Goal: Information Seeking & Learning: Understand process/instructions

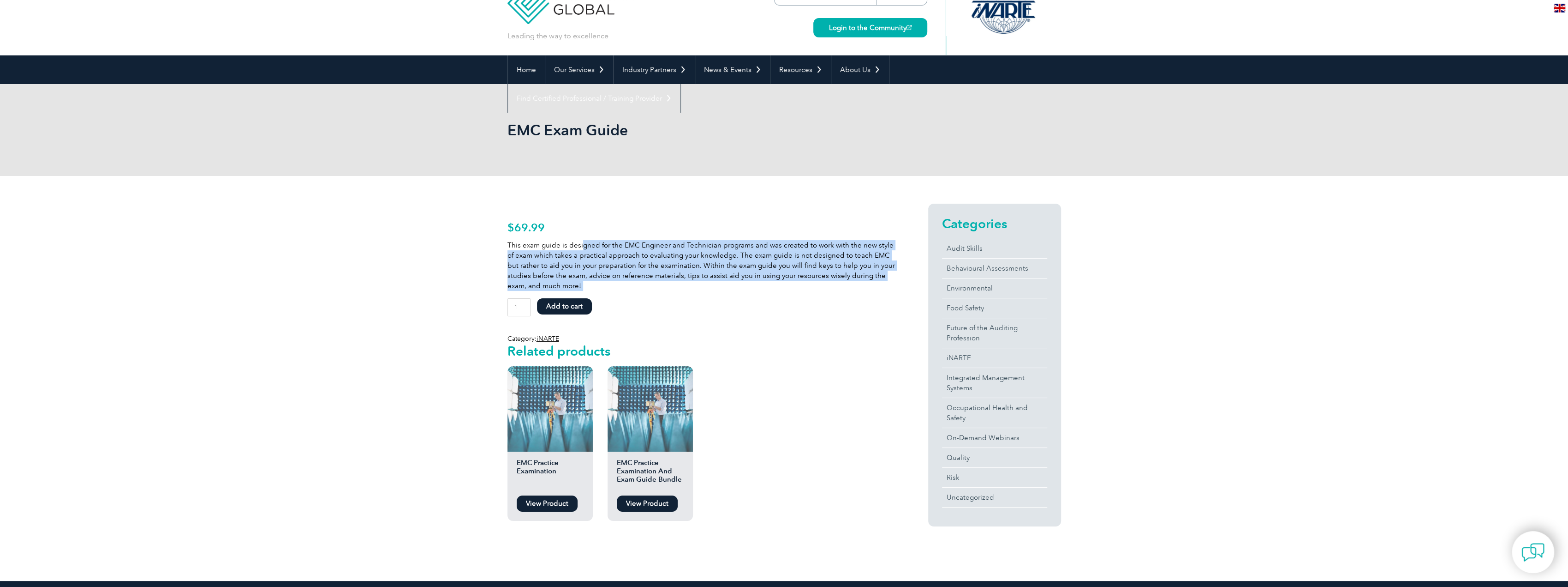
scroll to position [46, 0]
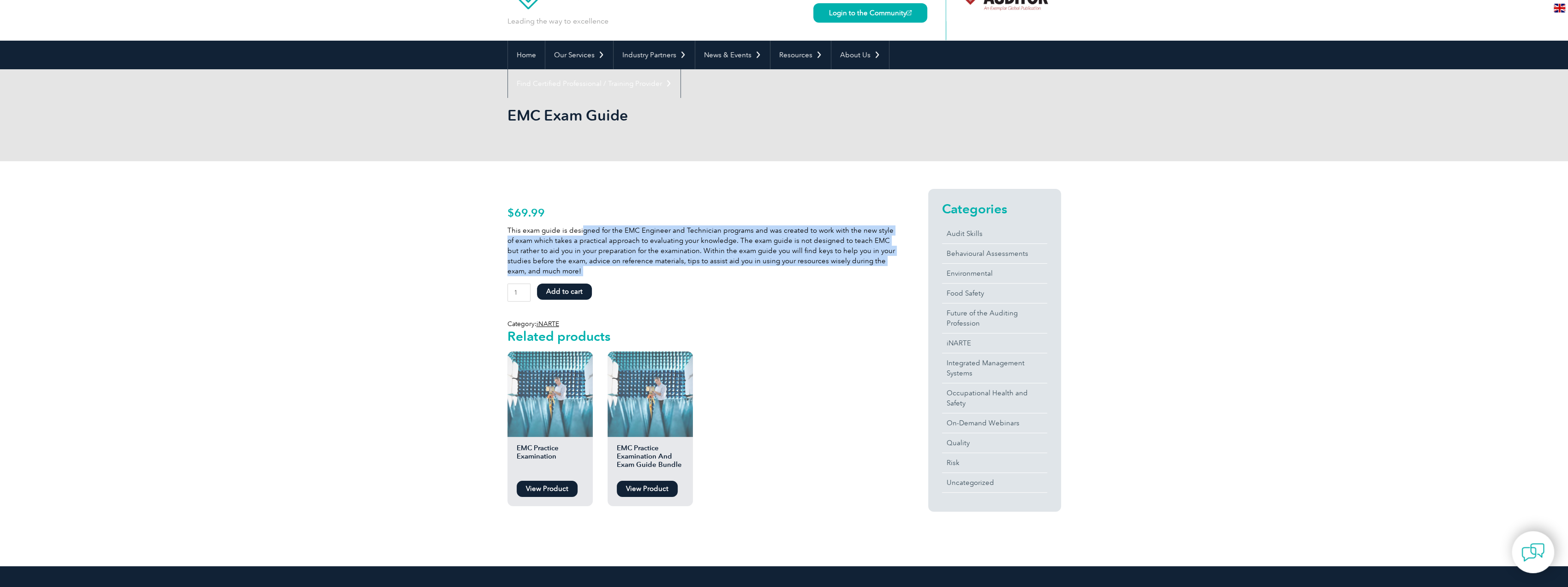
click at [651, 486] on link "View Product" at bounding box center [648, 488] width 61 height 16
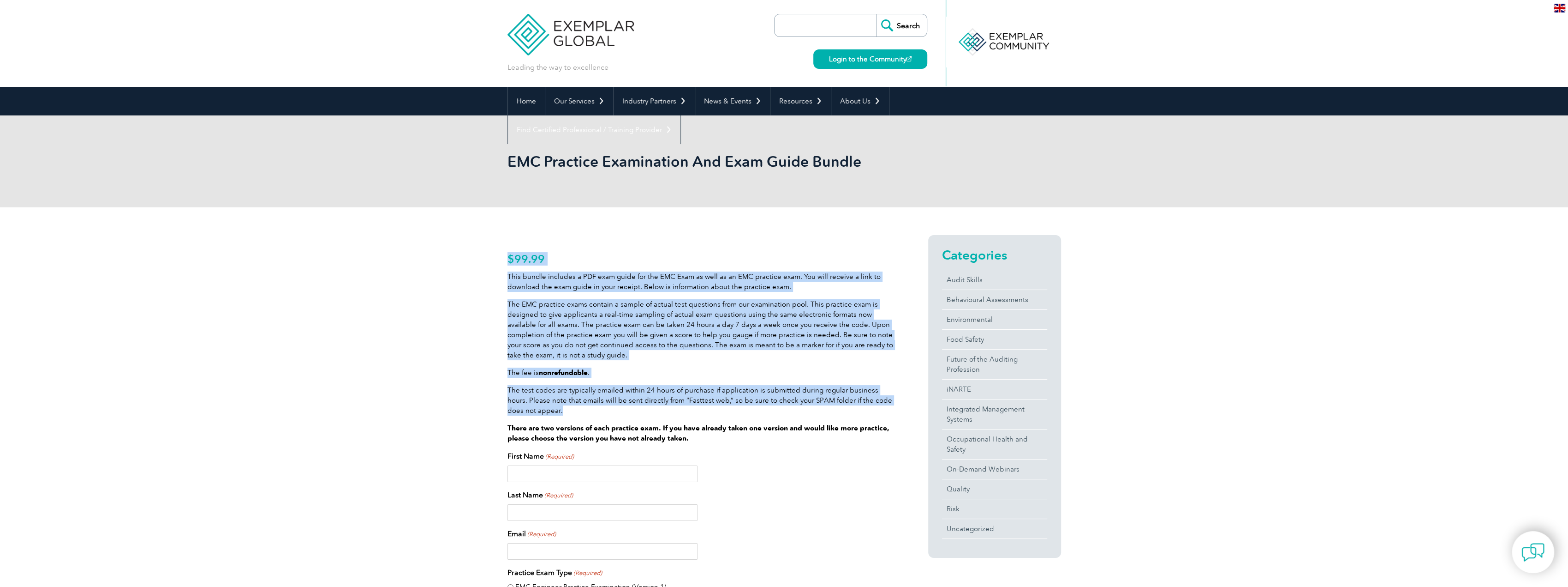
drag, startPoint x: 620, startPoint y: 406, endPoint x: 498, endPoint y: 391, distance: 122.9
click at [544, 291] on p "This bundle includes a PDF exam guide for the EMC Exam as well as an EMC practi…" at bounding box center [701, 281] width 387 height 20
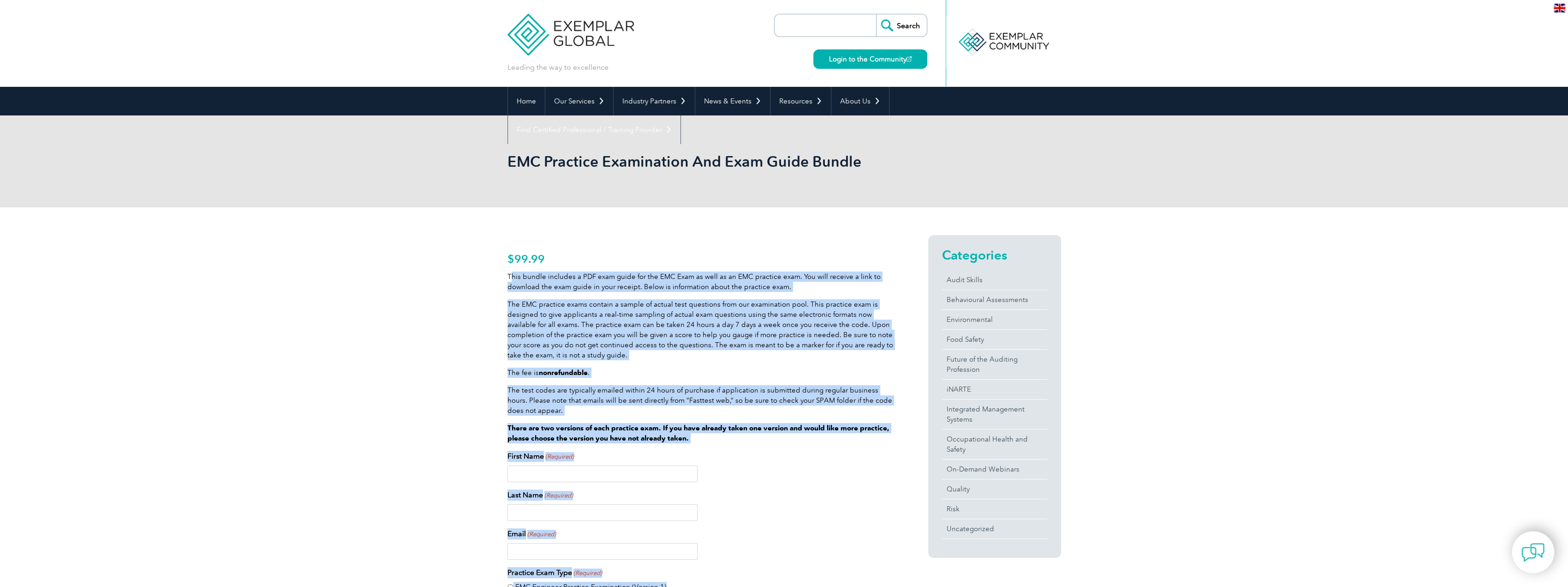
drag, startPoint x: 509, startPoint y: 273, endPoint x: 837, endPoint y: 449, distance: 372.2
click at [837, 449] on div "$ 99.99 This bundle includes a PDF exam guide for the EMC Exam as well as an EM…" at bounding box center [701, 574] width 387 height 654
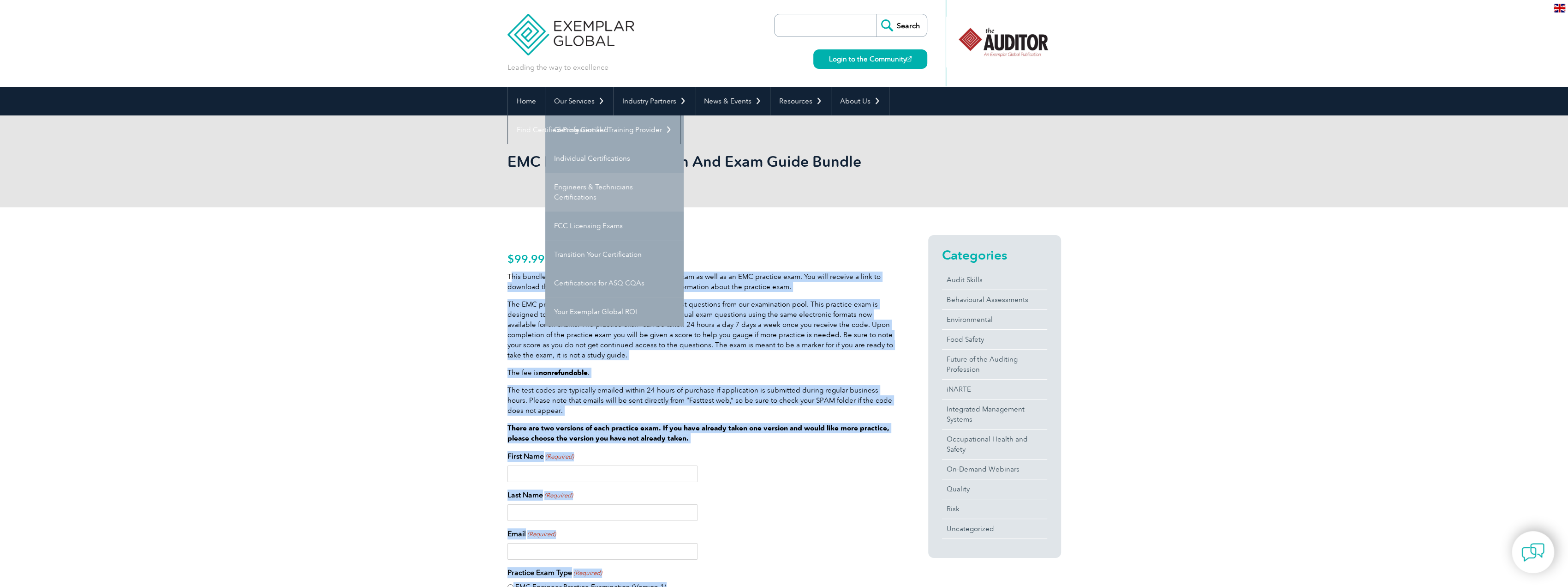
click at [646, 203] on link "Engineers & Technicians Certifications" at bounding box center [615, 192] width 138 height 39
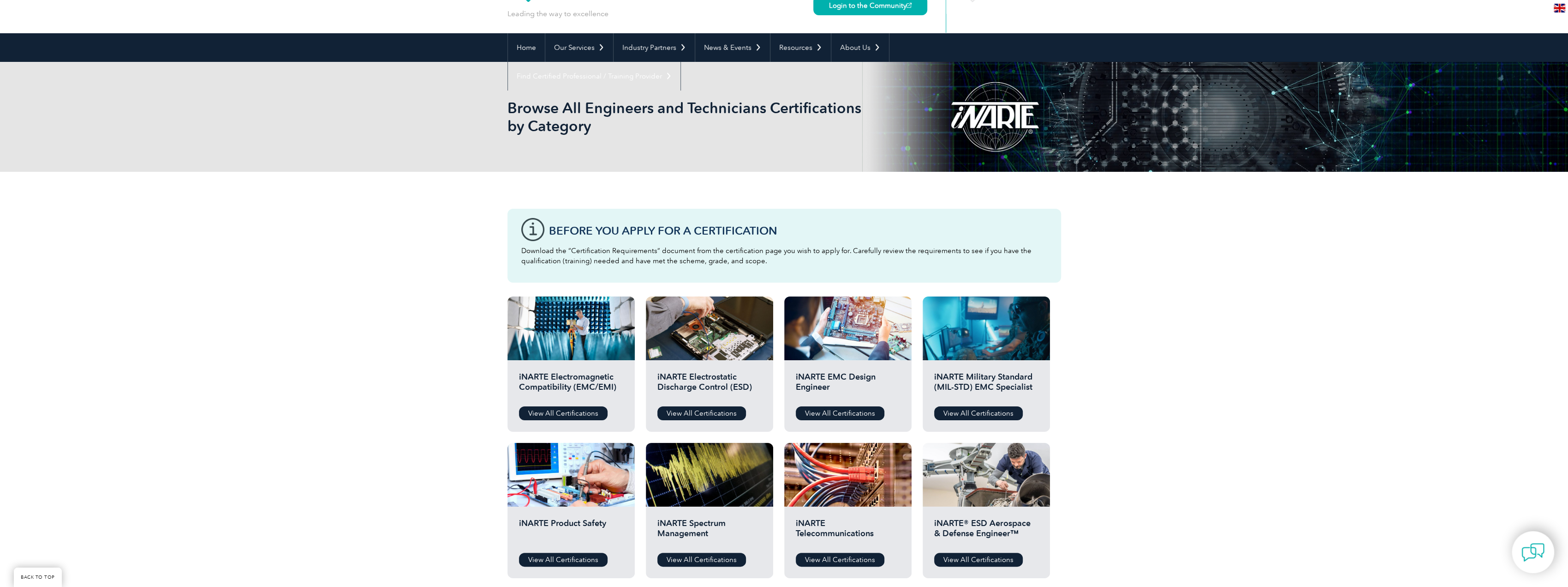
scroll to position [92, 0]
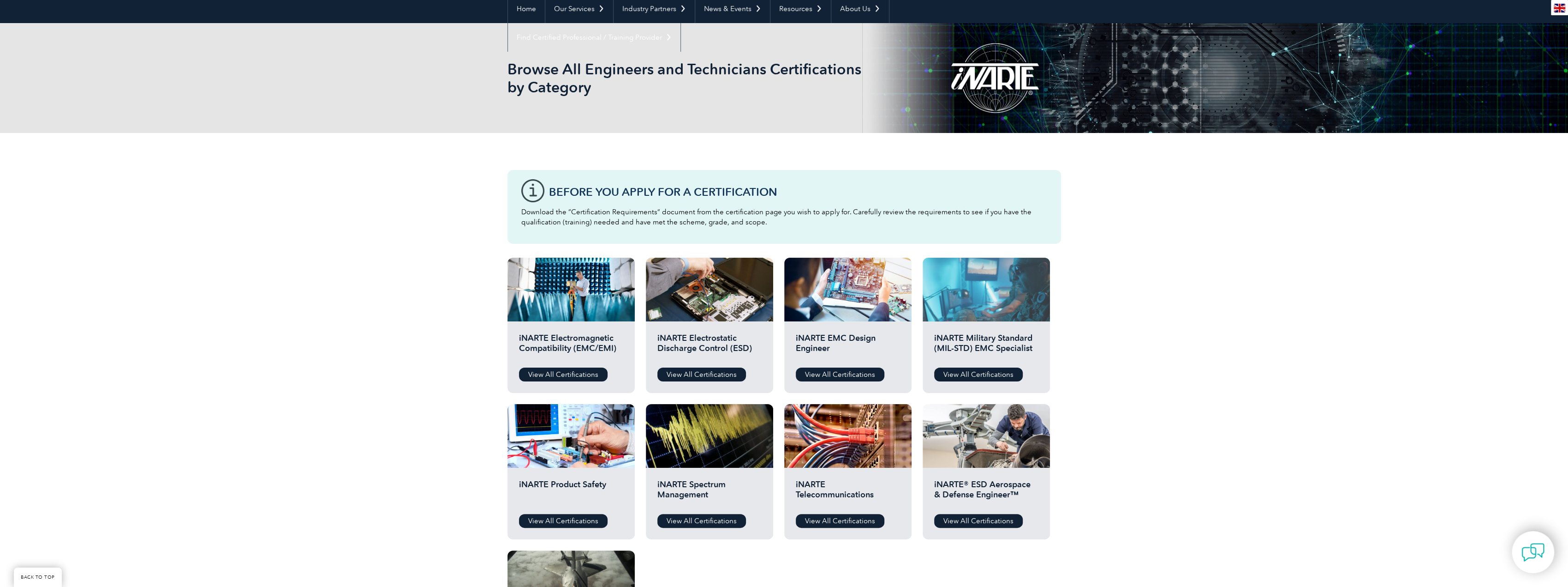
click at [1003, 312] on div at bounding box center [986, 289] width 128 height 64
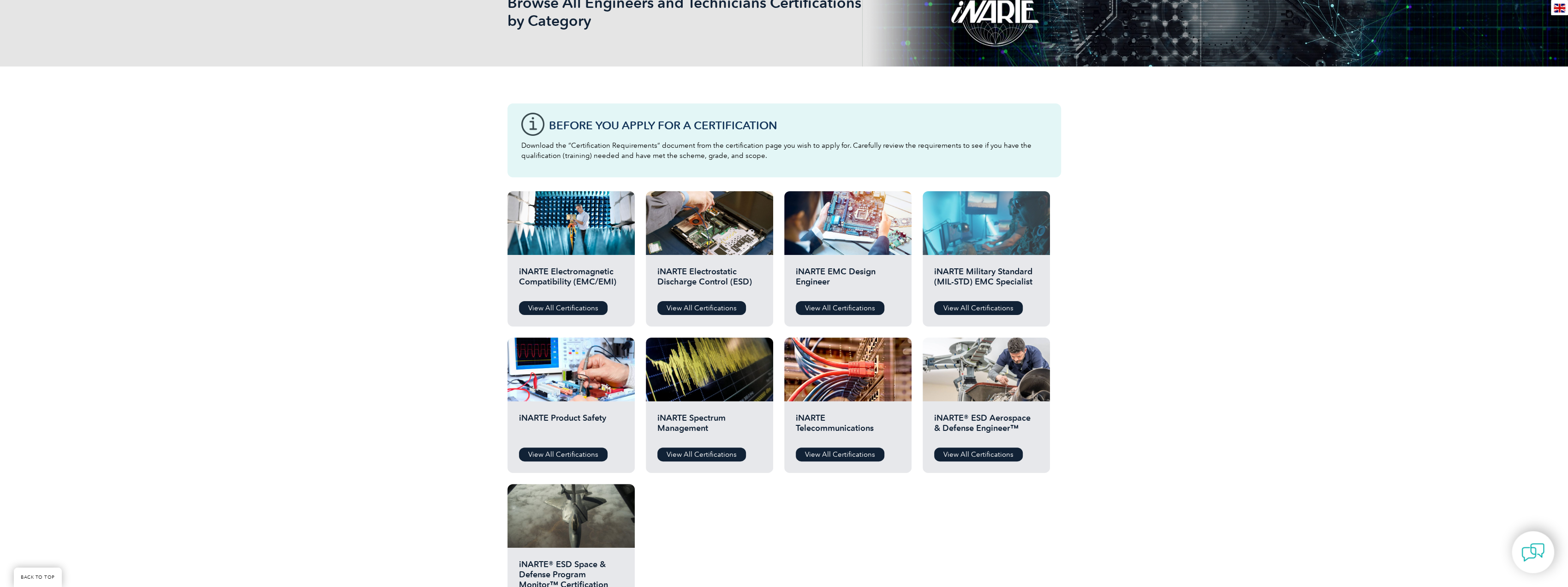
scroll to position [185, 0]
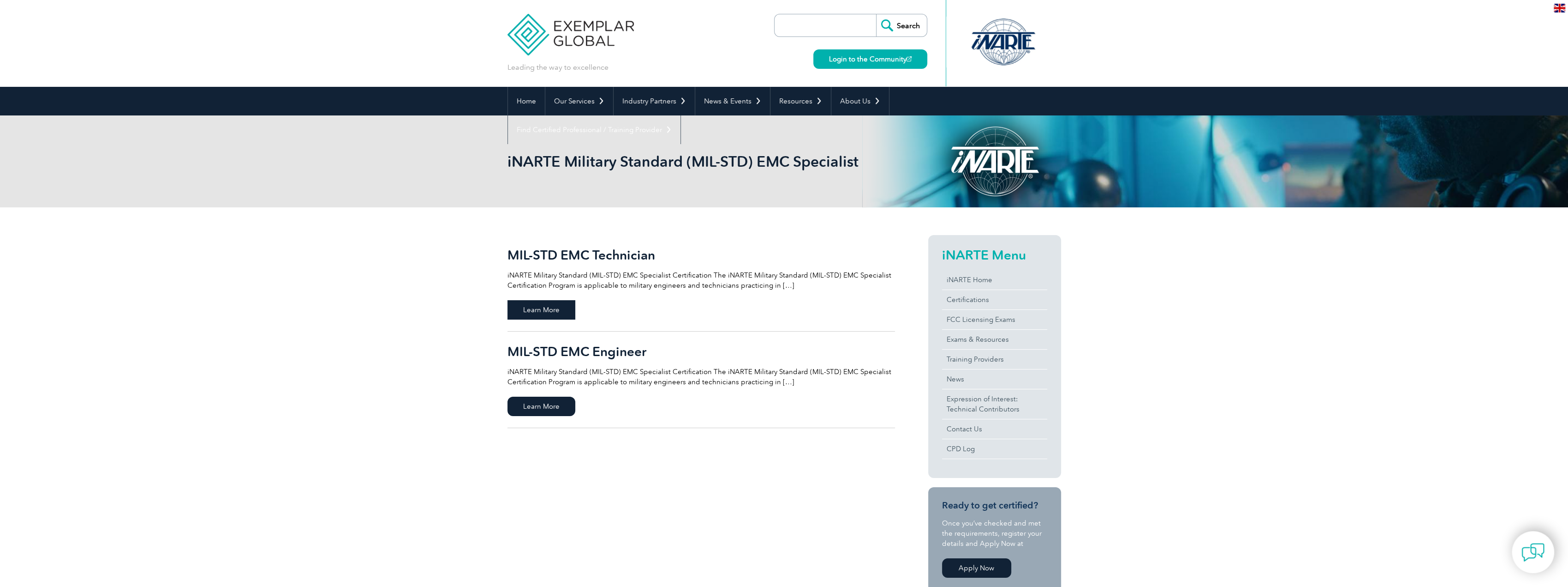
click at [556, 314] on span "Learn More" at bounding box center [541, 309] width 68 height 20
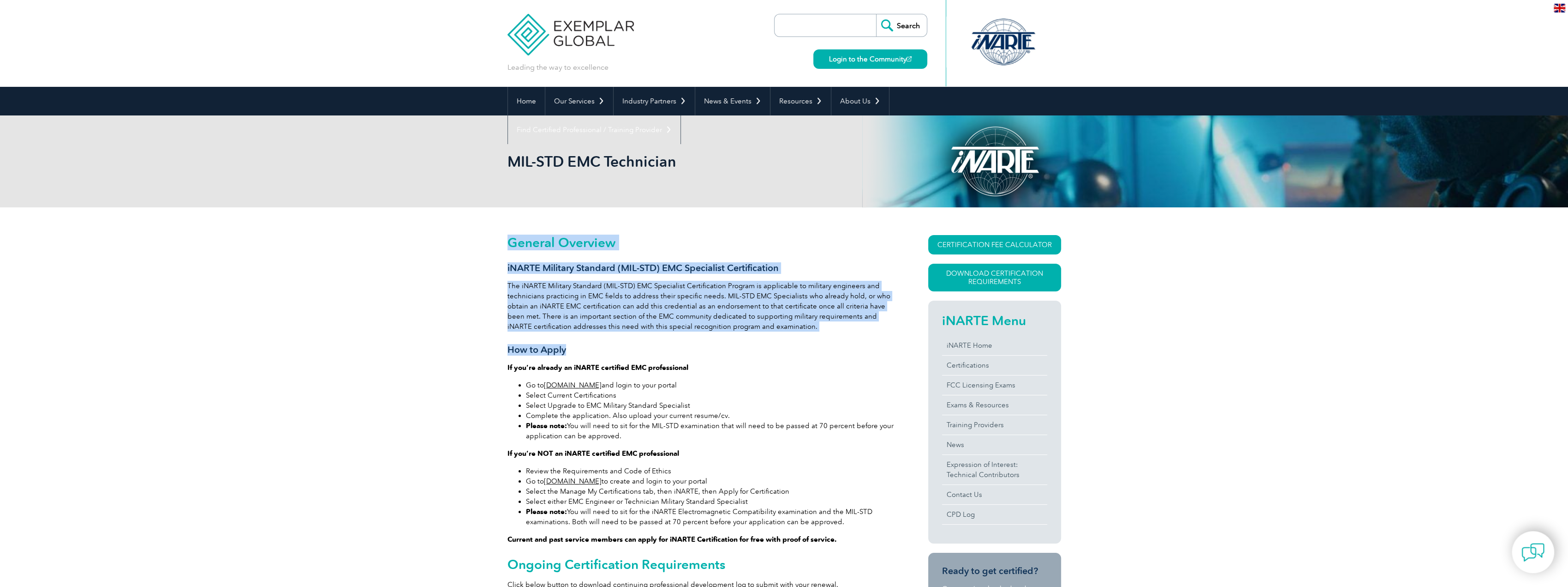
drag, startPoint x: 0, startPoint y: 0, endPoint x: 503, endPoint y: 283, distance: 577.1
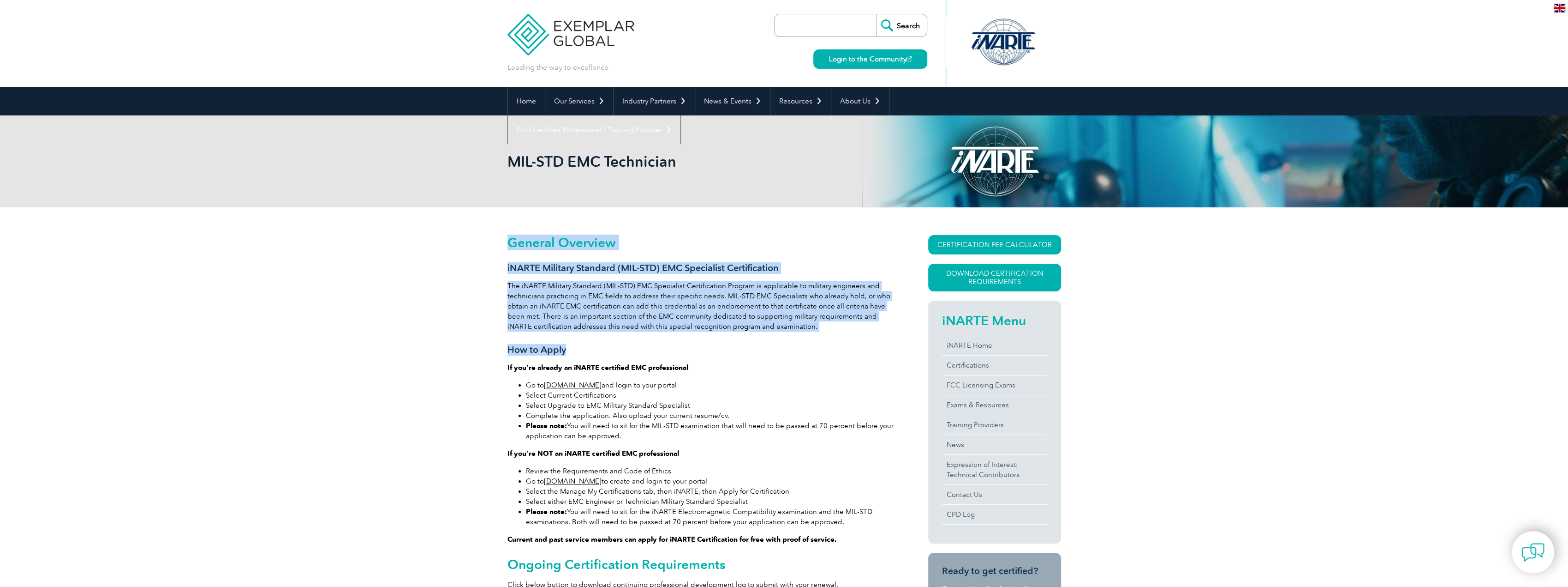
drag, startPoint x: 569, startPoint y: 302, endPoint x: 794, endPoint y: 354, distance: 230.9
click at [794, 354] on h3 "How to Apply" at bounding box center [701, 349] width 387 height 11
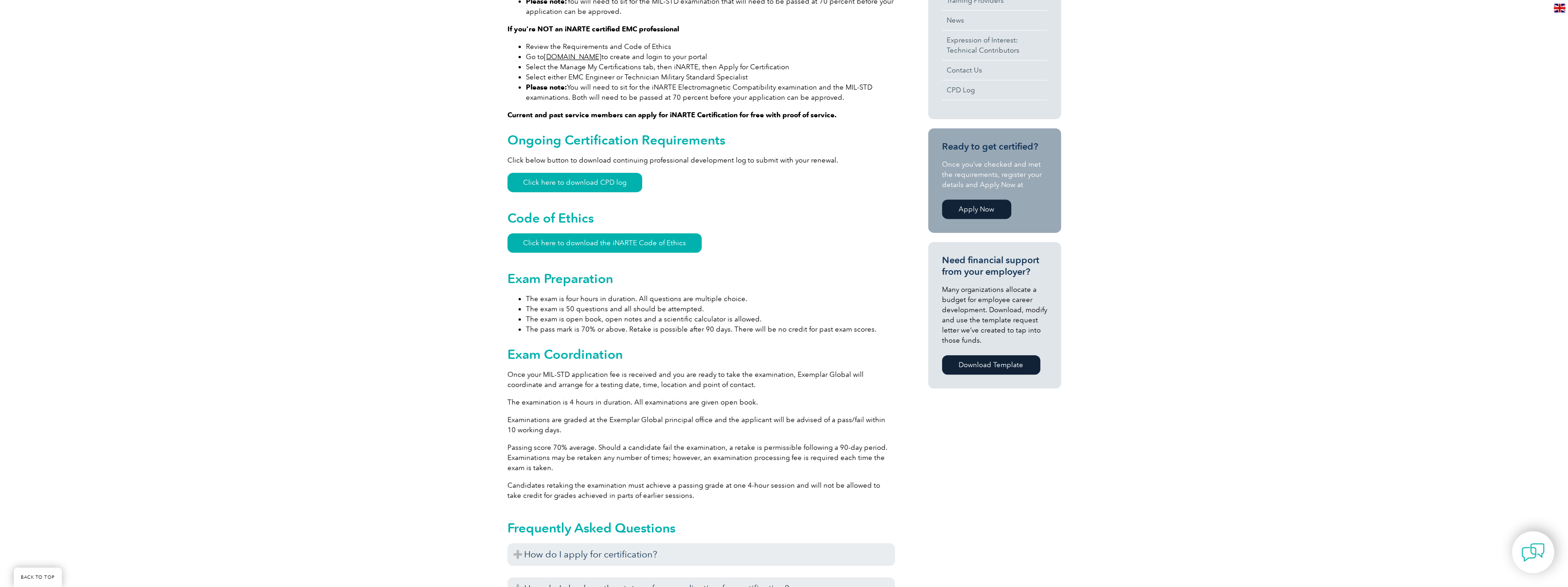
scroll to position [462, 0]
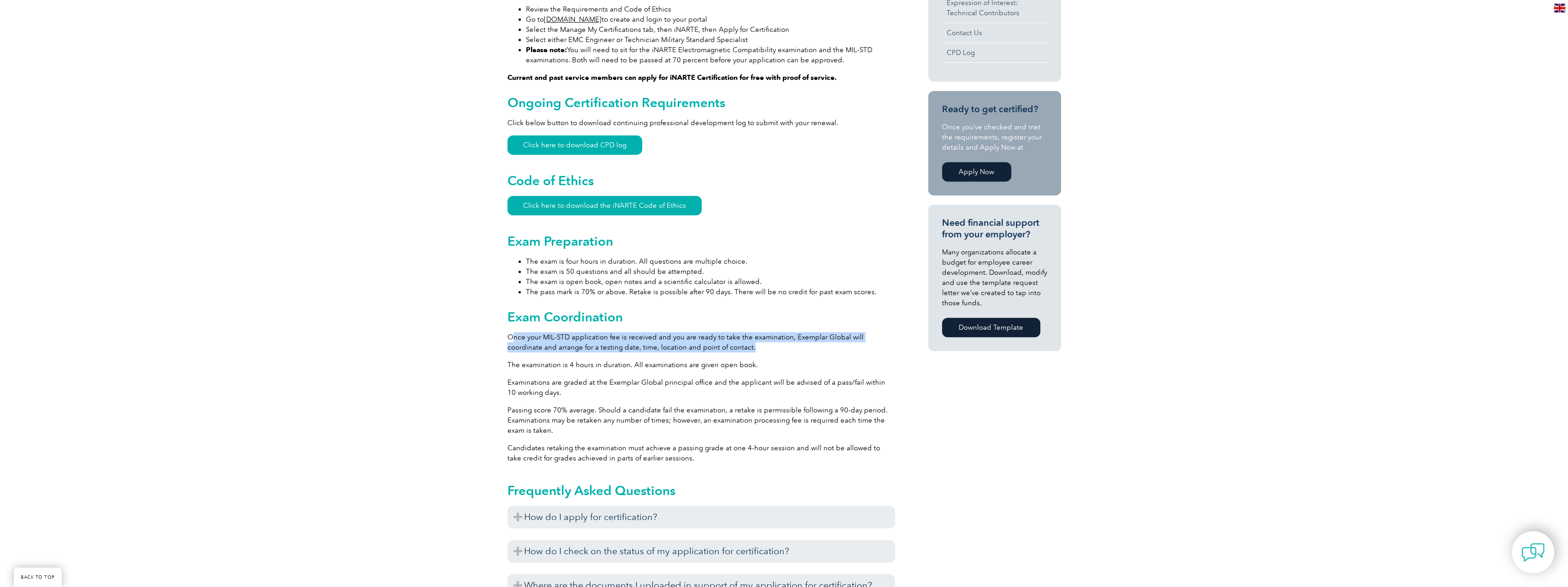
drag, startPoint x: 510, startPoint y: 337, endPoint x: 799, endPoint y: 351, distance: 289.3
click at [799, 351] on p "Once your MIL-STD application fee is received and you are ready to take the exa…" at bounding box center [701, 342] width 387 height 20
click at [686, 330] on div "General Overview iNARTE Military Standard (MIL-STD) EMC Specialist Certificatio…" at bounding box center [701, 295] width 387 height 1044
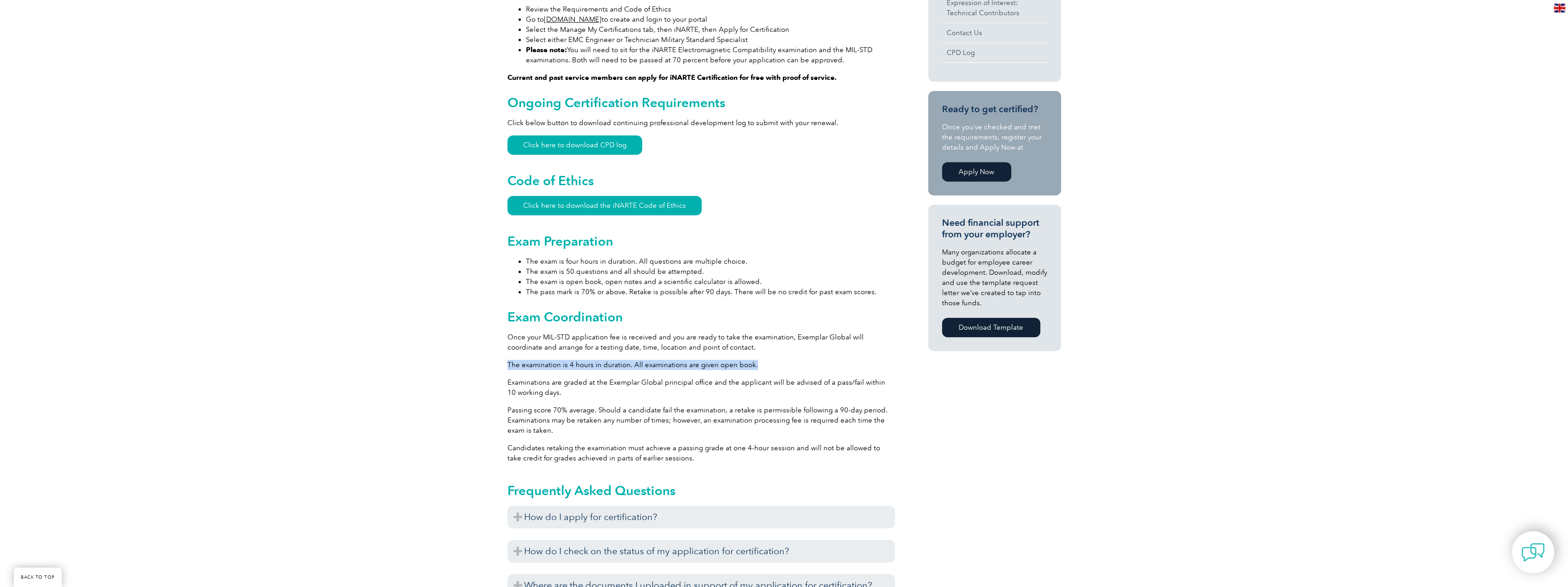
drag, startPoint x: 803, startPoint y: 352, endPoint x: 869, endPoint y: 358, distance: 66.3
click at [858, 358] on div "General Overview iNARTE Military Standard (MIL-STD) EMC Specialist Certificatio…" at bounding box center [701, 295] width 387 height 1044
click at [881, 356] on div "General Overview iNARTE Military Standard (MIL-STD) EMC Specialist Certificatio…" at bounding box center [701, 295] width 387 height 1044
drag, startPoint x: 712, startPoint y: 351, endPoint x: 517, endPoint y: 334, distance: 195.7
click at [517, 334] on div "General Overview iNARTE Military Standard (MIL-STD) EMC Specialist Certificatio…" at bounding box center [701, 295] width 387 height 1044
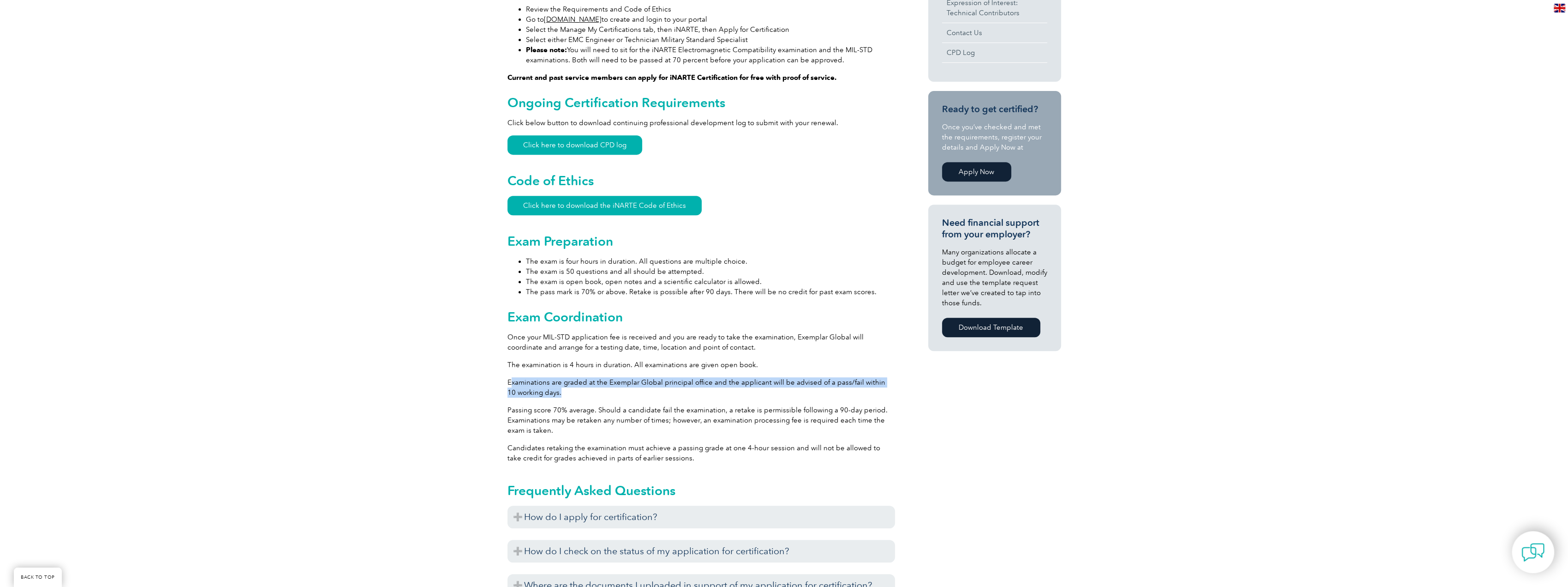
drag, startPoint x: 560, startPoint y: 393, endPoint x: 628, endPoint y: 393, distance: 68.0
click at [628, 393] on p "Examinations are graded at the Exemplar Global principal office and the applica…" at bounding box center [701, 388] width 387 height 20
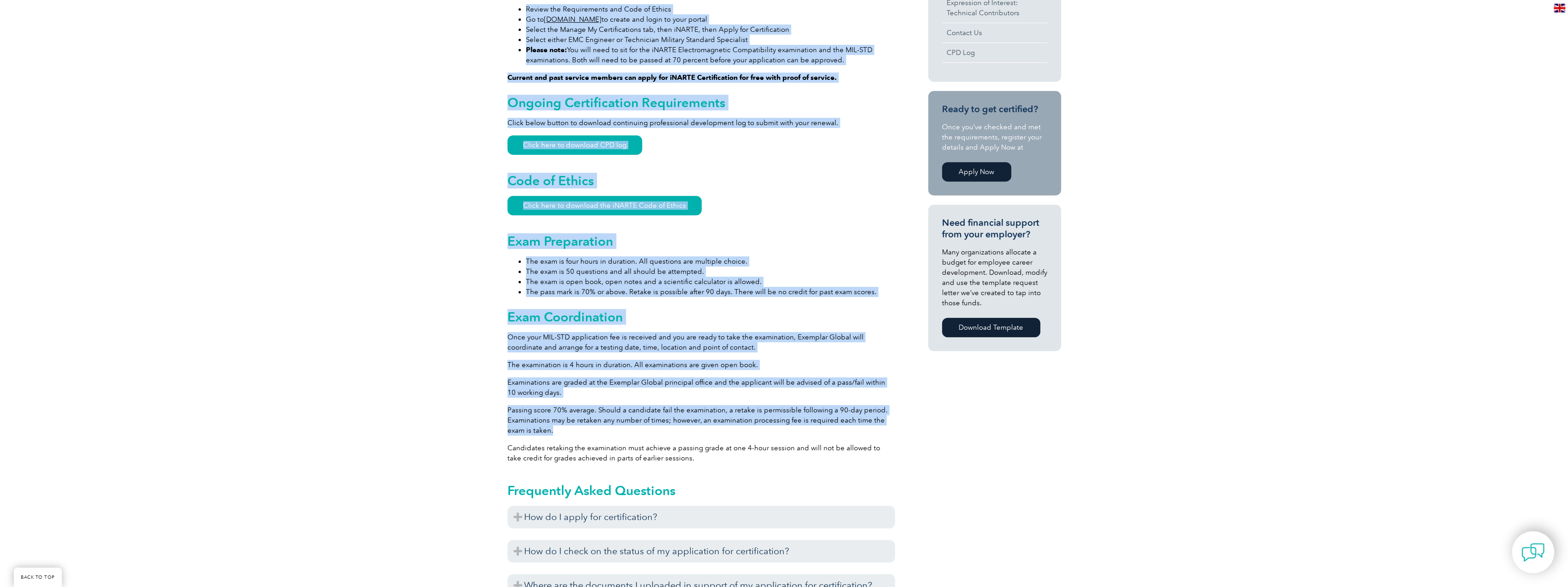
drag, startPoint x: 515, startPoint y: 418, endPoint x: 496, endPoint y: 413, distance: 19.6
click at [496, 413] on div "General Overview iNARTE Military Standard (MIL-STD) EMC Specialist Certificatio…" at bounding box center [784, 298] width 1568 height 1104
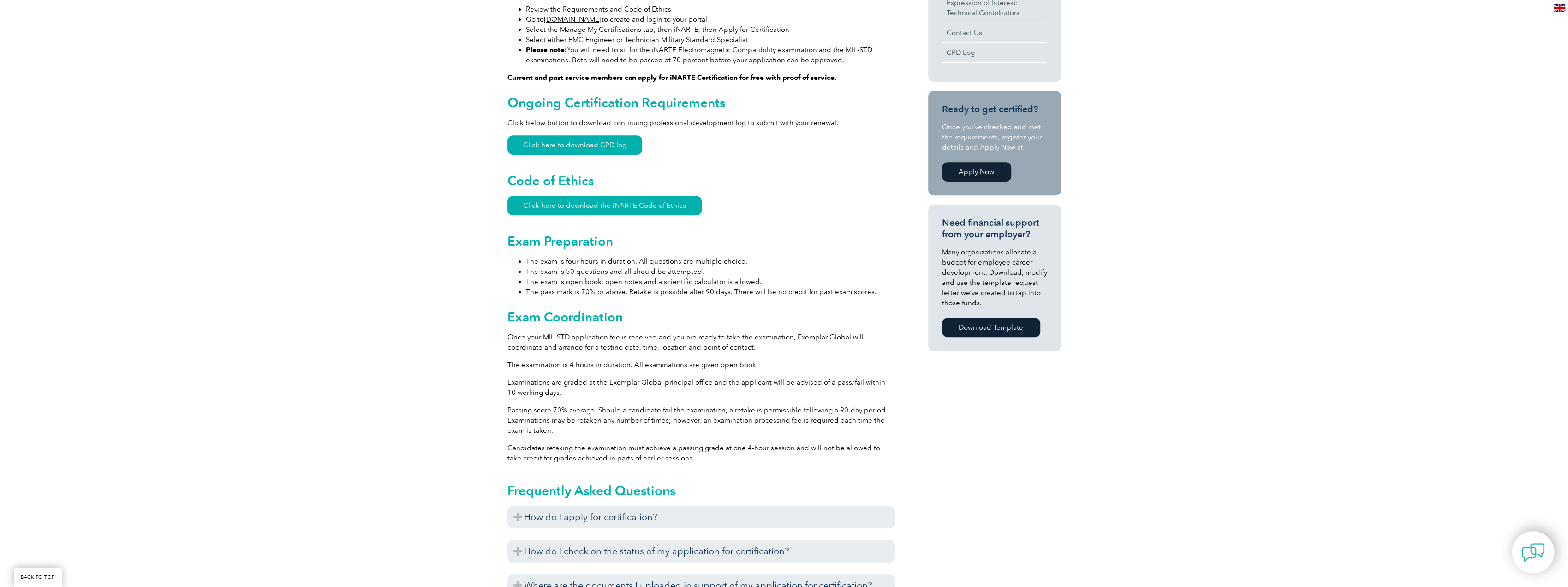
click at [504, 411] on div "General Overview iNARTE Military Standard (MIL-STD) EMC Specialist Certificatio…" at bounding box center [784, 298] width 1568 height 1104
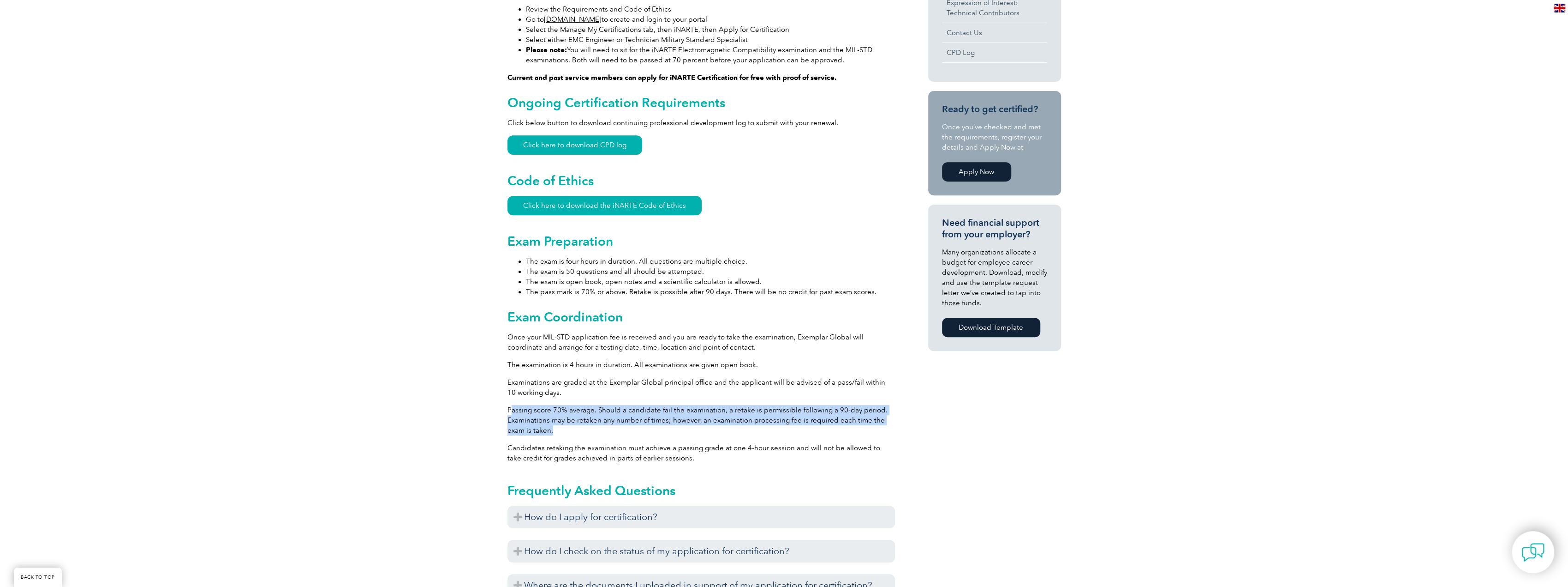
drag, startPoint x: 512, startPoint y: 408, endPoint x: 615, endPoint y: 431, distance: 105.5
click at [615, 431] on p "Passing score 70% average. Should a candidate fail the examination, a retake is…" at bounding box center [701, 420] width 387 height 30
drag, startPoint x: 501, startPoint y: 423, endPoint x: 507, endPoint y: 411, distance: 13.4
click at [507, 411] on p "Passing score 70% average. Should a candidate fail the examination, a retake is…" at bounding box center [701, 420] width 387 height 30
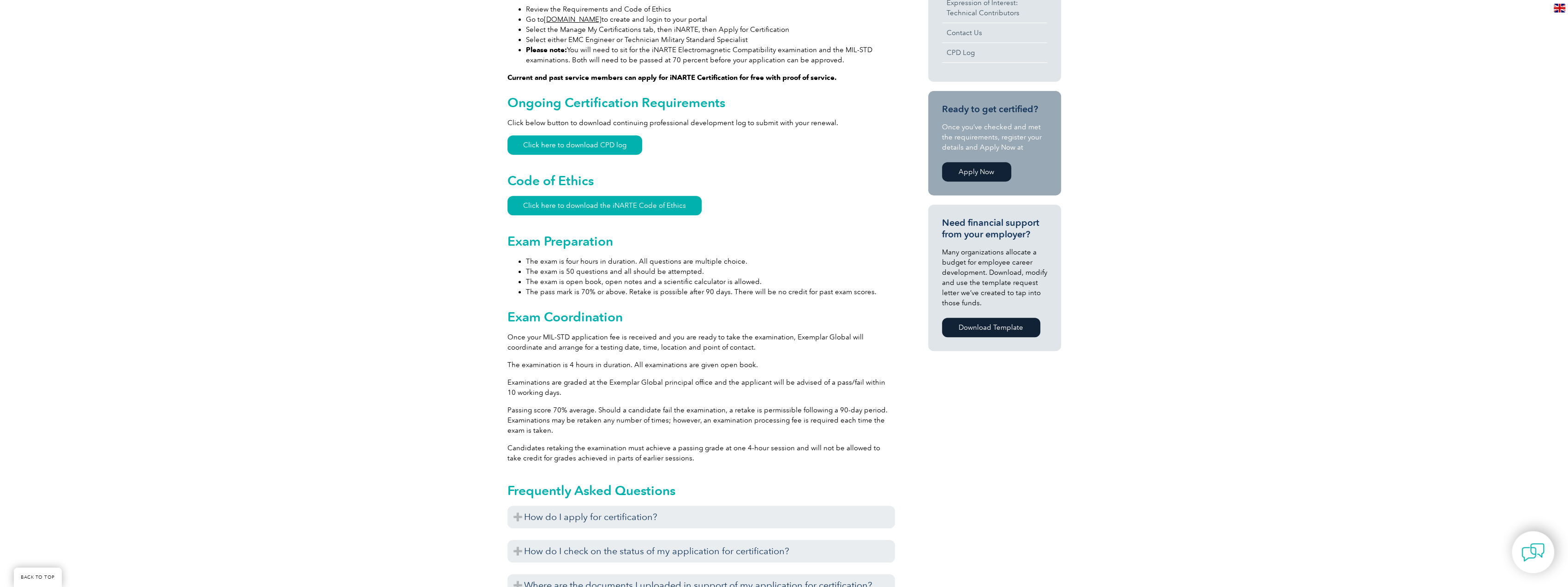
click at [707, 467] on div "General Overview iNARTE Military Standard (MIL-STD) EMC Specialist Certificatio…" at bounding box center [701, 295] width 387 height 1044
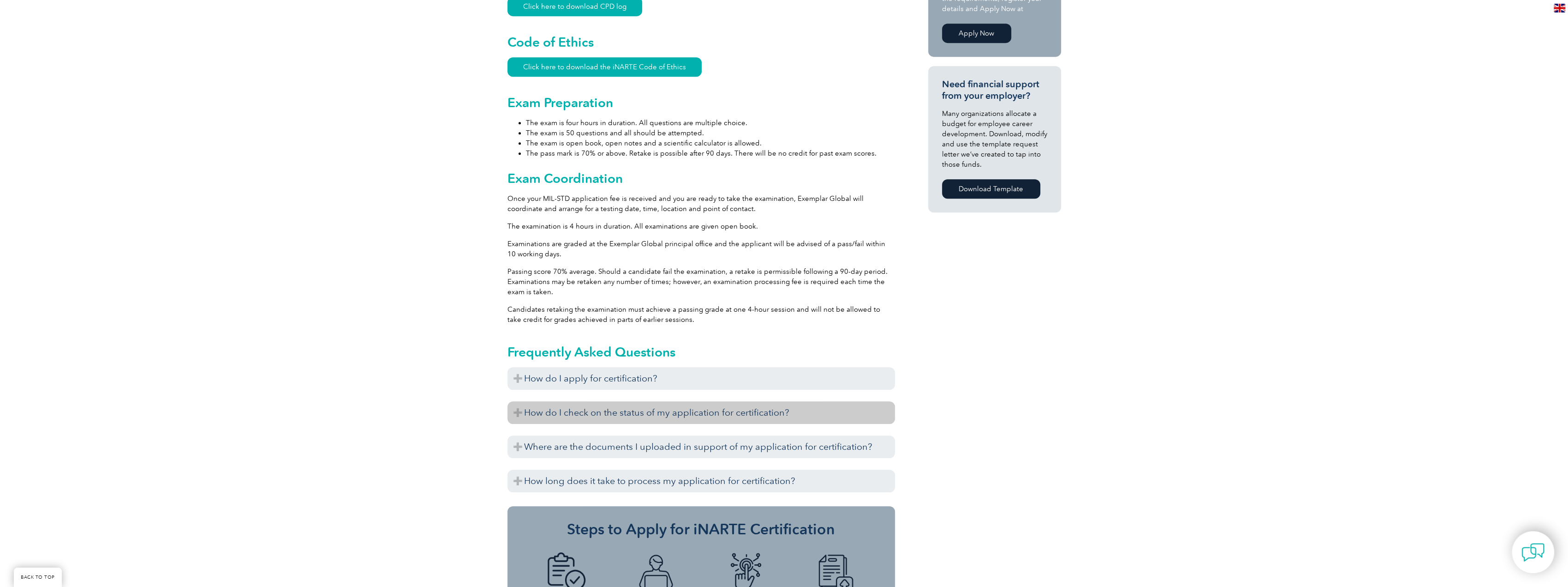
click at [832, 412] on h3 "How do I check on the status of my application for certification?" at bounding box center [701, 413] width 387 height 23
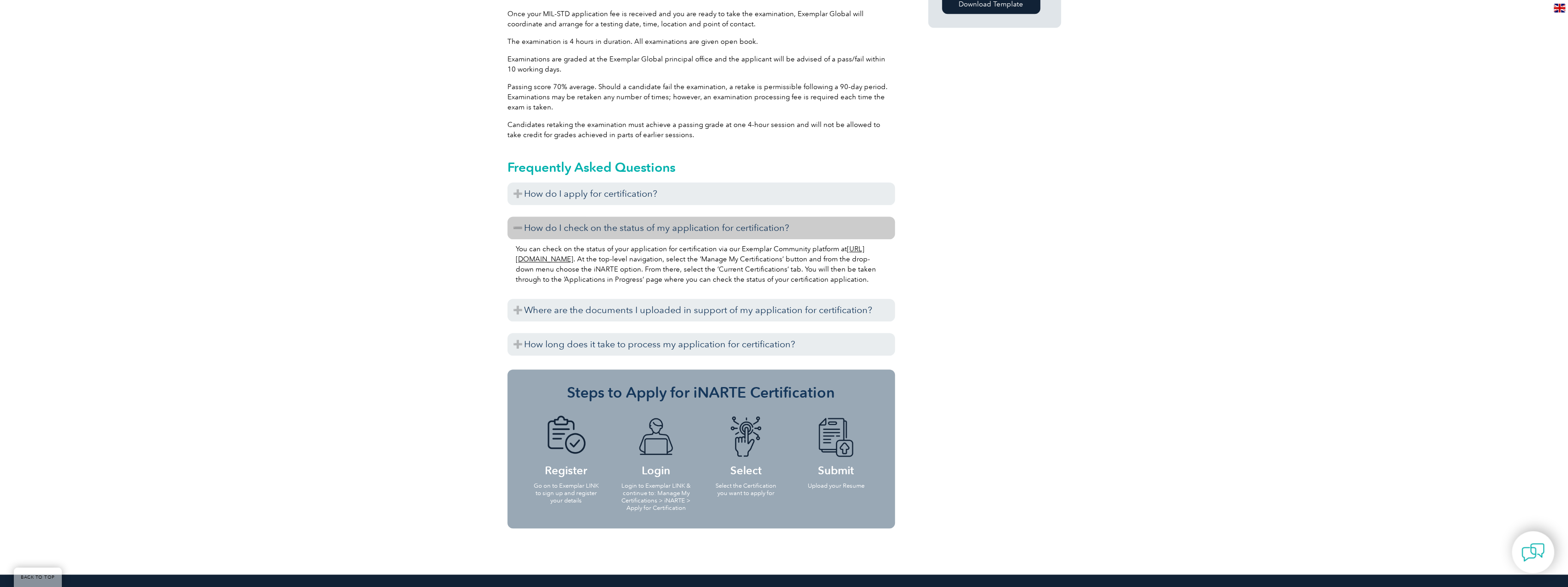
scroll to position [923, 0]
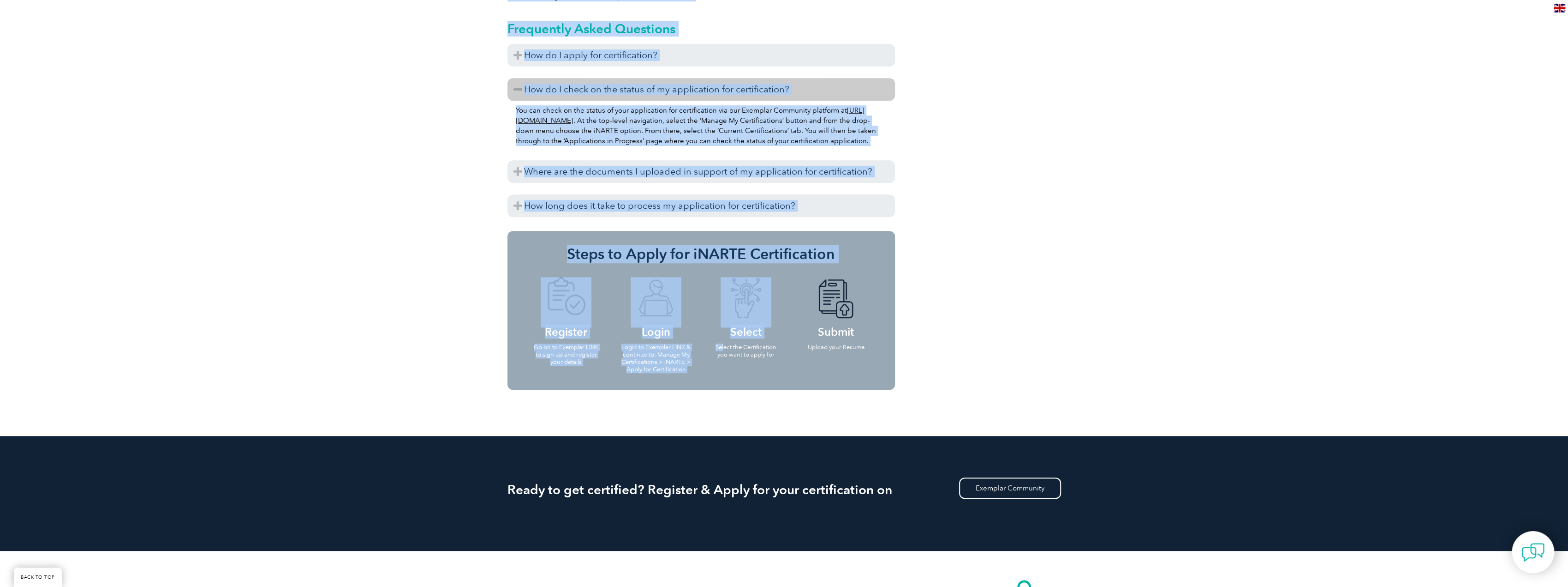
drag, startPoint x: 772, startPoint y: 366, endPoint x: 1103, endPoint y: 370, distance: 331.0
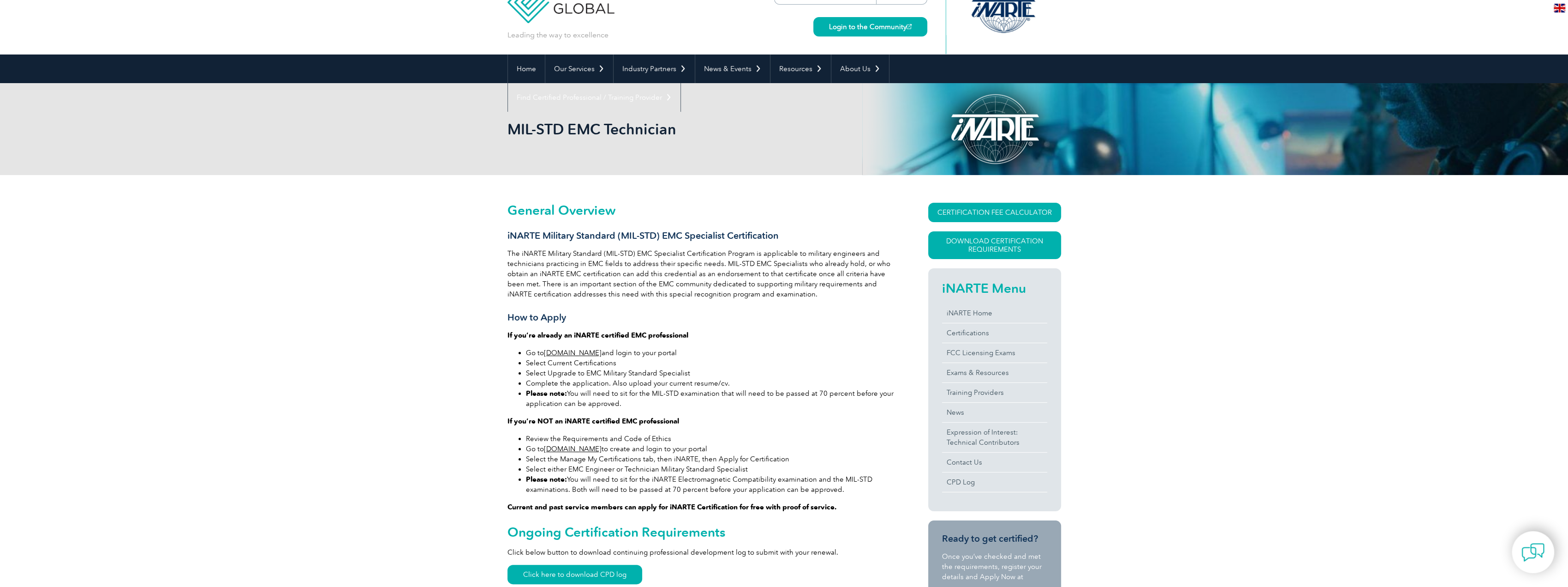
scroll to position [46, 0]
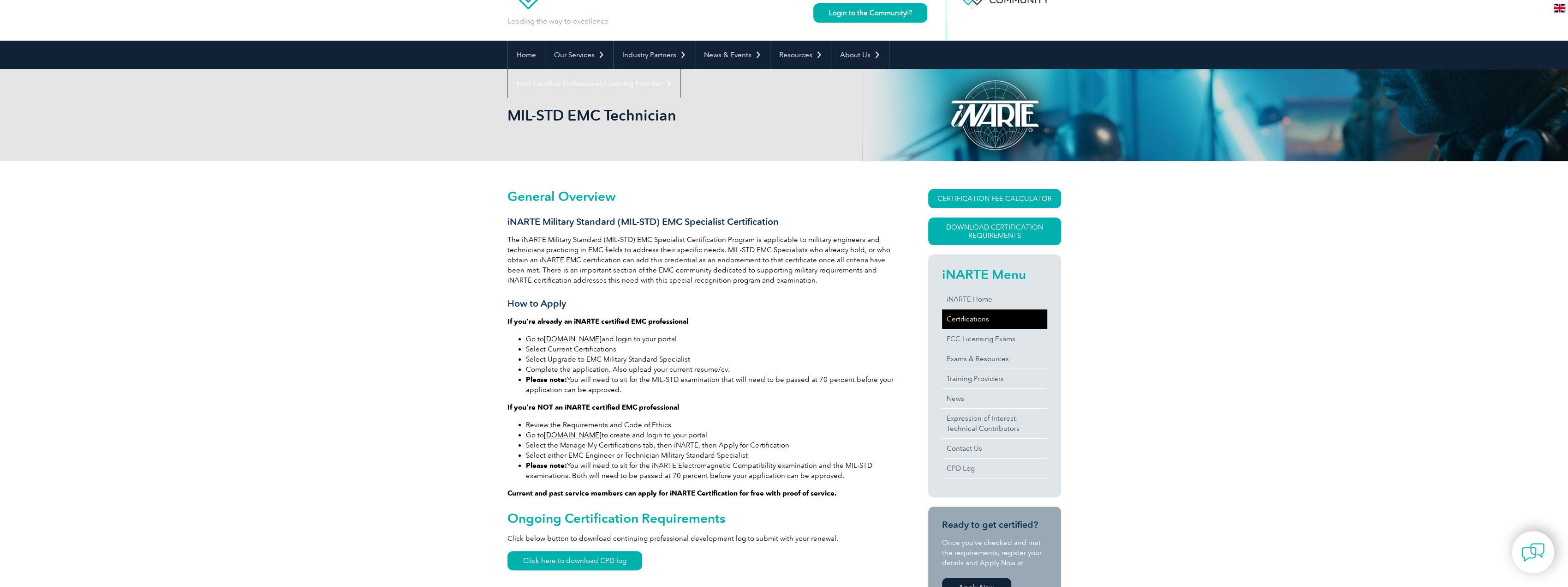
click at [980, 320] on link "Certifications" at bounding box center [995, 319] width 105 height 20
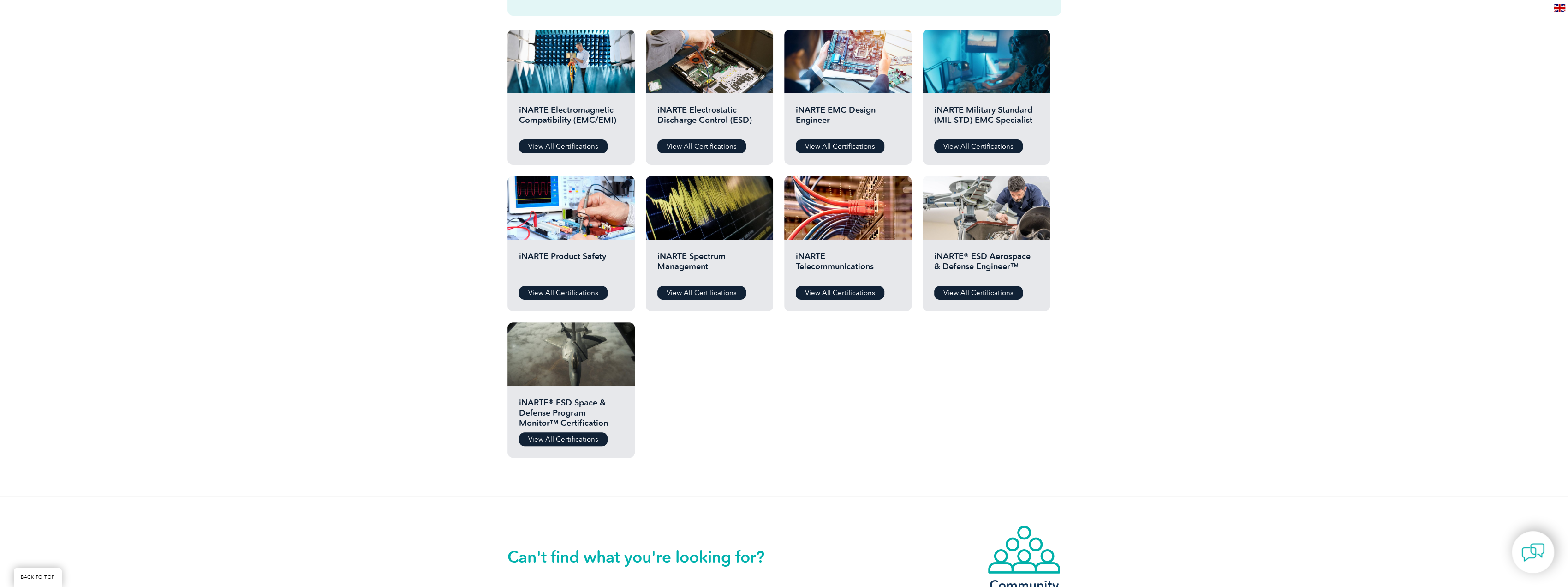
scroll to position [228, 0]
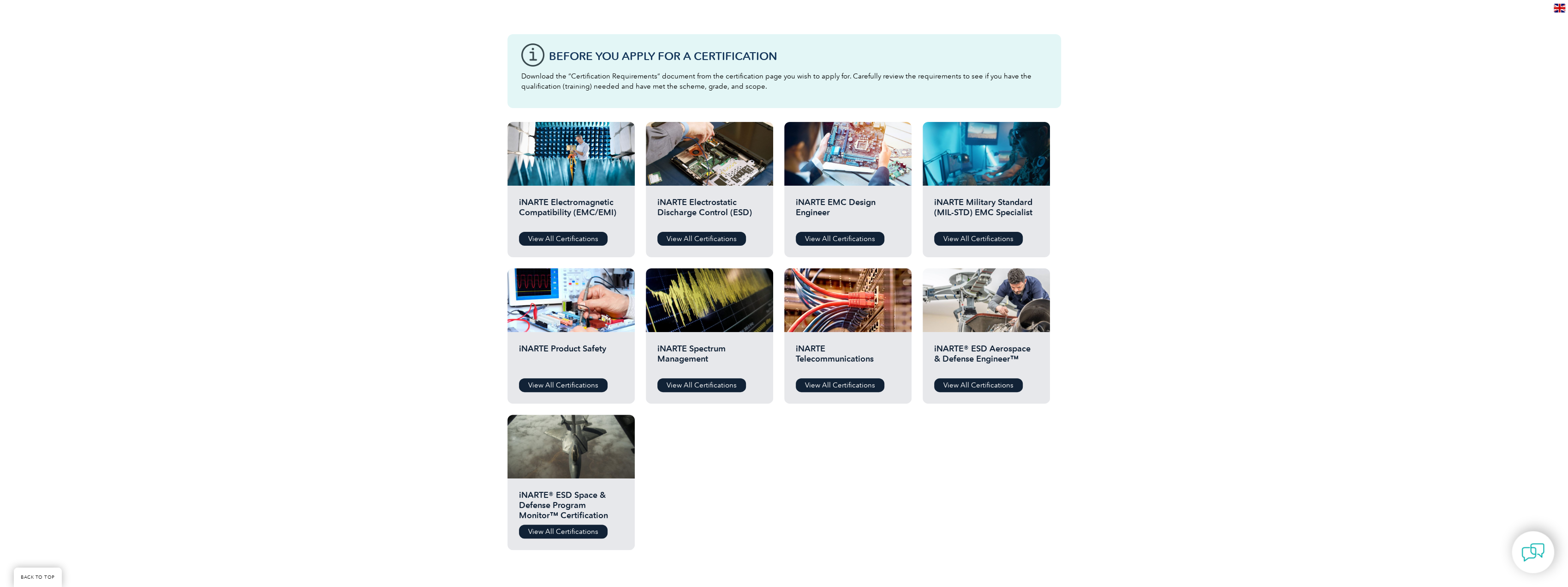
click at [847, 377] on div "iNARTE Telecommunications View All Certifications" at bounding box center [847, 367] width 128 height 72
click at [847, 382] on link "View All Certifications" at bounding box center [840, 385] width 89 height 14
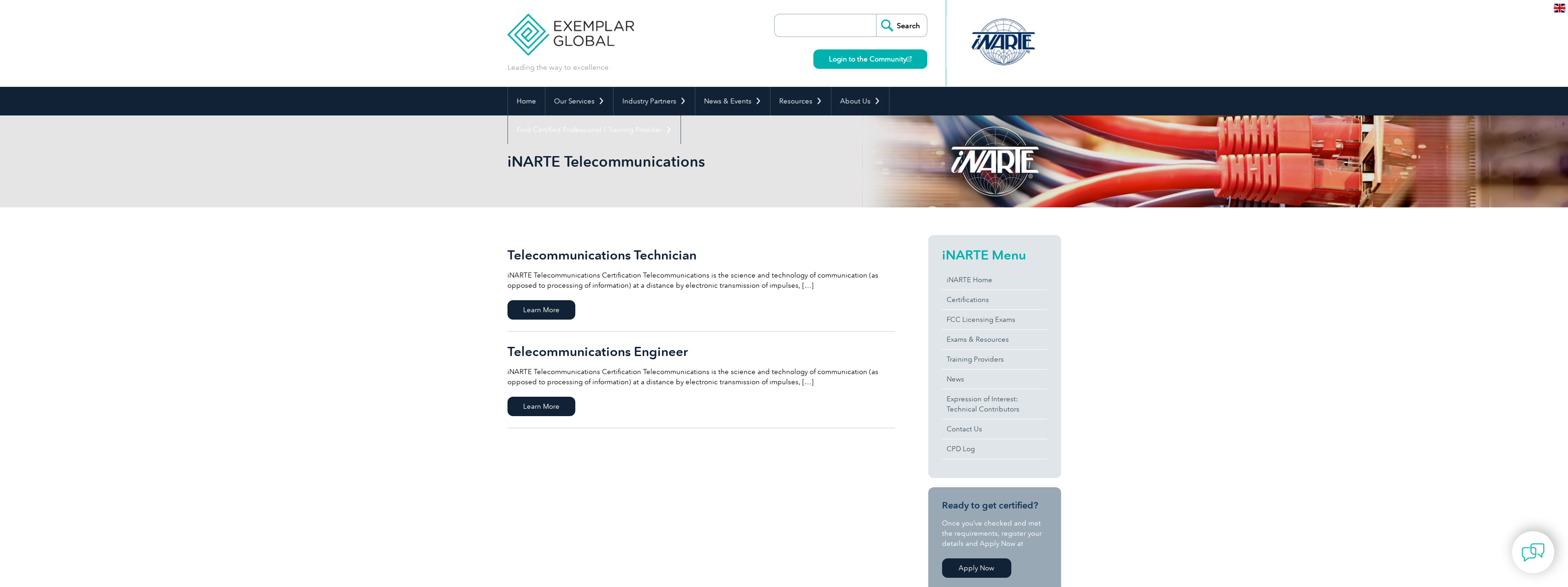
click at [554, 300] on link "Telecommunications Technician iNARTE Telecommunications Certification Telecommu…" at bounding box center [701, 283] width 387 height 97
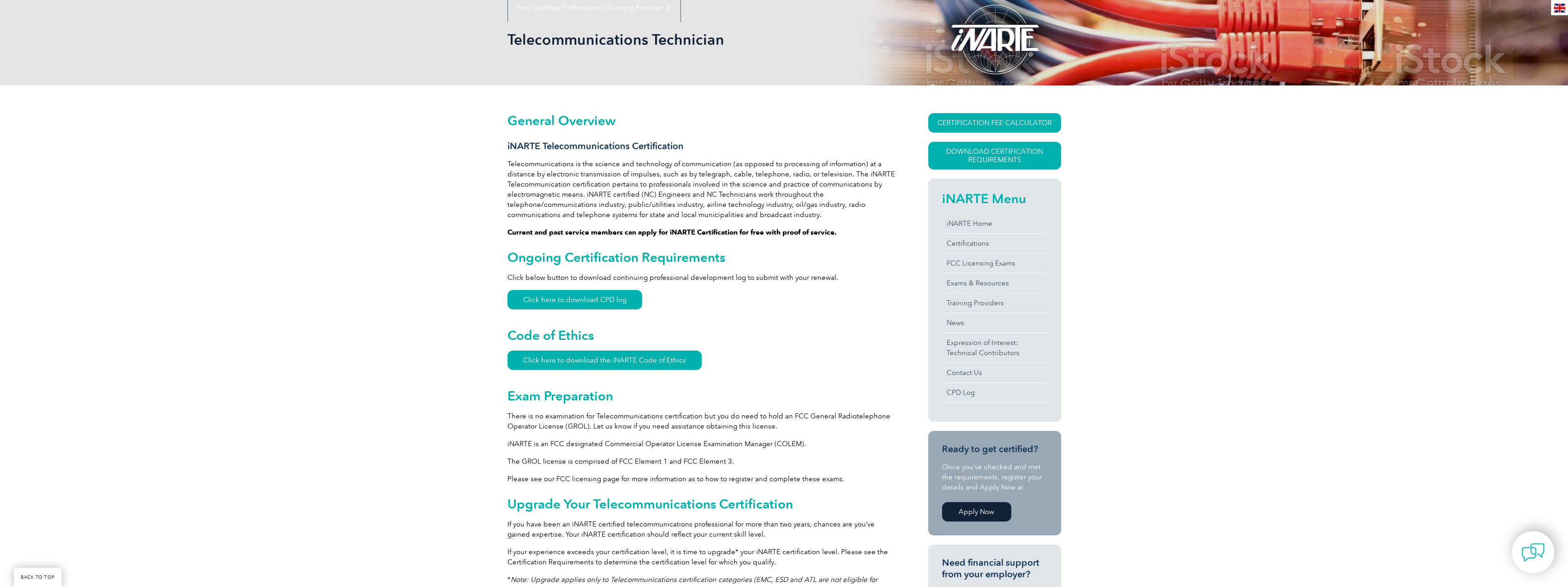
scroll to position [187, 0]
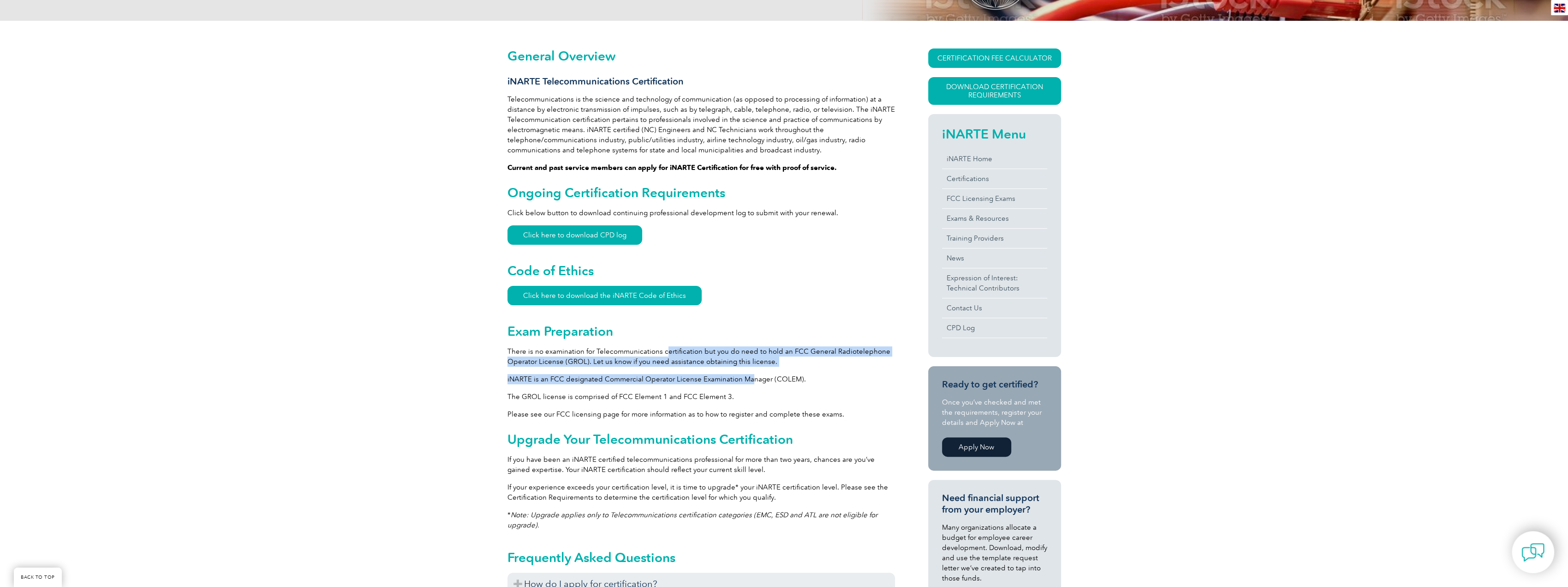
drag, startPoint x: 664, startPoint y: 356, endPoint x: 747, endPoint y: 374, distance: 84.9
click at [747, 374] on div "General Overview iNARTE Telecommunications Certification Telecommunications is …" at bounding box center [701, 466] width 387 height 835
click at [747, 374] on p "iNARTE is an FCC designated Commercial Operator License Examination Manager (CO…" at bounding box center [701, 379] width 387 height 10
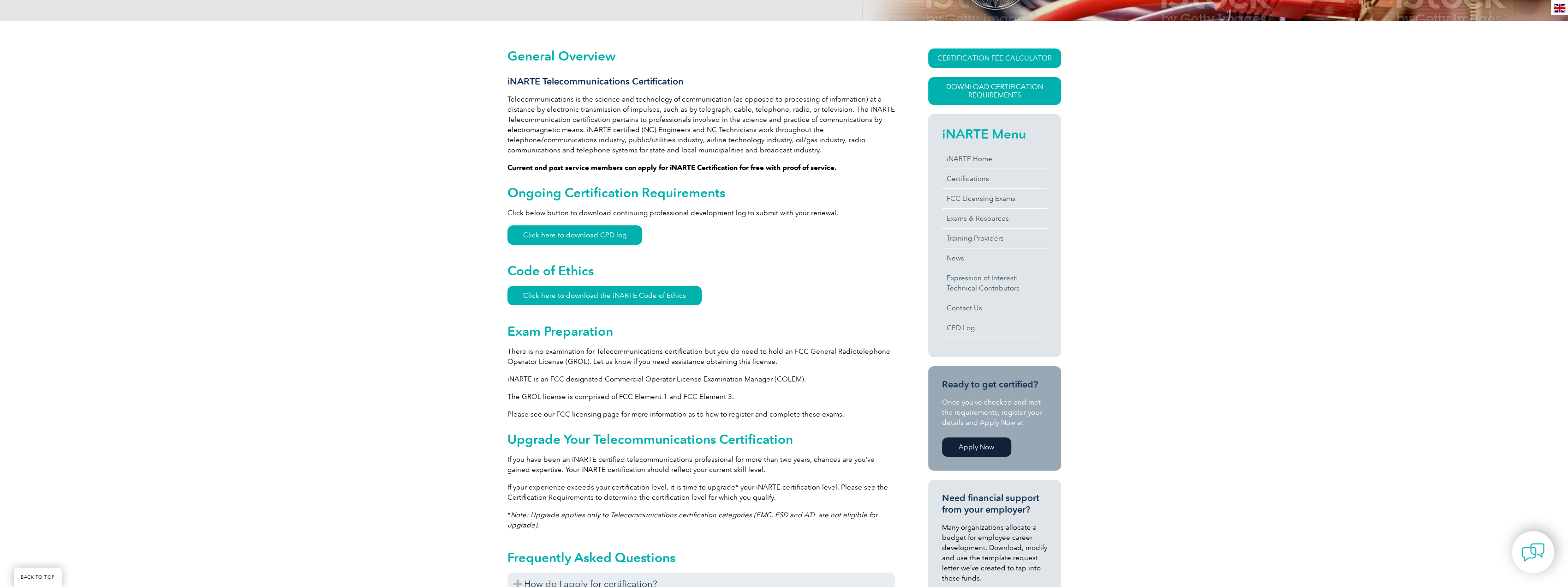
scroll to position [325, 0]
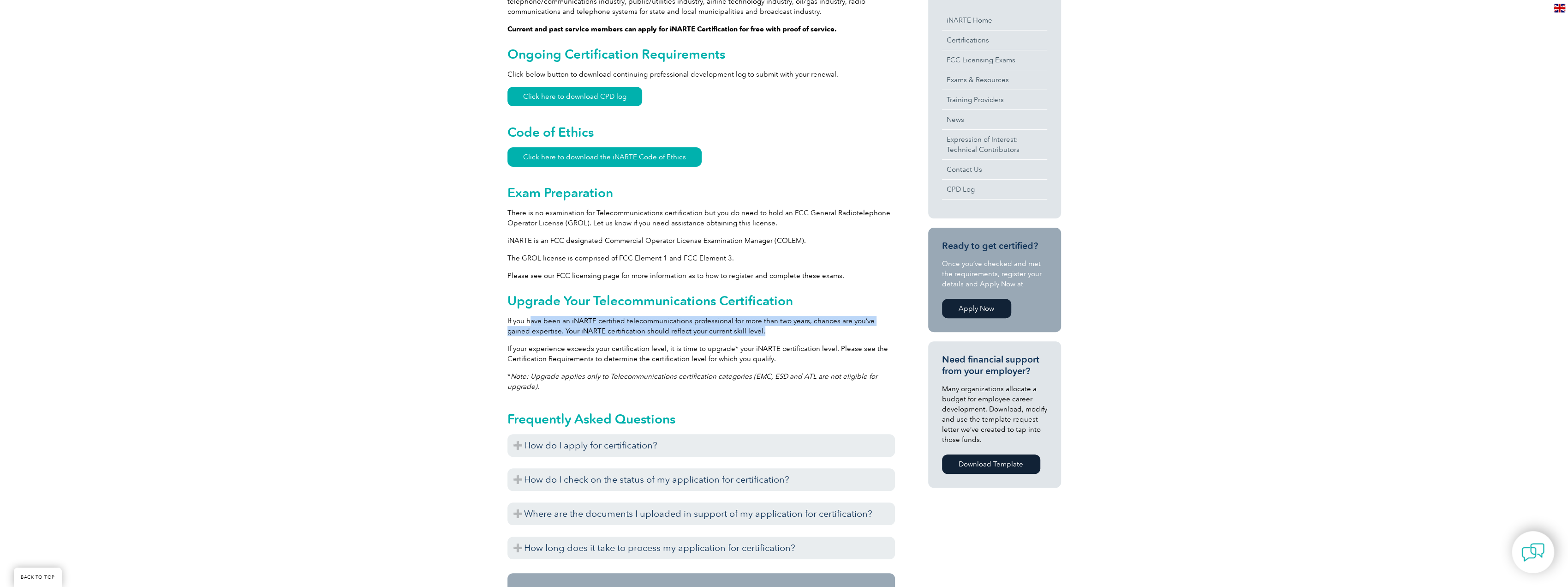
drag, startPoint x: 529, startPoint y: 318, endPoint x: 818, endPoint y: 335, distance: 289.5
click at [818, 335] on p "If you have been an iNARTE certified telecommunications professional for more t…" at bounding box center [701, 326] width 387 height 20
drag, startPoint x: 818, startPoint y: 335, endPoint x: 509, endPoint y: 320, distance: 309.4
click at [509, 320] on p "If you have been an iNARTE certified telecommunications professional for more t…" at bounding box center [701, 326] width 387 height 20
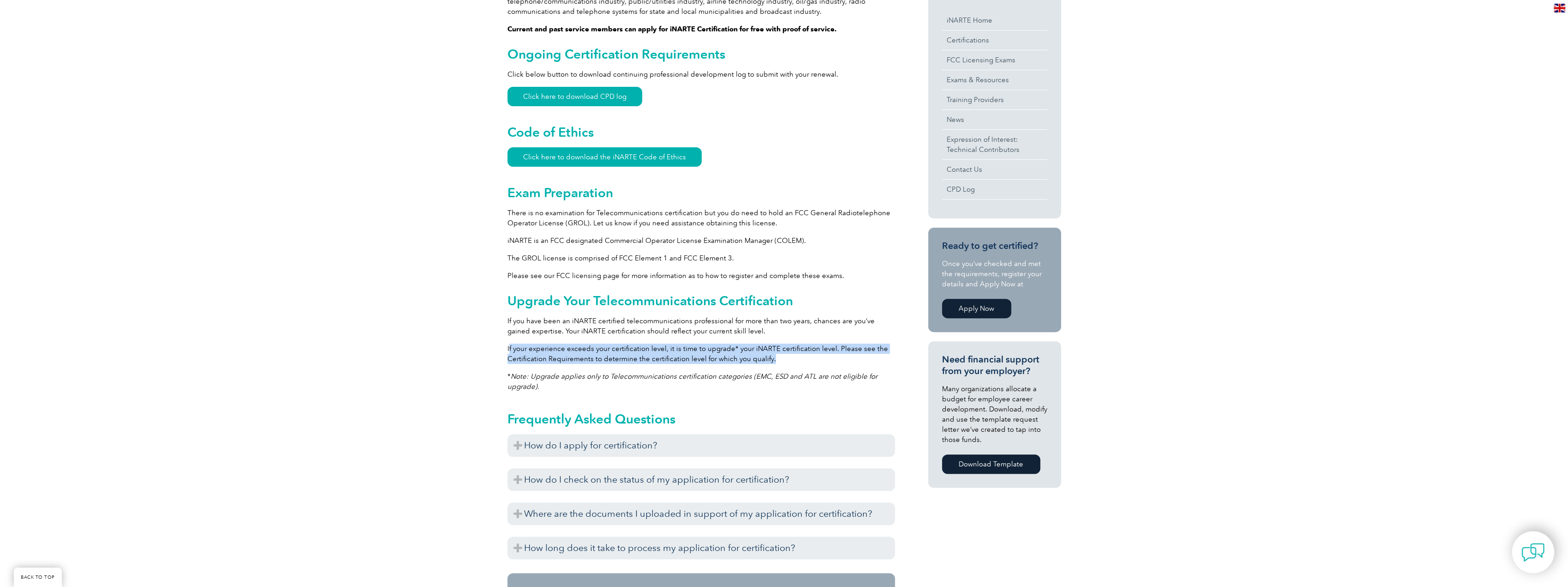
drag, startPoint x: 510, startPoint y: 346, endPoint x: 790, endPoint y: 362, distance: 280.5
click at [790, 362] on p "If your experience exceeds your certification level, it is time to upgrade* you…" at bounding box center [701, 354] width 387 height 20
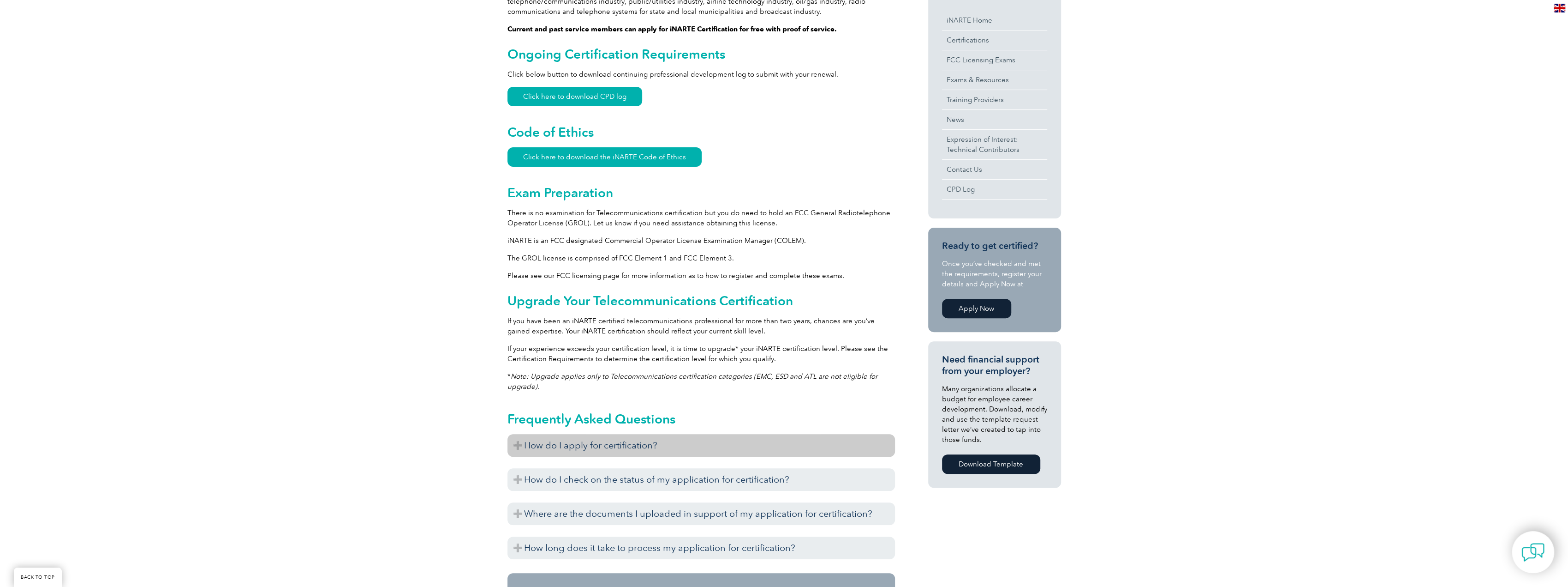
click at [642, 453] on h3 "How do I apply for certification?" at bounding box center [701, 445] width 387 height 23
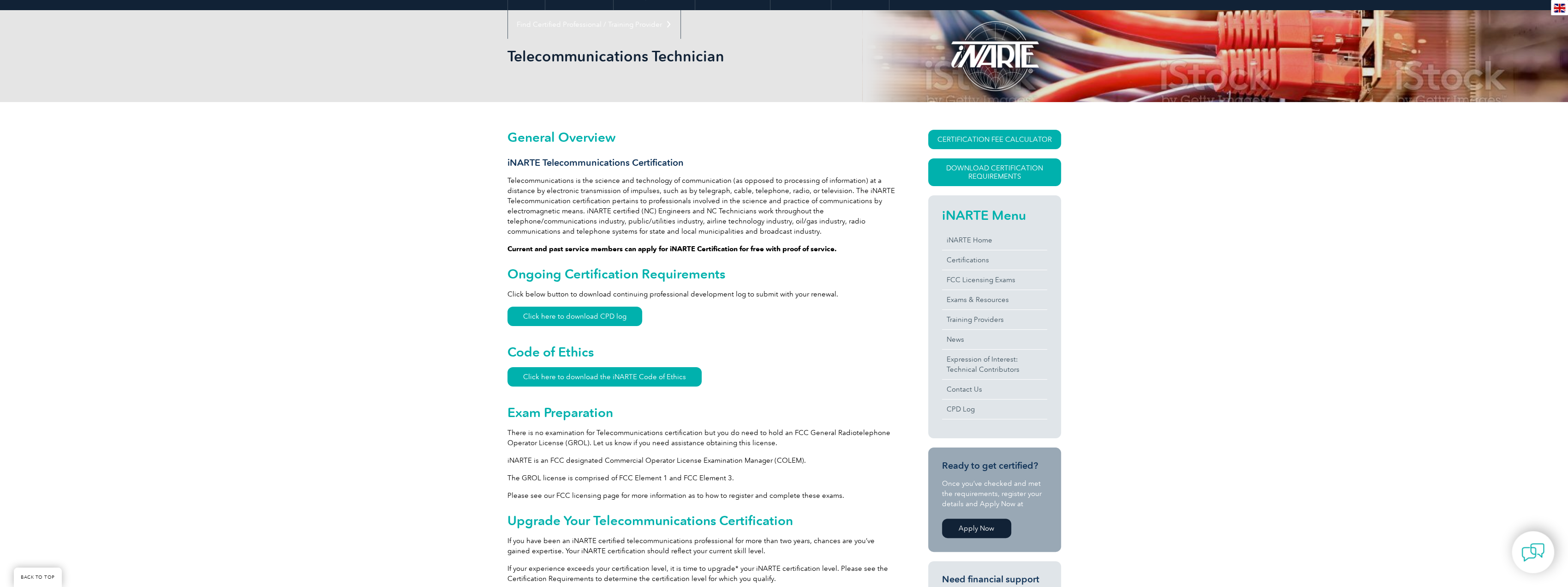
scroll to position [0, 0]
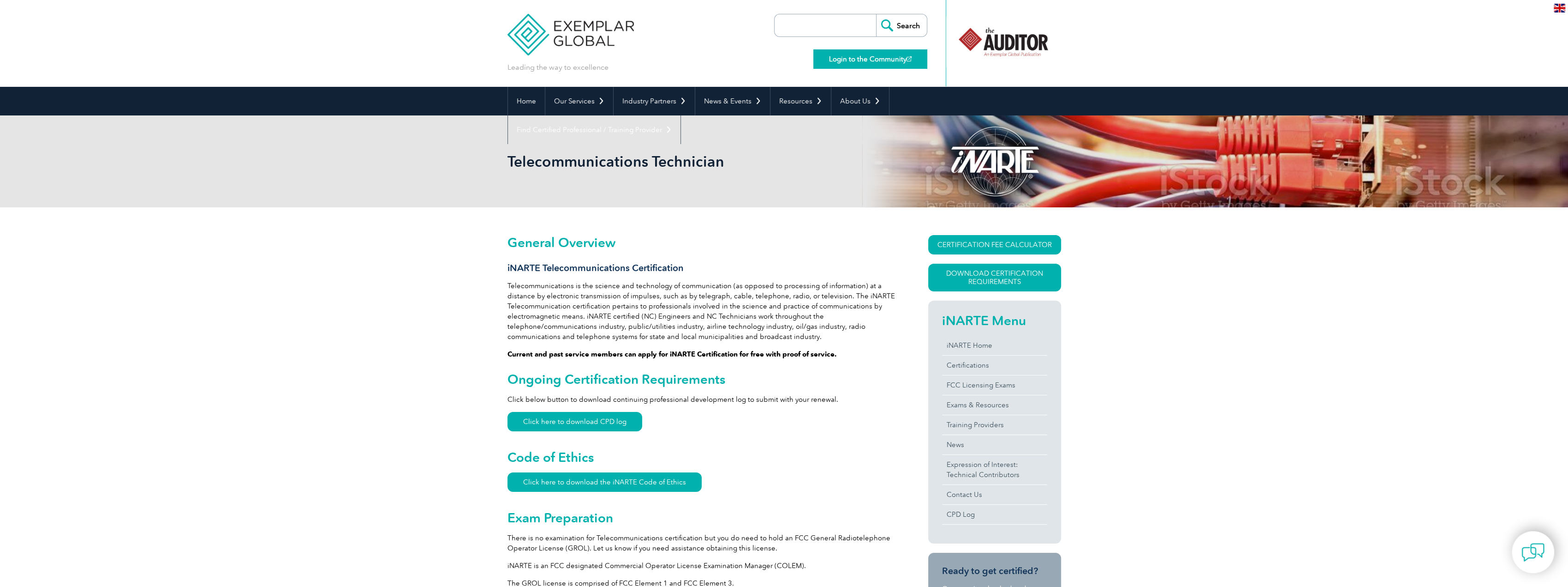
click at [854, 61] on link "Login to the Community" at bounding box center [870, 59] width 114 height 20
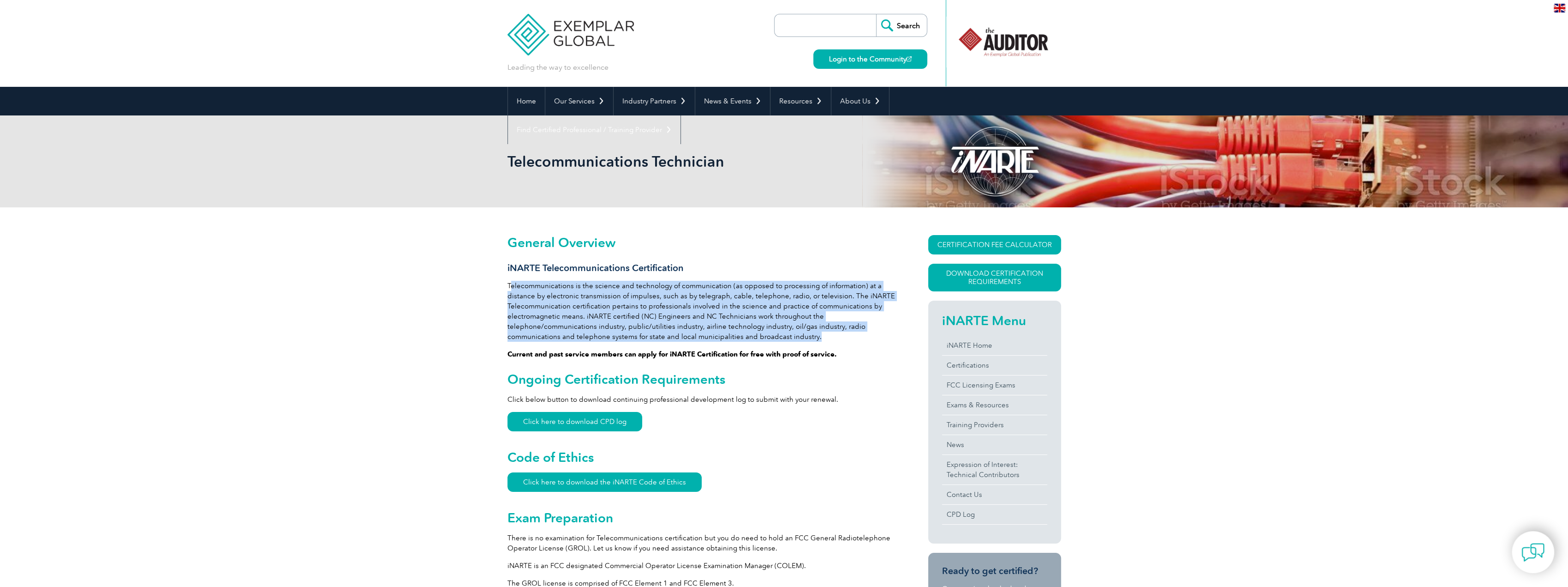
drag, startPoint x: 512, startPoint y: 287, endPoint x: 847, endPoint y: 332, distance: 338.0
click at [847, 332] on p "Telecommunications is the science and technology of communication (as opposed t…" at bounding box center [701, 311] width 387 height 61
click at [871, 315] on p "Telecommunications is the science and technology of communication (as opposed t…" at bounding box center [701, 311] width 387 height 61
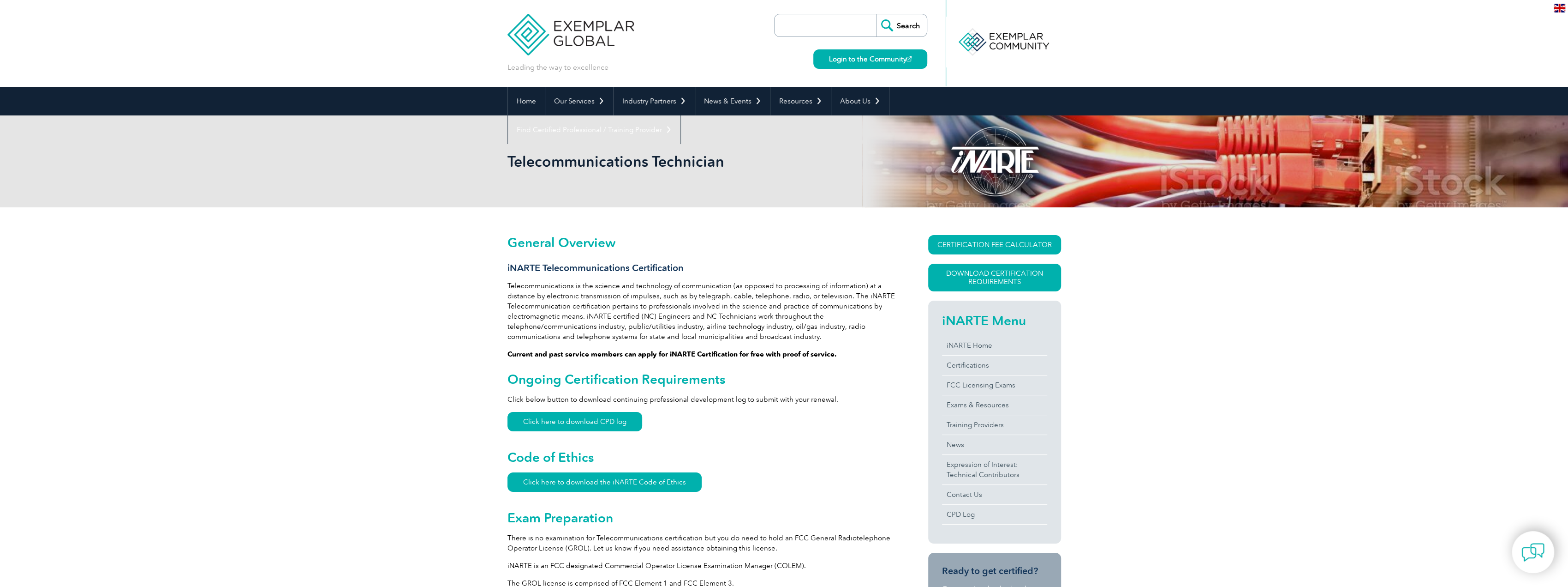
drag, startPoint x: 546, startPoint y: 313, endPoint x: 875, endPoint y: 371, distance: 334.1
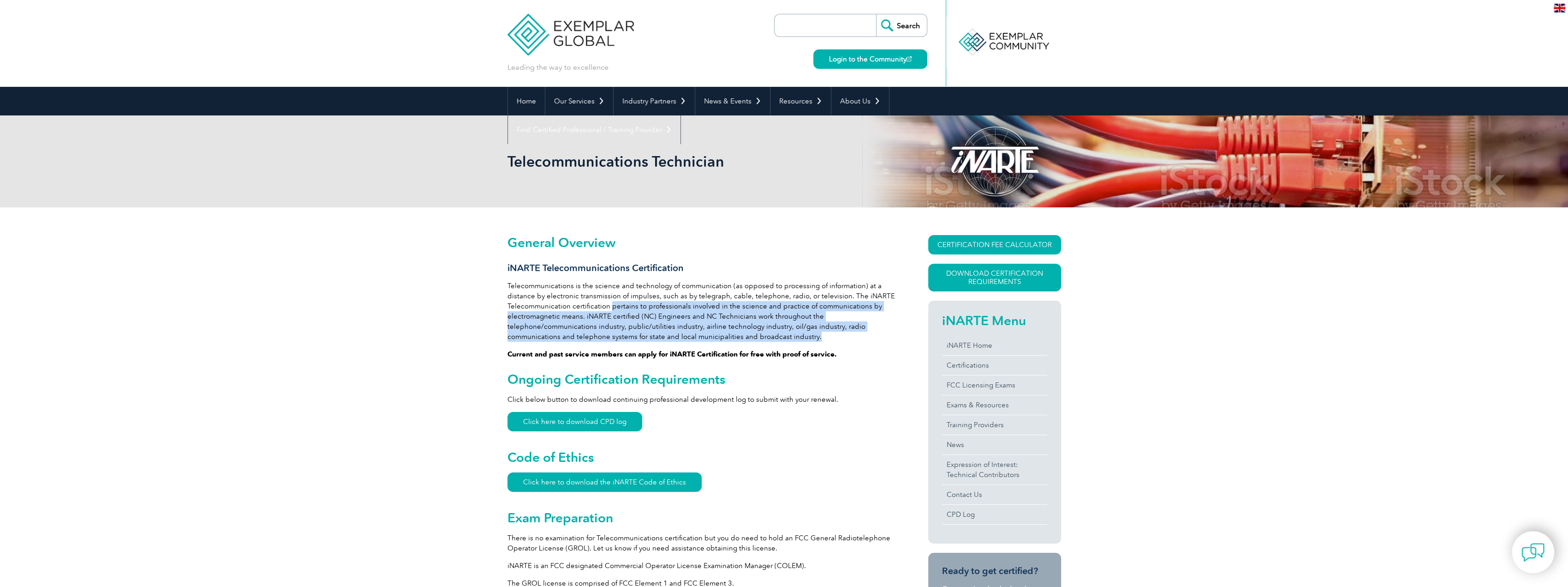
drag, startPoint x: 617, startPoint y: 309, endPoint x: 879, endPoint y: 341, distance: 263.9
click at [639, 332] on p "Telecommunications is the science and technology of communication (as opposed t…" at bounding box center [701, 311] width 387 height 61
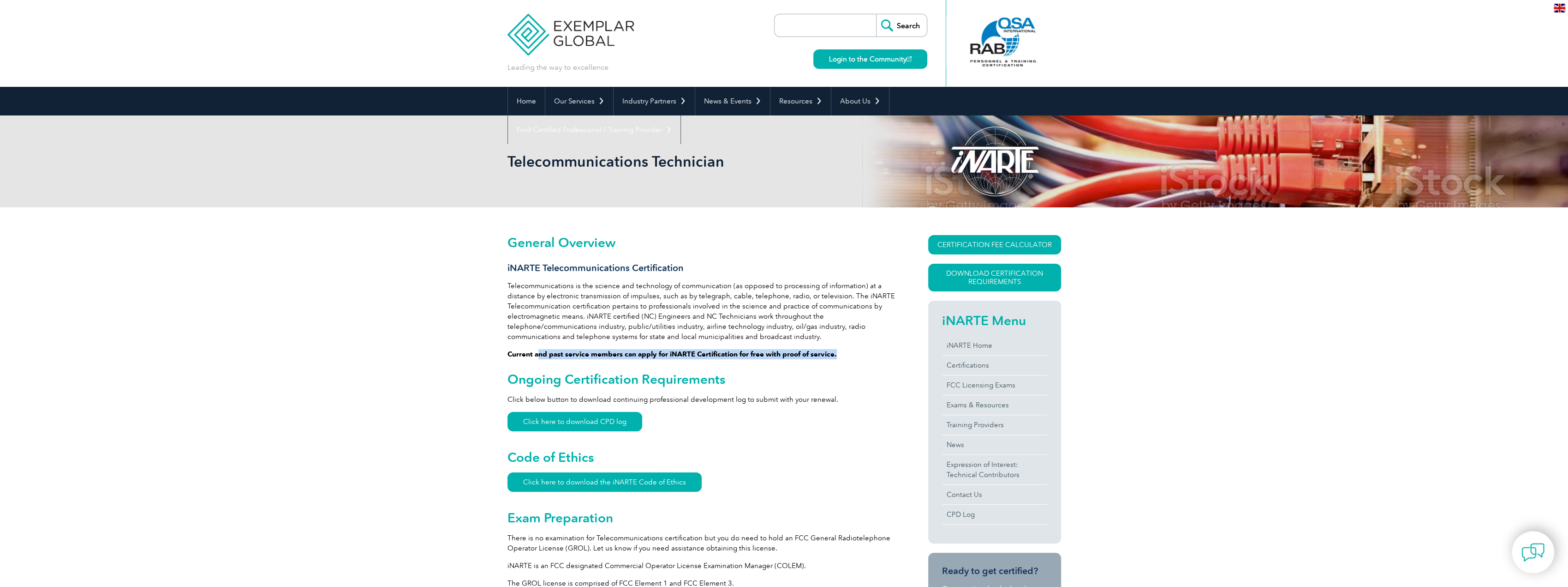
drag, startPoint x: 720, startPoint y: 351, endPoint x: 846, endPoint y: 354, distance: 126.0
click at [846, 354] on p "Current and past service members can apply for iNARTE Certification for free wi…" at bounding box center [701, 354] width 387 height 10
drag, startPoint x: 513, startPoint y: 377, endPoint x: 748, endPoint y: 381, distance: 235.0
click at [748, 381] on h2 "Ongoing Certification Requirements" at bounding box center [701, 379] width 387 height 15
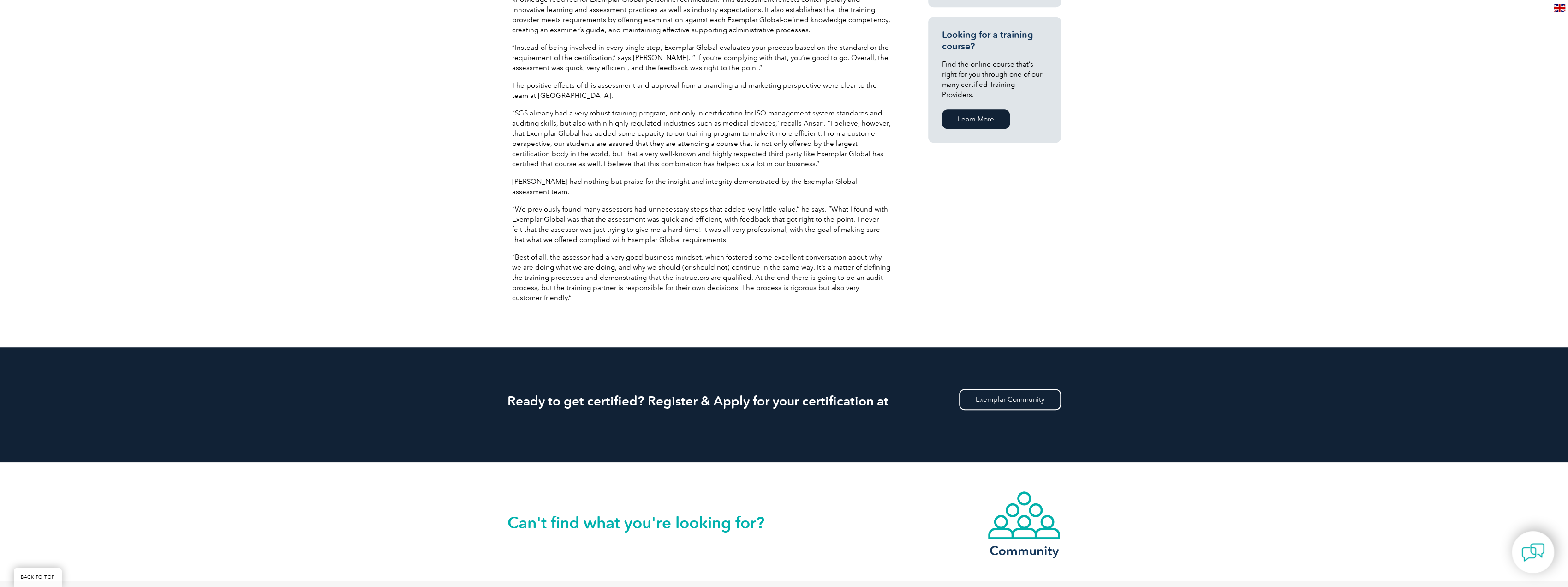
scroll to position [818, 0]
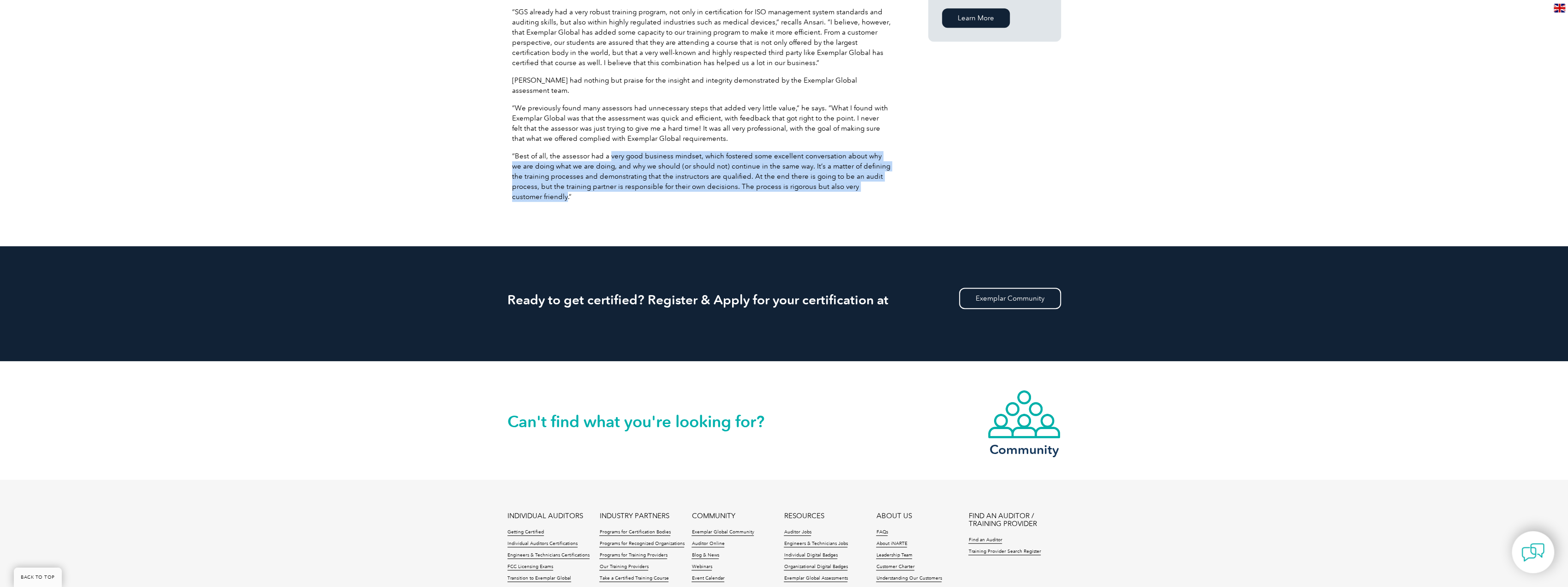
drag, startPoint x: 608, startPoint y: 142, endPoint x: 877, endPoint y: 184, distance: 272.3
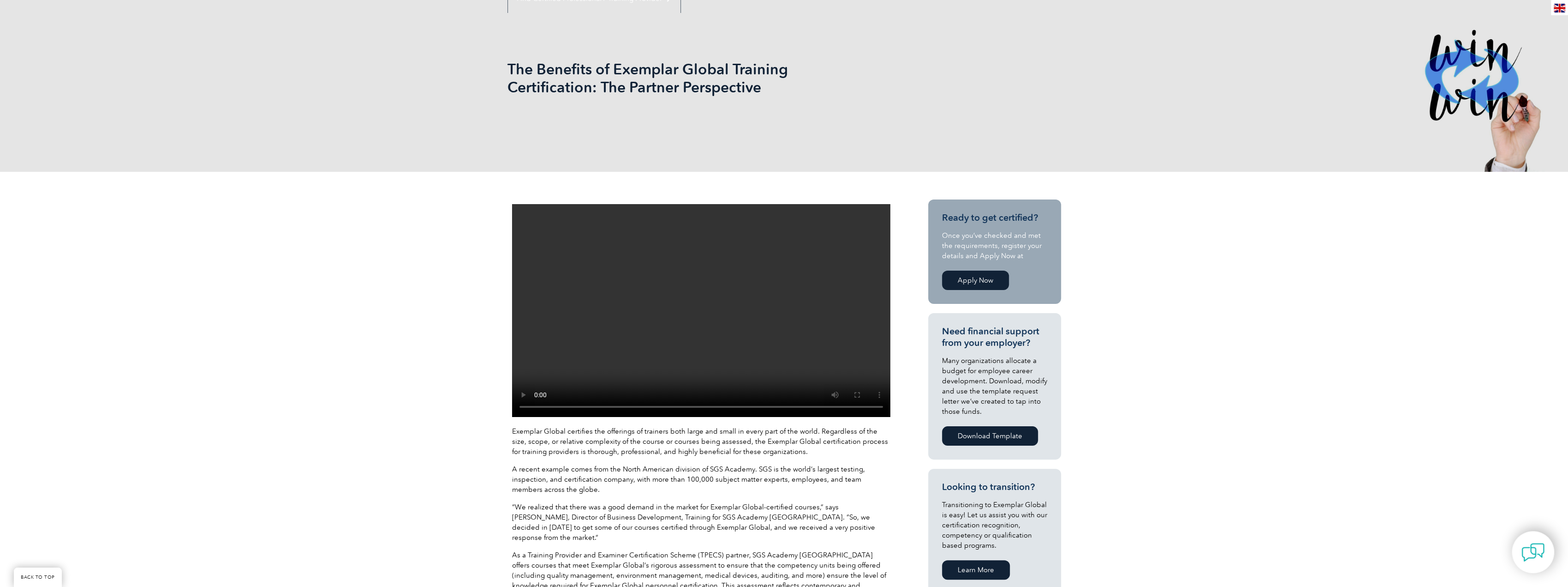
scroll to position [0, 0]
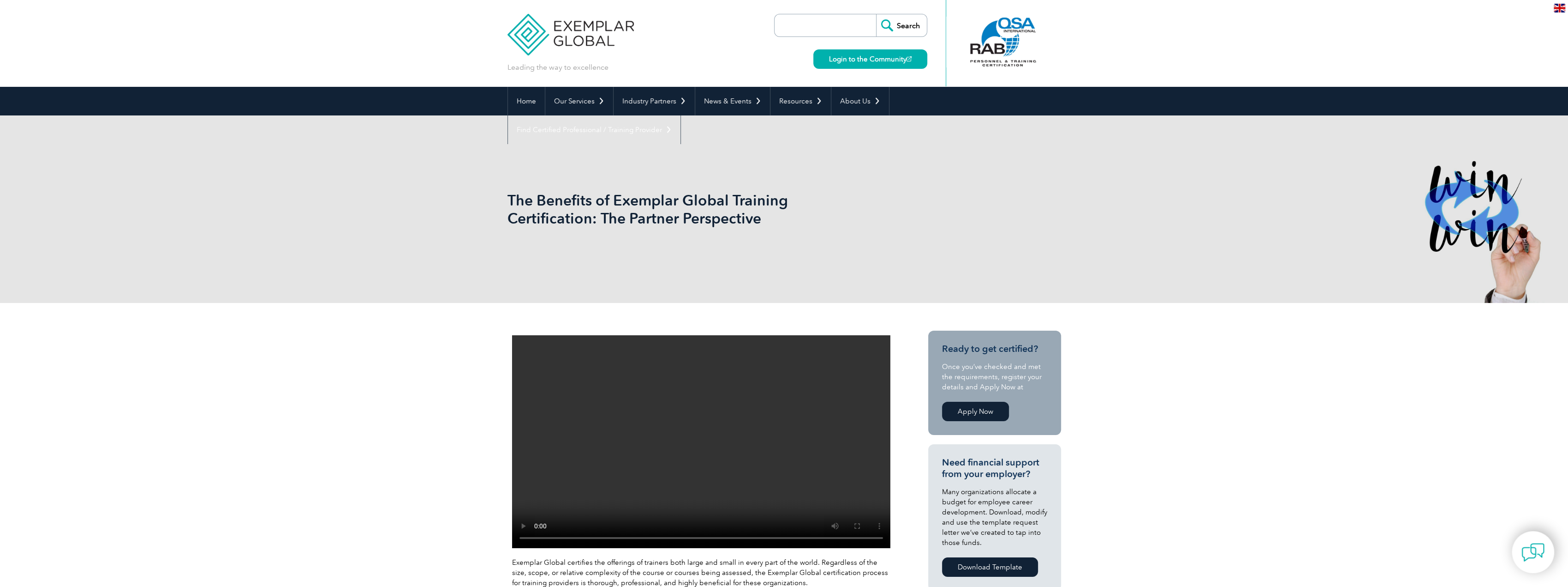
drag, startPoint x: 941, startPoint y: 320, endPoint x: 946, endPoint y: 79, distance: 241.1
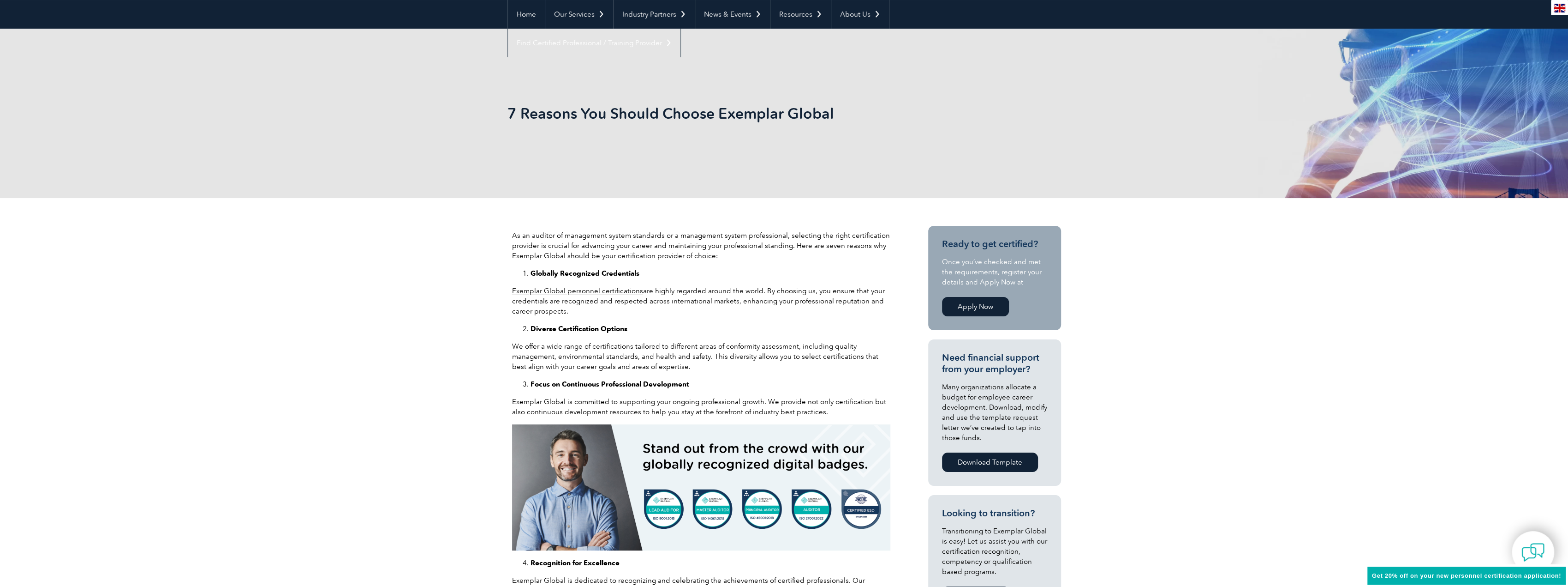
scroll to position [138, 0]
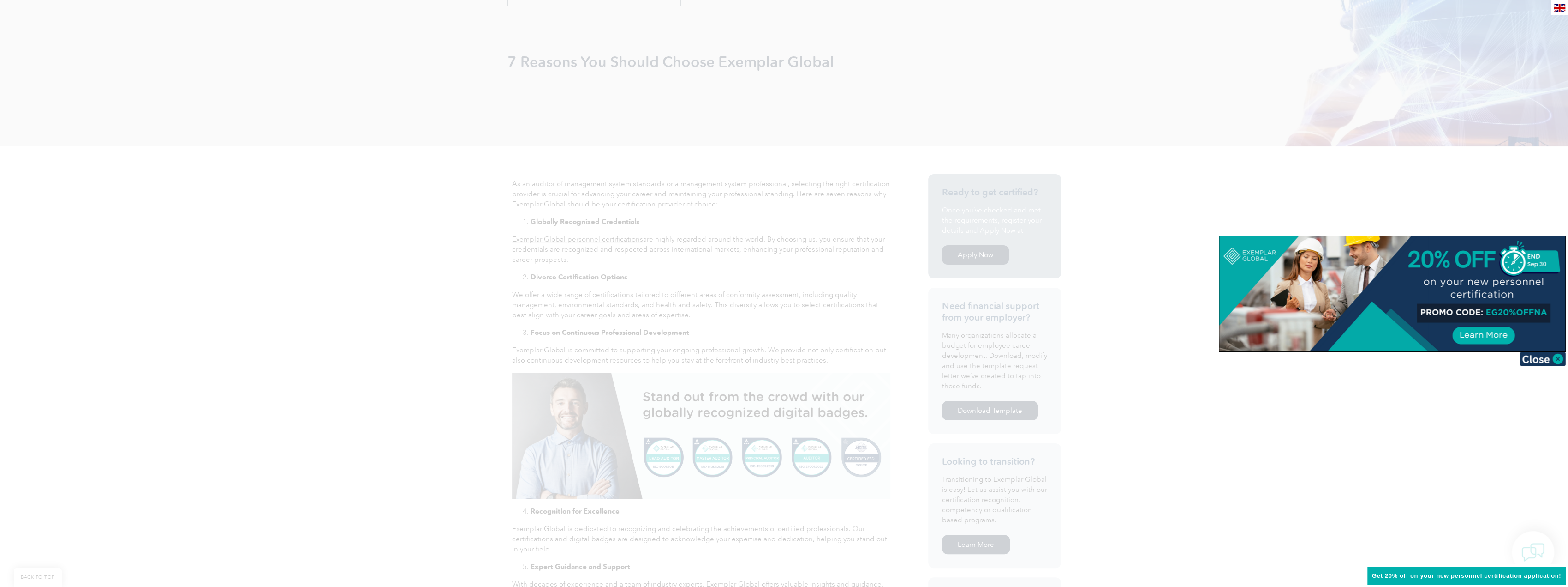
click at [1493, 340] on div at bounding box center [1392, 294] width 346 height 116
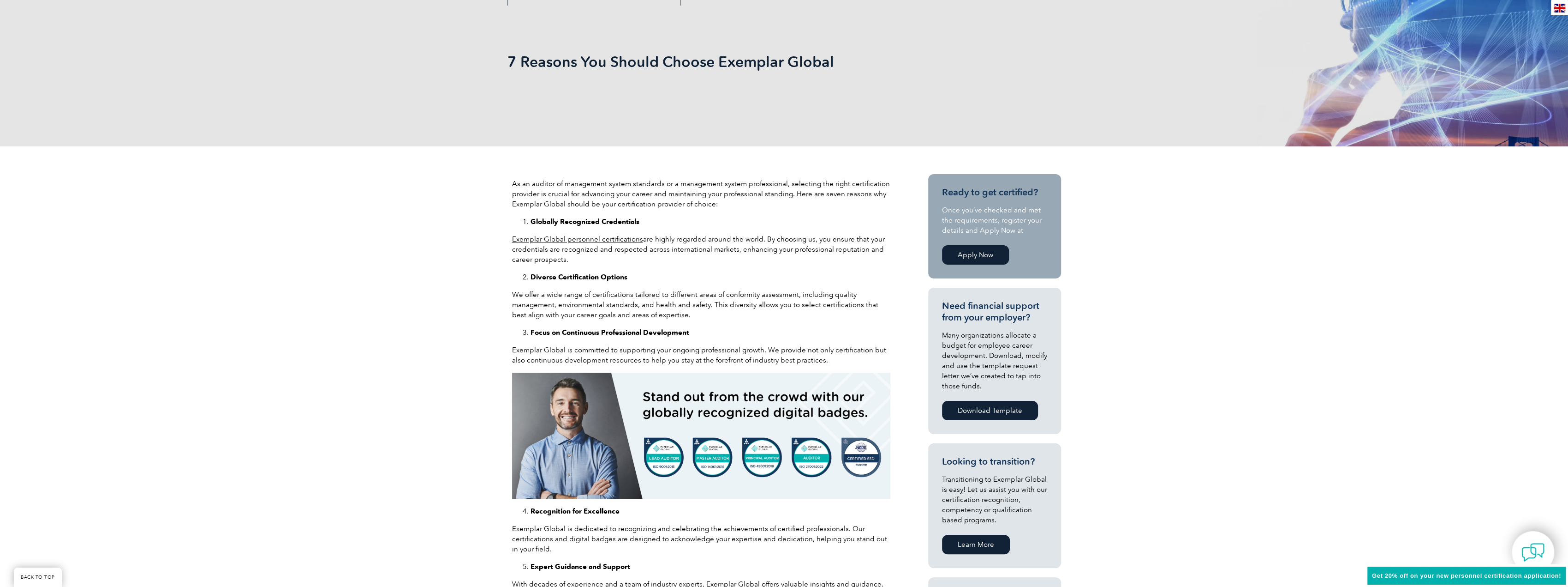
scroll to position [369, 0]
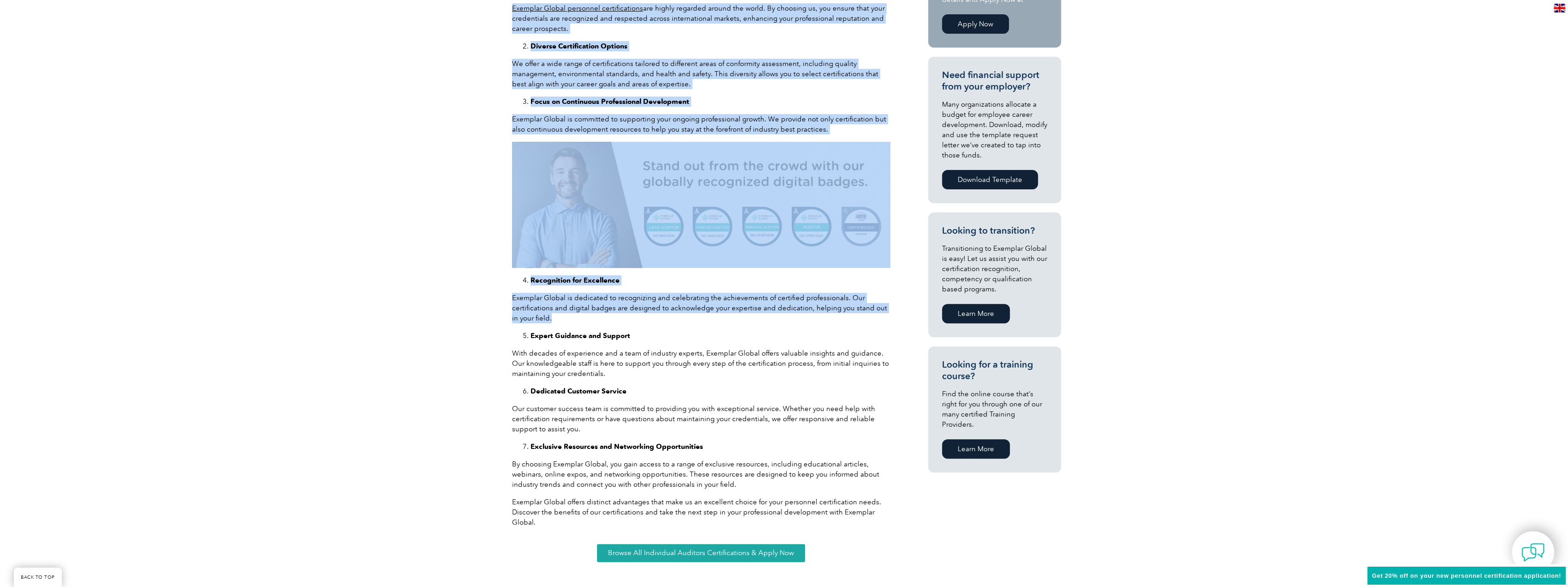
drag, startPoint x: 627, startPoint y: 315, endPoint x: 656, endPoint y: 322, distance: 29.8
click at [655, 322] on div "As an auditor of management system standards or a management system professiona…" at bounding box center [784, 257] width 1568 height 684
click at [656, 322] on p "Exemplar Global is dedicated to recognizing and celebrating the achievements of…" at bounding box center [701, 308] width 378 height 30
drag, startPoint x: 528, startPoint y: 304, endPoint x: 506, endPoint y: 303, distance: 22.0
click at [506, 303] on div "As an auditor of management system standards or a management system professiona…" at bounding box center [784, 257] width 1568 height 684
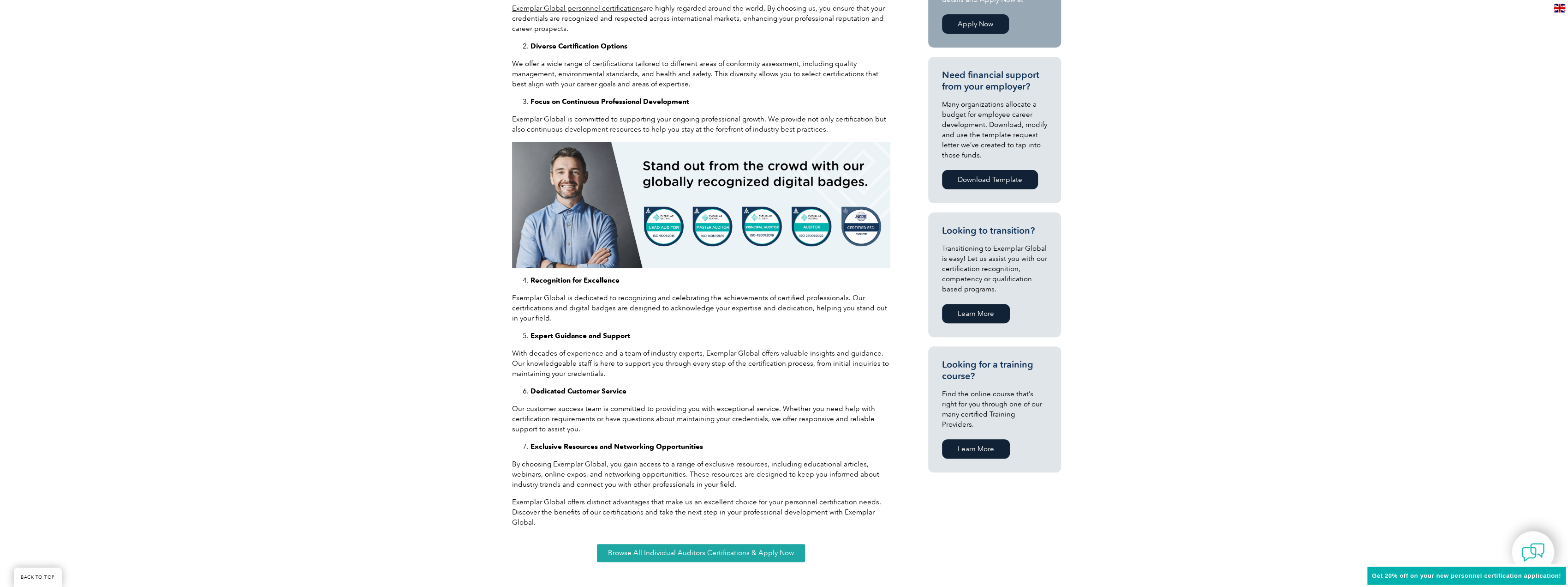
click at [506, 303] on div "As an auditor of management system standards or a management system professiona…" at bounding box center [784, 257] width 1568 height 684
drag, startPoint x: 529, startPoint y: 369, endPoint x: 484, endPoint y: 368, distance: 45.0
click at [484, 368] on div "As an auditor of management system standards or a management system professiona…" at bounding box center [784, 257] width 1568 height 684
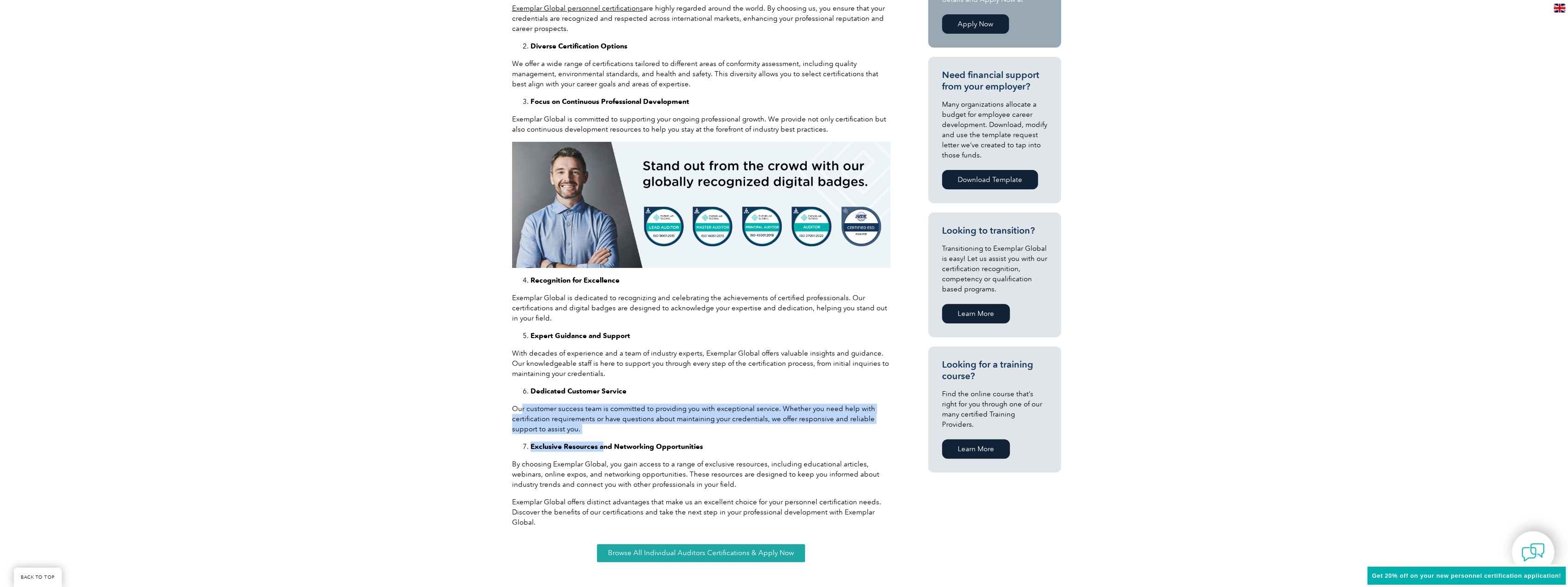
drag, startPoint x: 522, startPoint y: 404, endPoint x: 703, endPoint y: 480, distance: 196.3
click at [696, 480] on div "As an auditor of management system standards or a management system professiona…" at bounding box center [701, 238] width 378 height 579
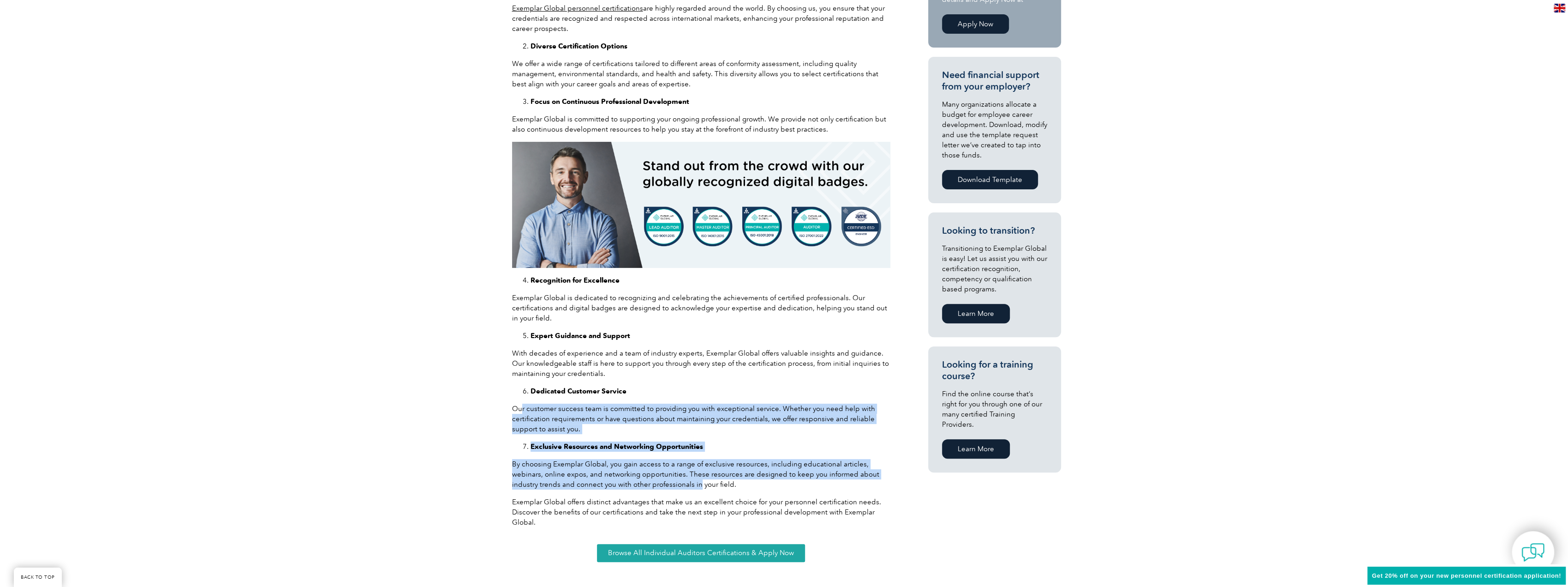
click at [789, 456] on div "As an auditor of management system standards or a management system professiona…" at bounding box center [701, 238] width 378 height 579
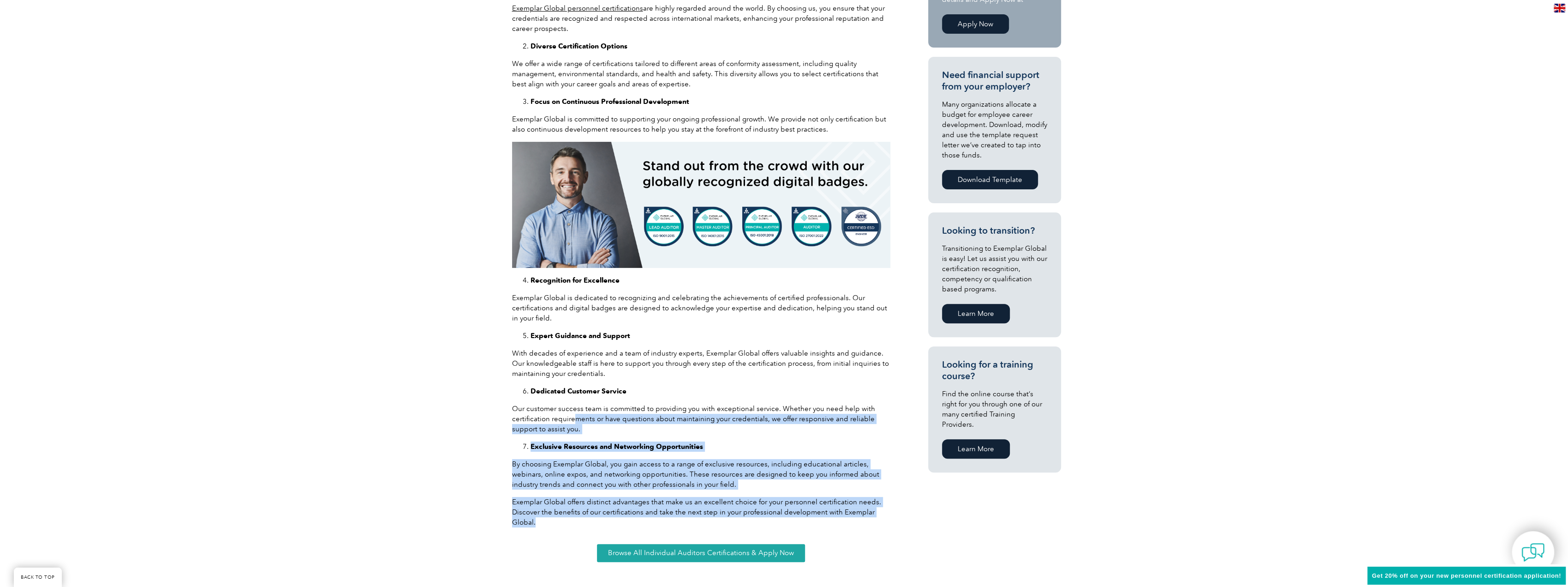
drag, startPoint x: 880, startPoint y: 518, endPoint x: 557, endPoint y: 413, distance: 339.6
click at [558, 413] on div "As an auditor of management system standards or a management system professiona…" at bounding box center [701, 238] width 378 height 579
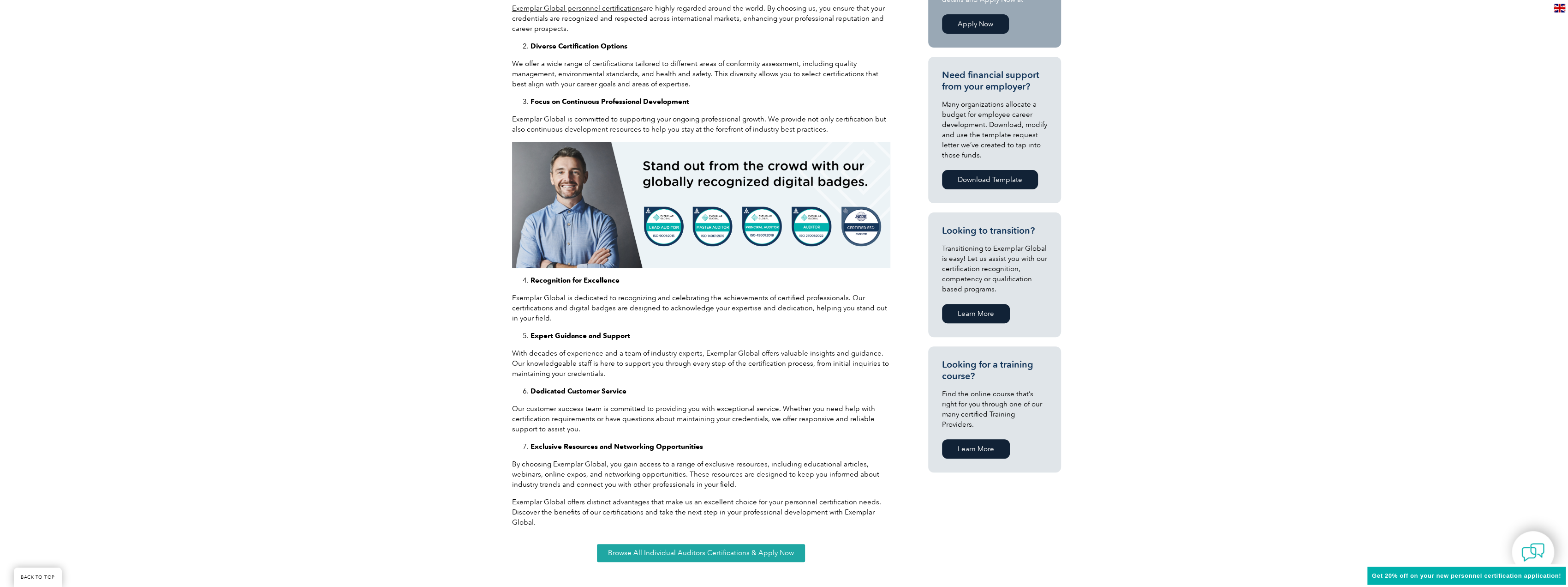
click at [770, 382] on div "As an auditor of management system standards or a management system professiona…" at bounding box center [701, 238] width 378 height 579
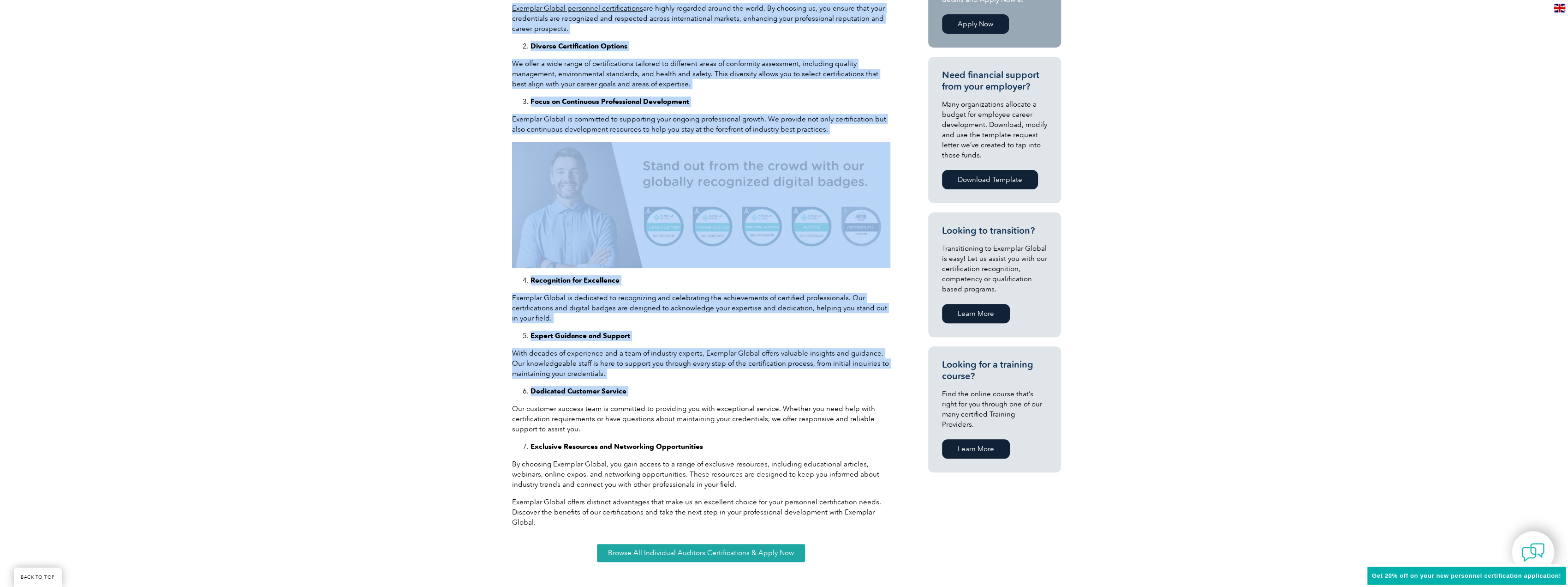
drag, startPoint x: 770, startPoint y: 382, endPoint x: 469, endPoint y: 343, distance: 303.5
click at [469, 343] on div "As an auditor of management system standards or a management system professiona…" at bounding box center [784, 257] width 1568 height 684
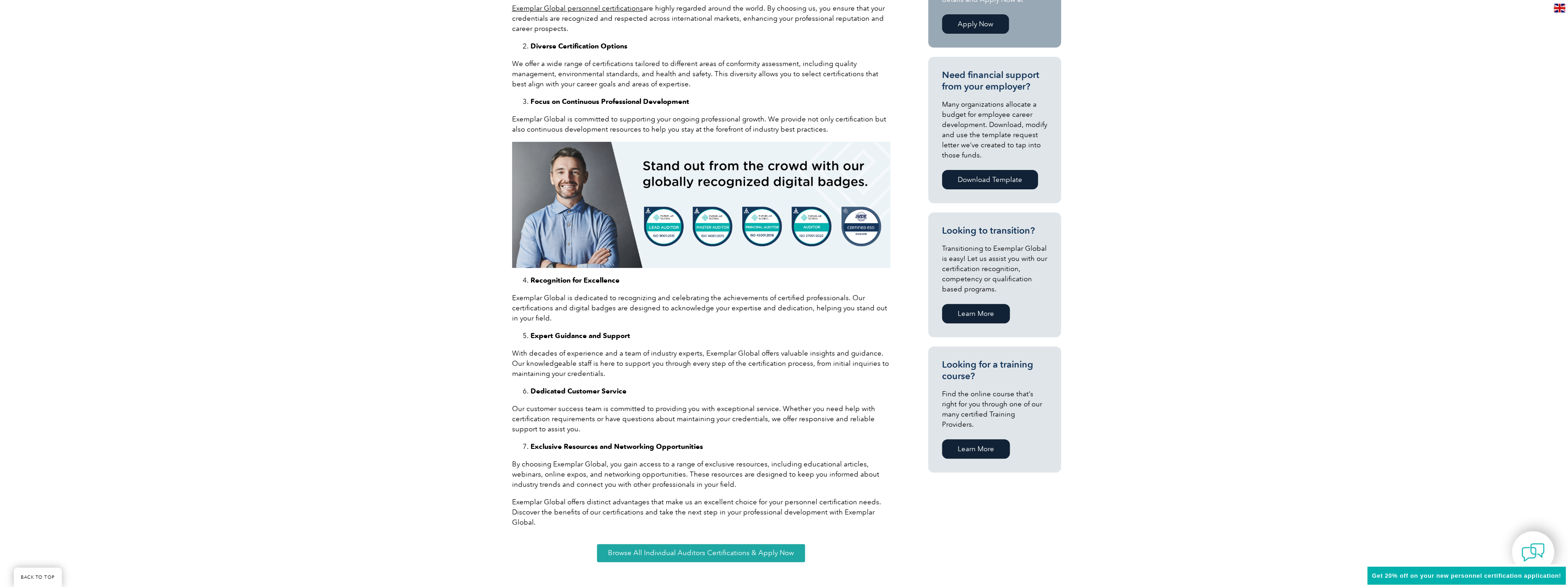
click at [469, 343] on div "As an auditor of management system standards or a management system professiona…" at bounding box center [784, 257] width 1568 height 684
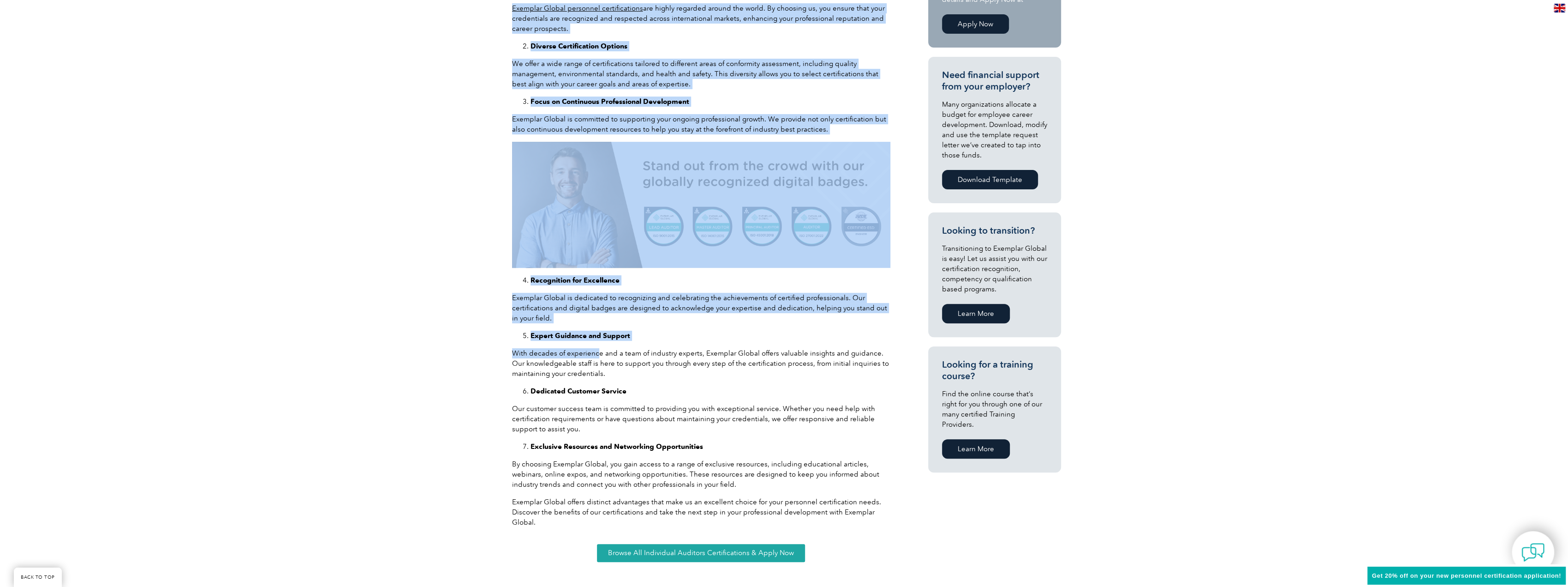
drag, startPoint x: 494, startPoint y: 346, endPoint x: 694, endPoint y: 370, distance: 201.4
click at [672, 366] on div "As an auditor of management system standards or a management system professiona…" at bounding box center [784, 257] width 1568 height 684
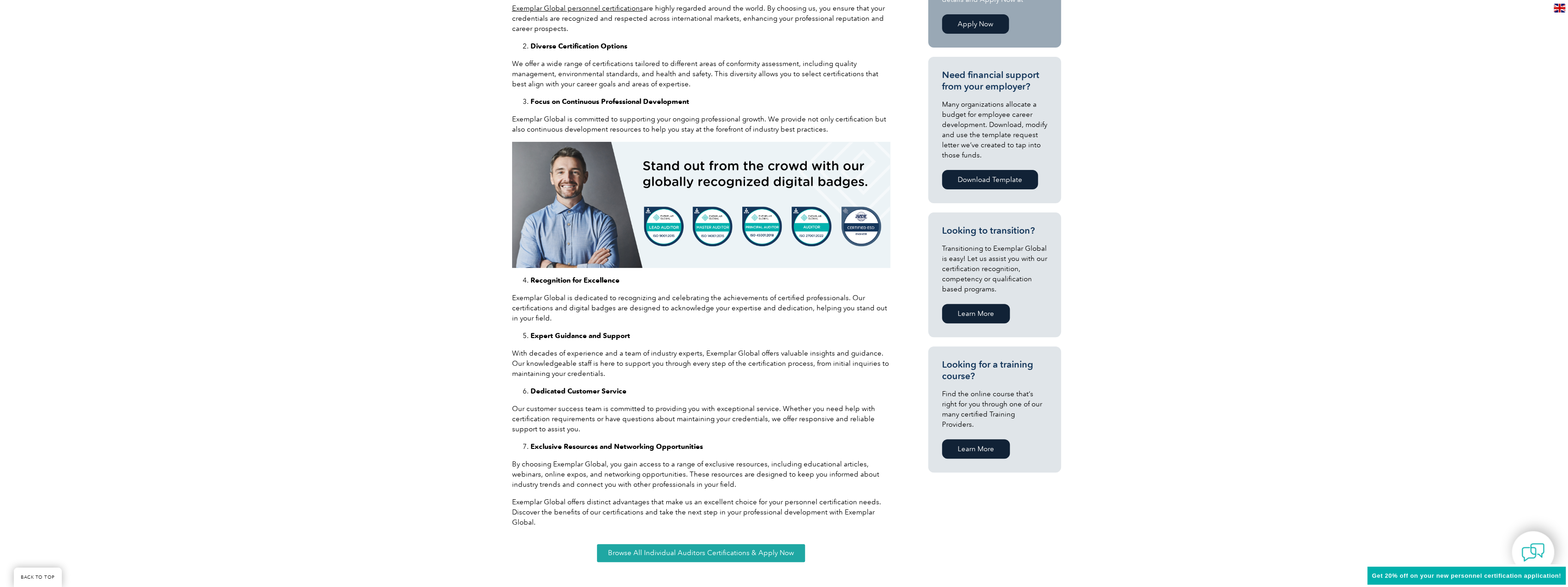
click at [695, 370] on p "With decades of experience and a team of industry experts, Exemplar Global offe…" at bounding box center [701, 363] width 378 height 30
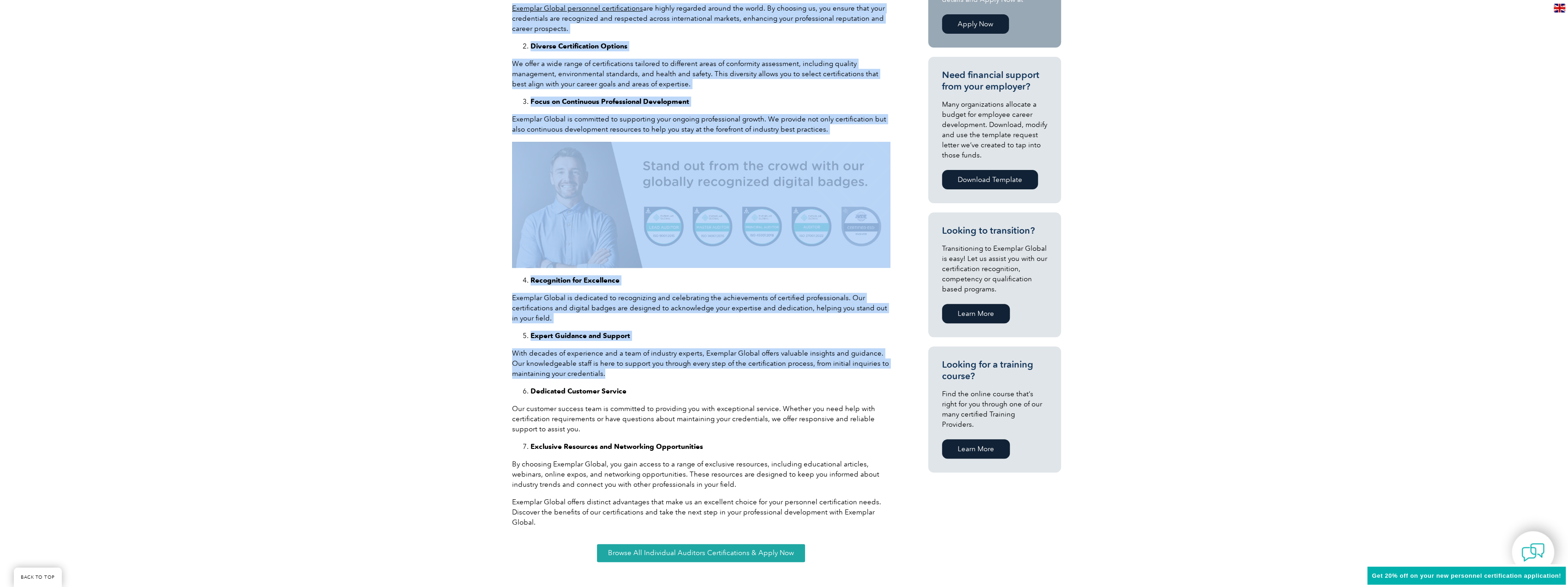
drag, startPoint x: 689, startPoint y: 371, endPoint x: 482, endPoint y: 351, distance: 208.0
click at [482, 351] on div "As an auditor of management system standards or a management system professiona…" at bounding box center [784, 257] width 1568 height 684
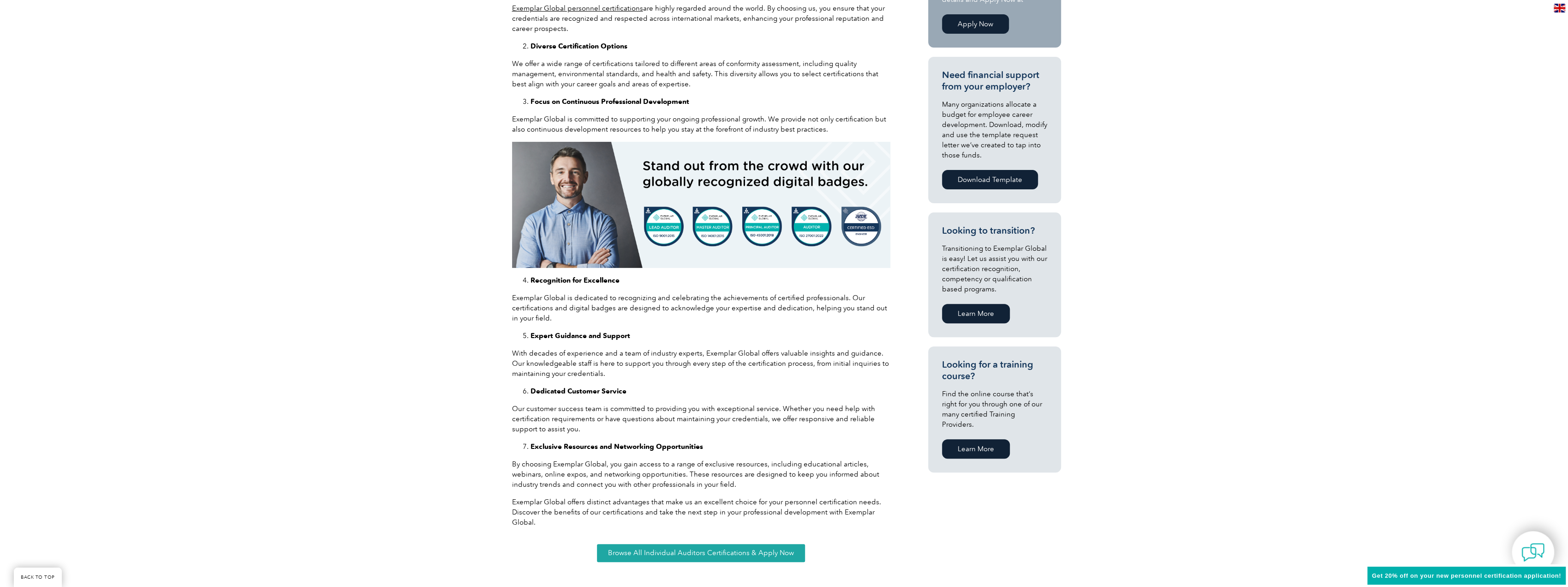
click at [482, 351] on div "As an auditor of management system standards or a management system professiona…" at bounding box center [784, 257] width 1568 height 684
drag, startPoint x: 515, startPoint y: 347, endPoint x: 653, endPoint y: 369, distance: 139.7
click at [623, 365] on div "As an auditor of management system standards or a management system professiona…" at bounding box center [701, 238] width 378 height 579
click at [688, 371] on p "With decades of experience and a team of industry experts, Exemplar Global offe…" at bounding box center [701, 363] width 378 height 30
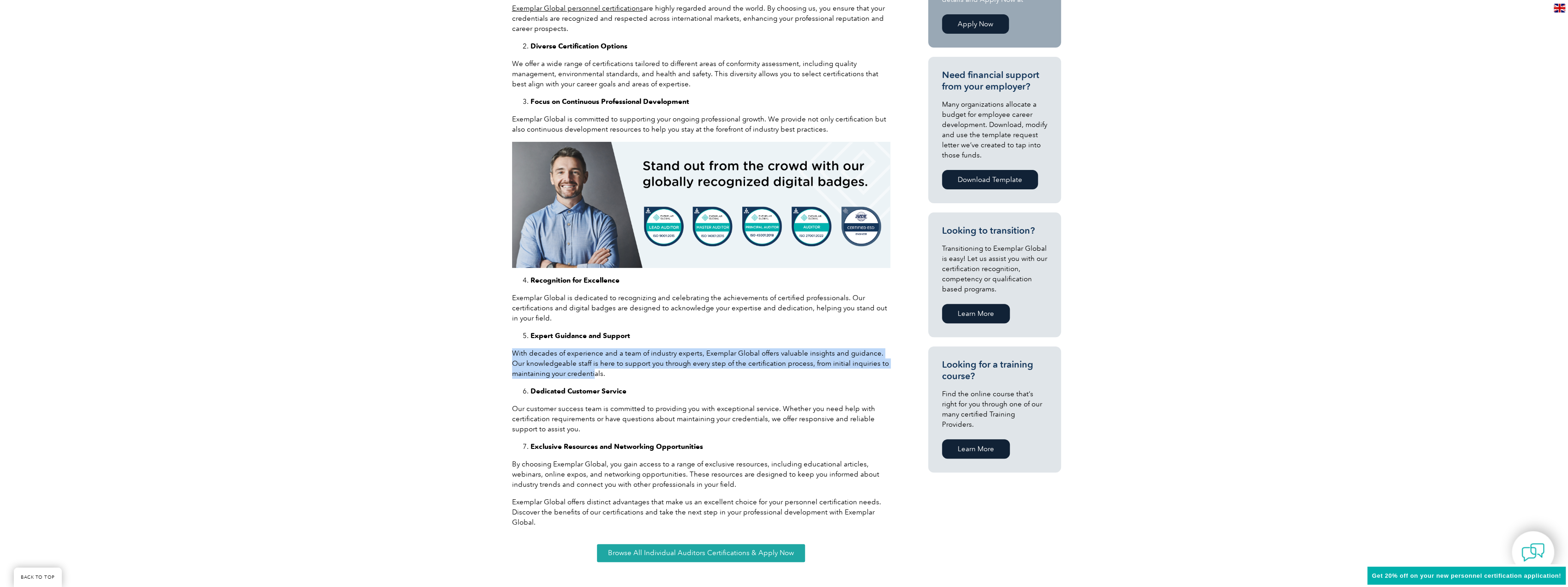
drag, startPoint x: 584, startPoint y: 371, endPoint x: 513, endPoint y: 353, distance: 73.2
click at [513, 353] on p "With decades of experience and a team of industry experts, Exemplar Global offe…" at bounding box center [701, 363] width 378 height 30
drag, startPoint x: 512, startPoint y: 353, endPoint x: 618, endPoint y: 372, distance: 107.7
click at [618, 372] on p "With decades of experience and a team of industry experts, Exemplar Global offe…" at bounding box center [701, 363] width 378 height 30
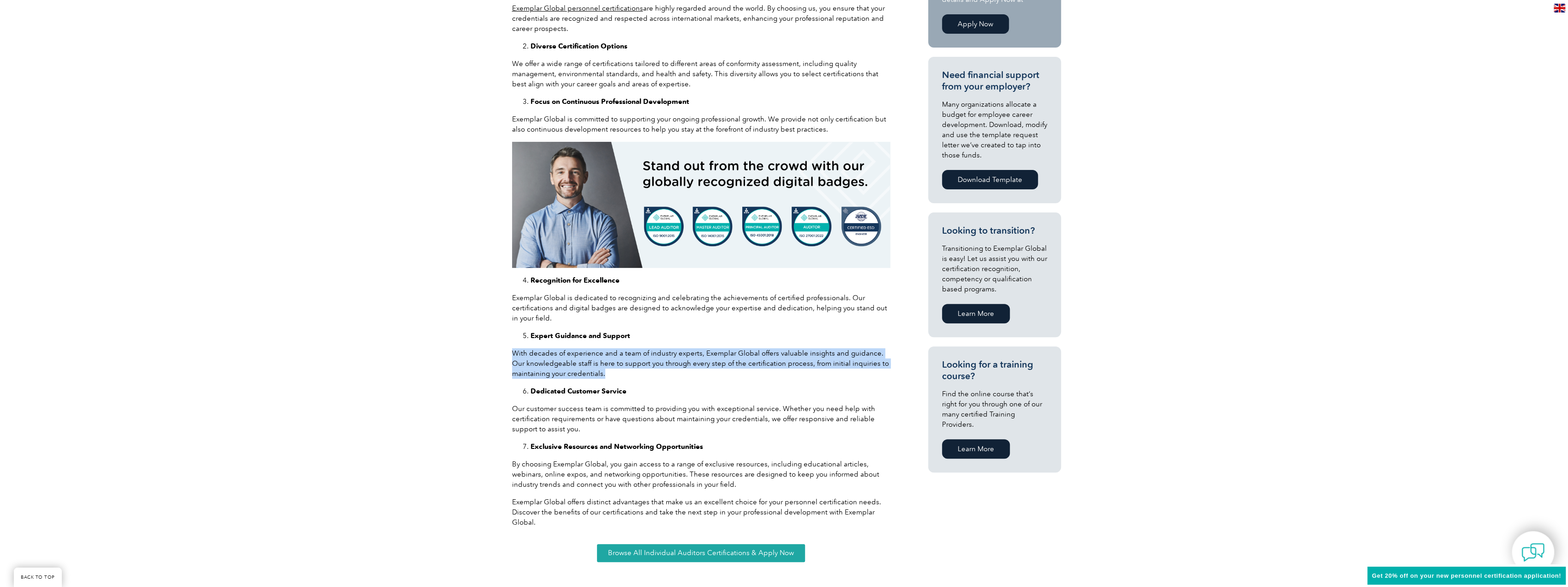
click at [618, 372] on p "With decades of experience and a team of industry experts, Exemplar Global offe…" at bounding box center [701, 363] width 378 height 30
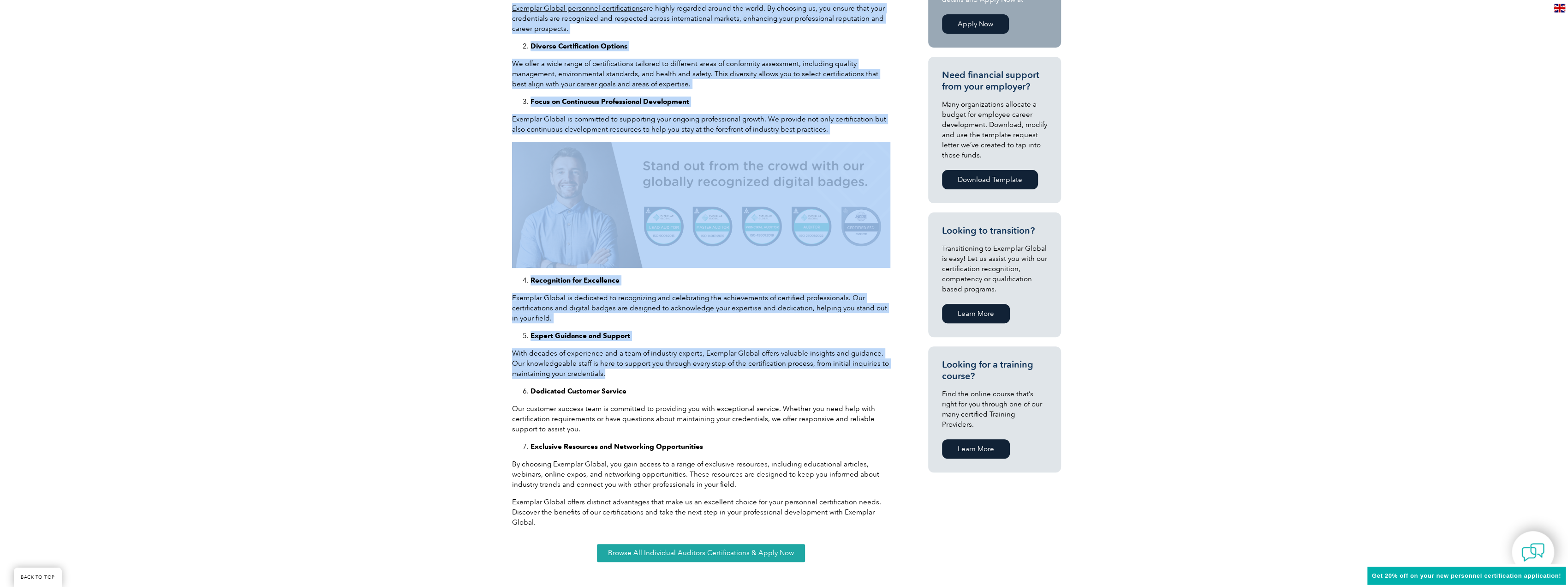
drag, startPoint x: 545, startPoint y: 369, endPoint x: 501, endPoint y: 353, distance: 46.8
click at [501, 353] on div "As an auditor of management system standards or a management system professiona…" at bounding box center [784, 257] width 1568 height 684
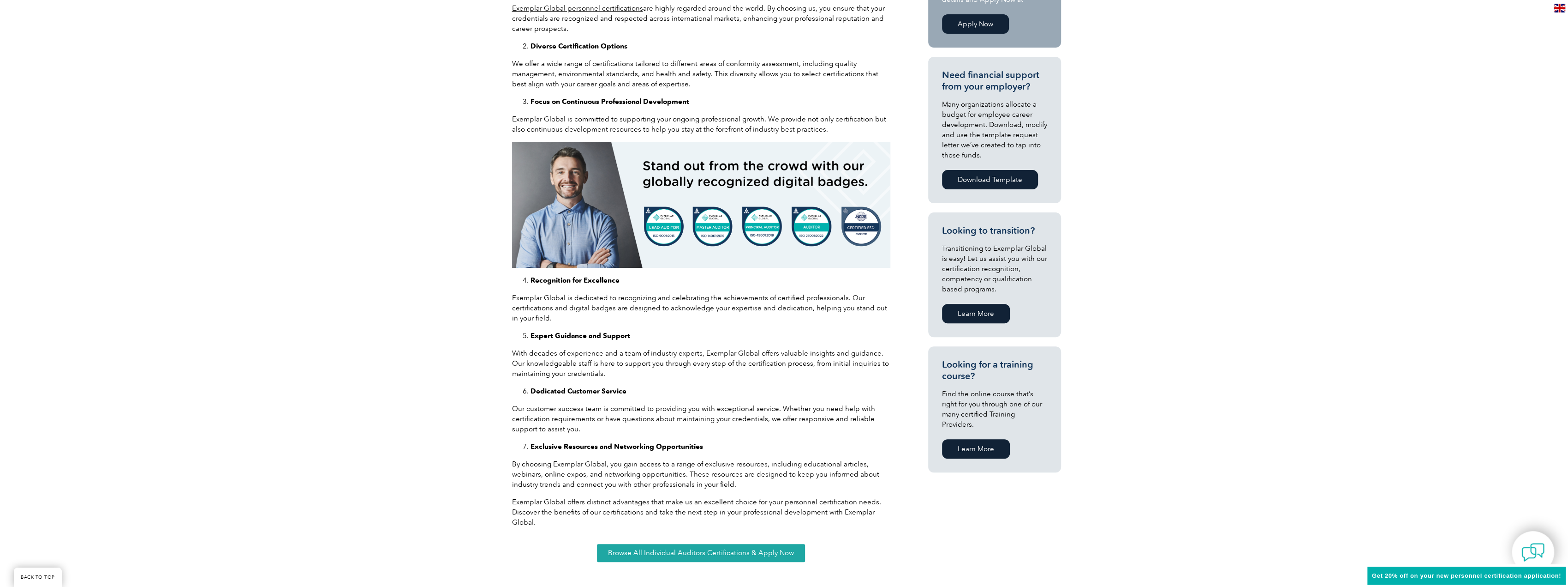
drag, startPoint x: 501, startPoint y: 353, endPoint x: 507, endPoint y: 353, distance: 6.0
click at [505, 353] on div "As an auditor of management system standards or a management system professiona…" at bounding box center [784, 257] width 1568 height 684
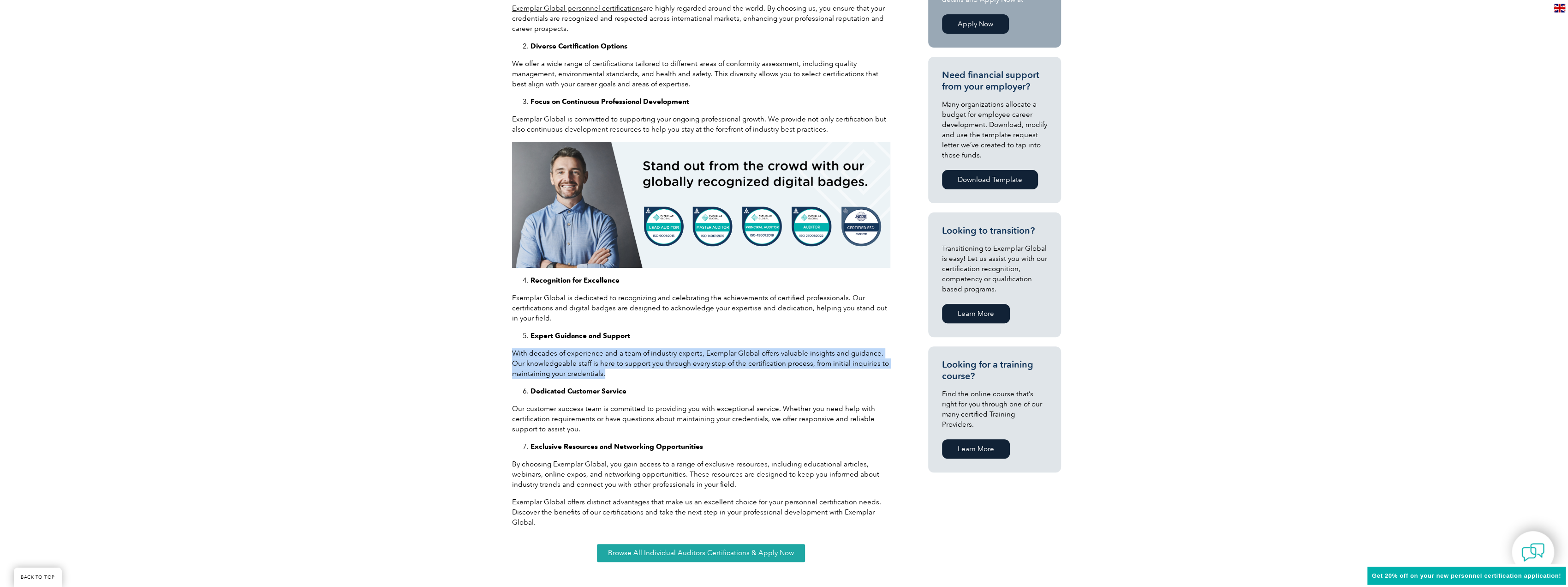
drag, startPoint x: 511, startPoint y: 352, endPoint x: 617, endPoint y: 377, distance: 108.9
click at [617, 377] on div "As an auditor of management system standards or a management system professiona…" at bounding box center [701, 255] width 387 height 623
click at [617, 377] on p "With decades of experience and a team of industry experts, Exemplar Global offe…" at bounding box center [701, 363] width 378 height 30
drag, startPoint x: 617, startPoint y: 377, endPoint x: 511, endPoint y: 357, distance: 107.9
click at [511, 357] on div "As an auditor of management system standards or a management system professiona…" at bounding box center [701, 255] width 387 height 623
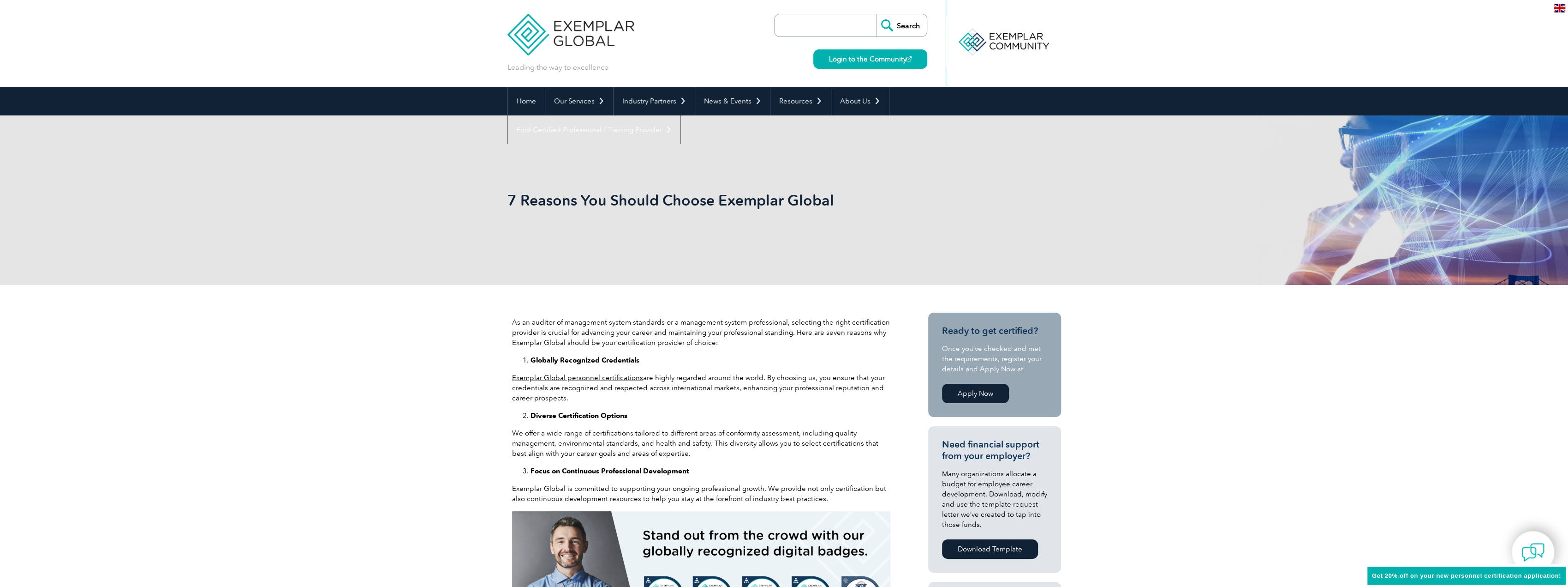
scroll to position [138, 0]
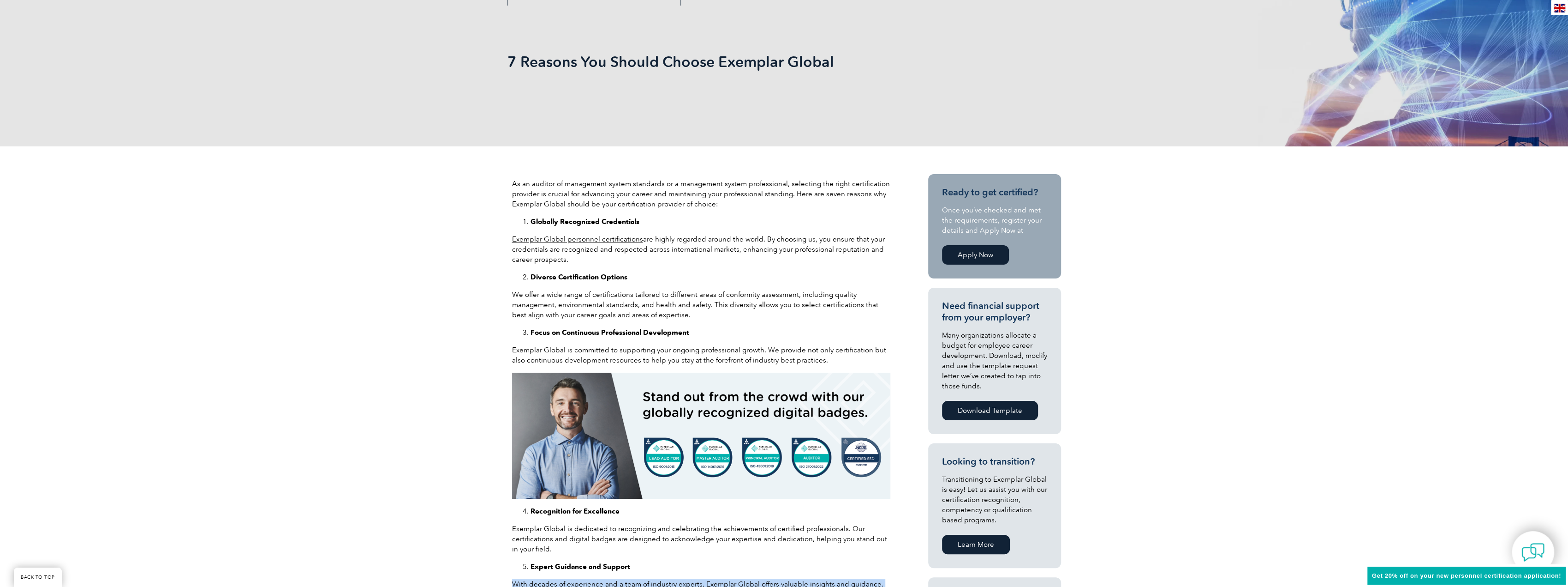
click at [788, 455] on img at bounding box center [701, 435] width 378 height 126
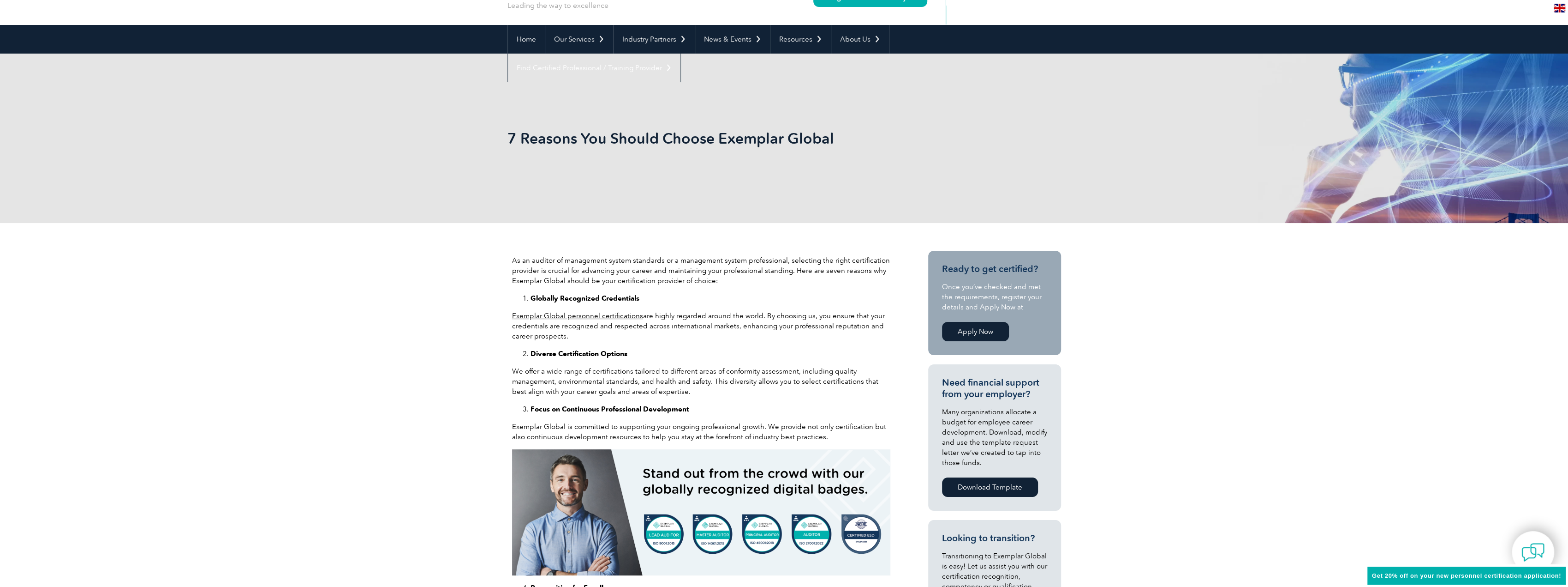
scroll to position [0, 0]
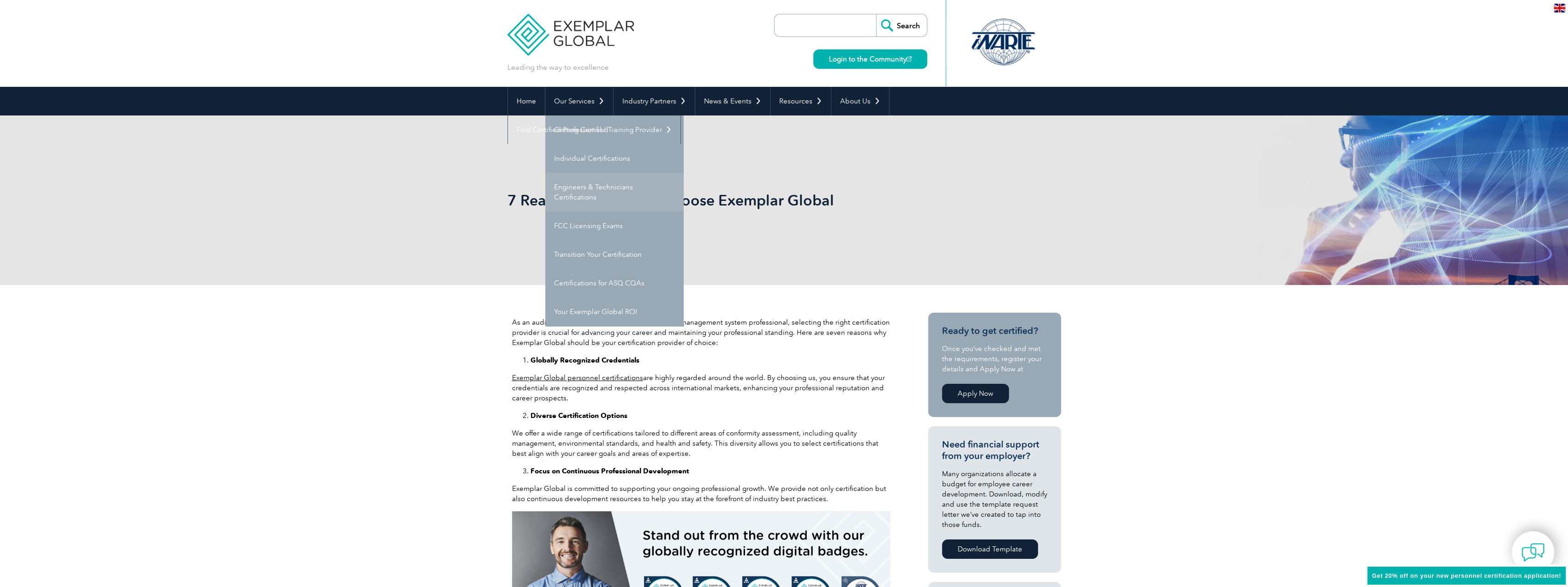
click at [625, 200] on link "Engineers & Technicians Certifications" at bounding box center [615, 192] width 138 height 39
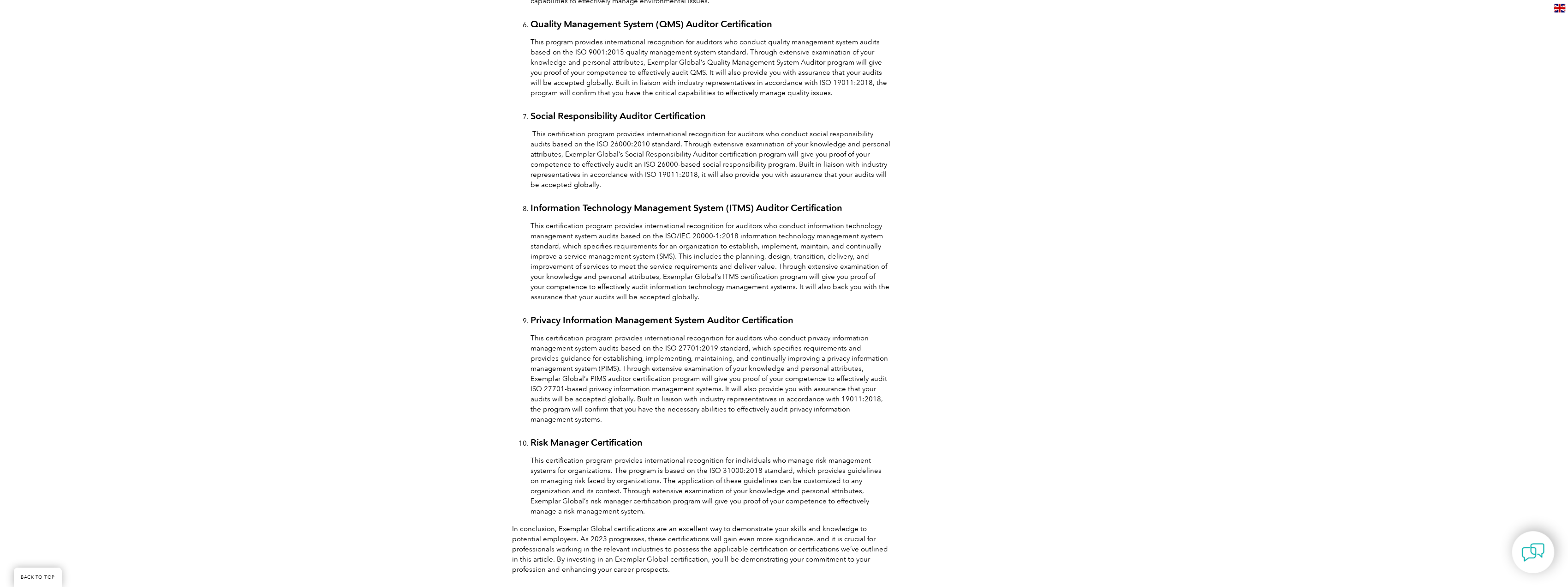
scroll to position [1339, 0]
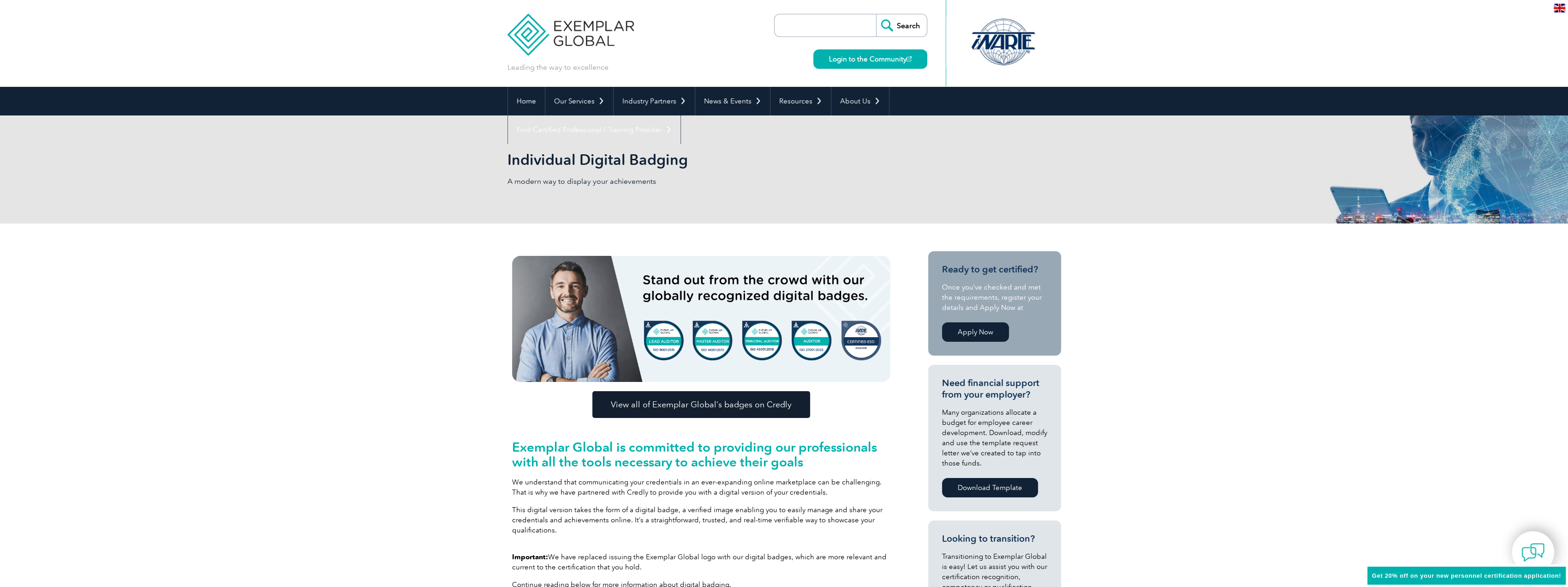
drag, startPoint x: 0, startPoint y: 0, endPoint x: 782, endPoint y: 412, distance: 883.9
click at [782, 412] on link "View all of Exemplar Global’s badges on Credly" at bounding box center [701, 405] width 218 height 27
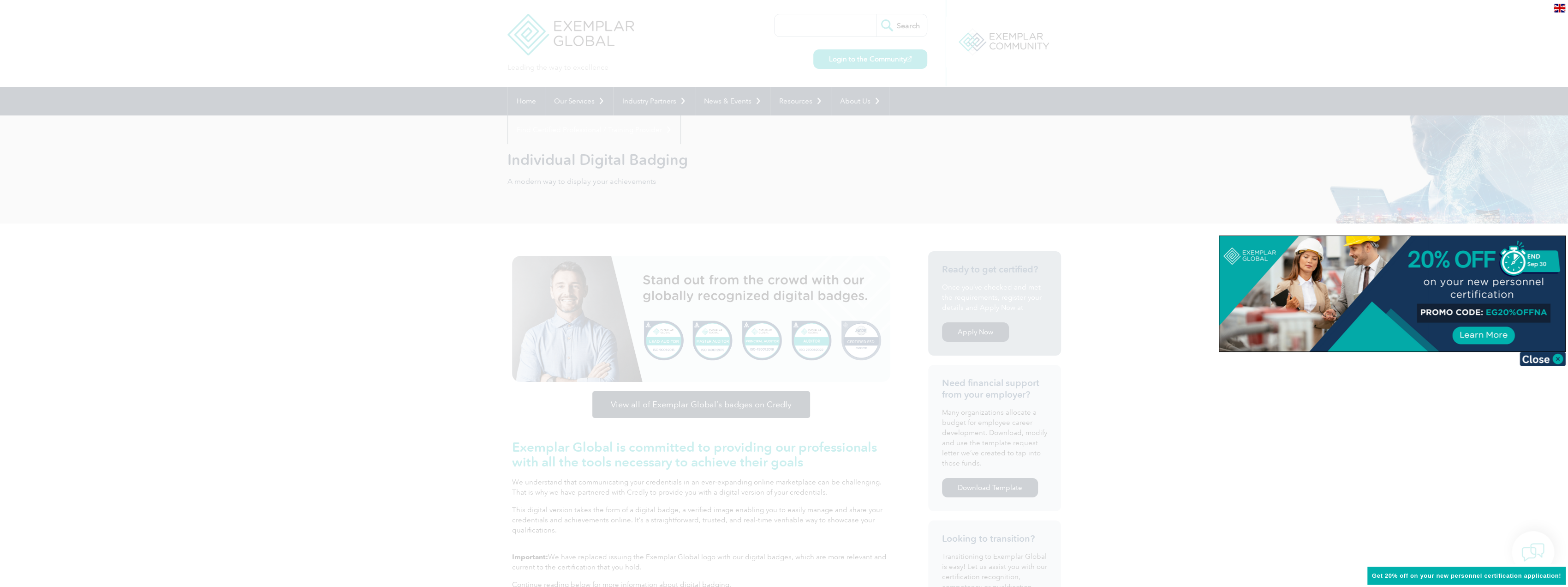
click at [1183, 295] on div at bounding box center [784, 294] width 1568 height 587
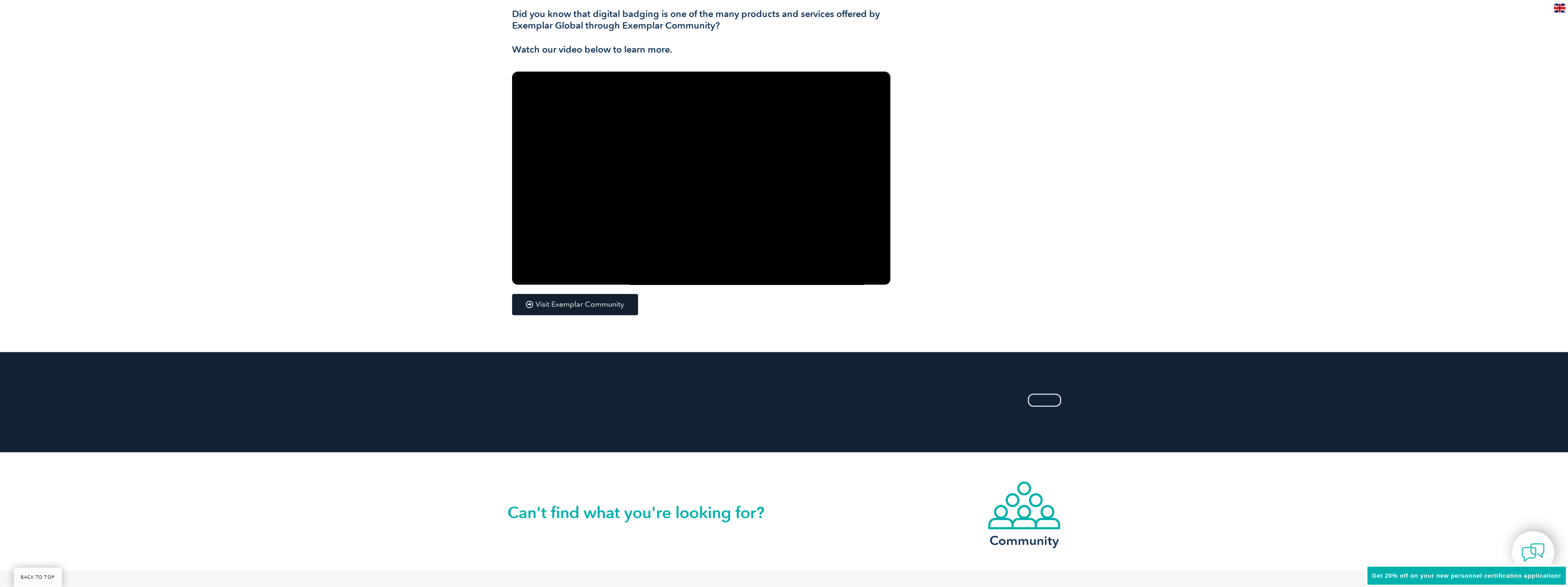
scroll to position [1710, 0]
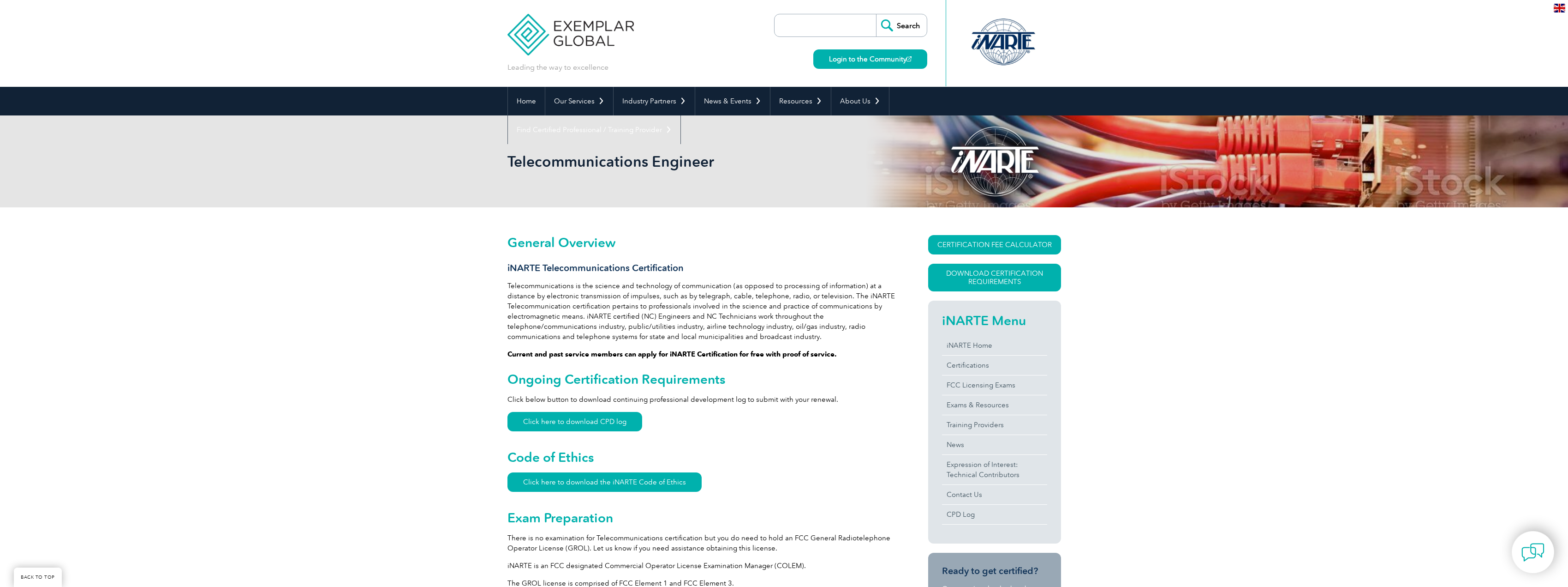
scroll to position [233, 0]
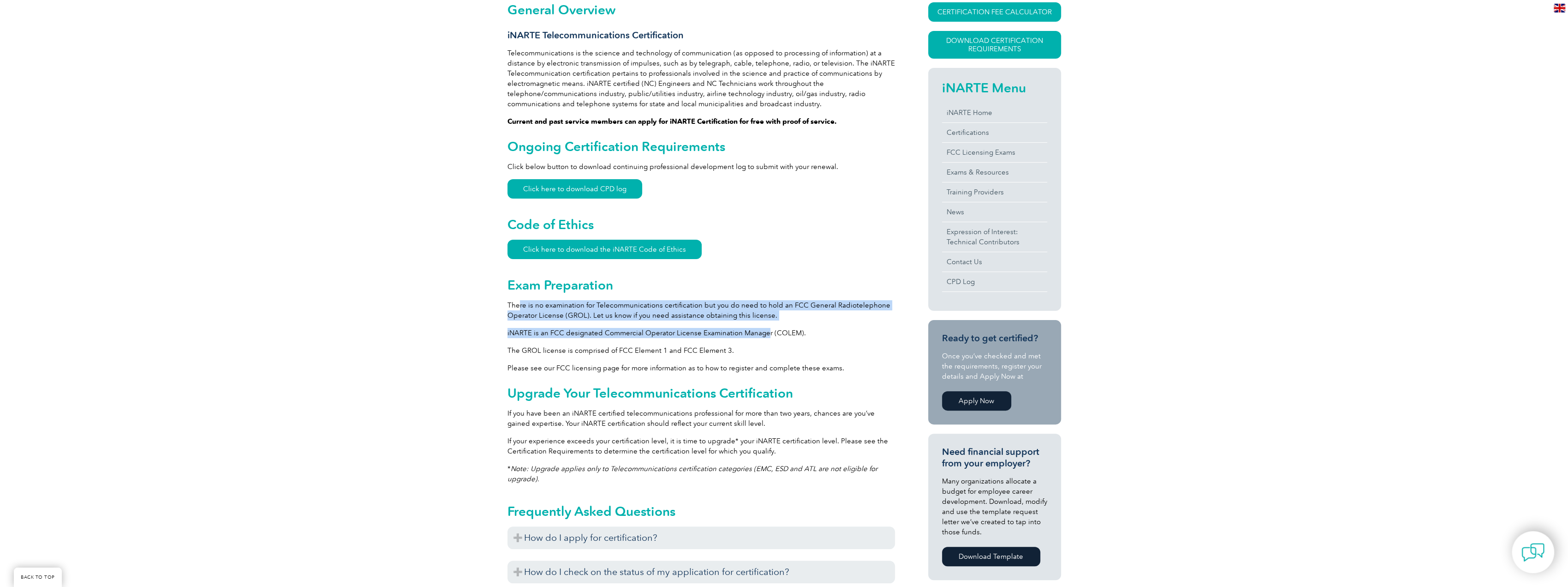
drag, startPoint x: 517, startPoint y: 306, endPoint x: 764, endPoint y: 324, distance: 247.7
click at [764, 324] on div "General Overview iNARTE Telecommunications Certification Telecommunications is …" at bounding box center [701, 420] width 387 height 835
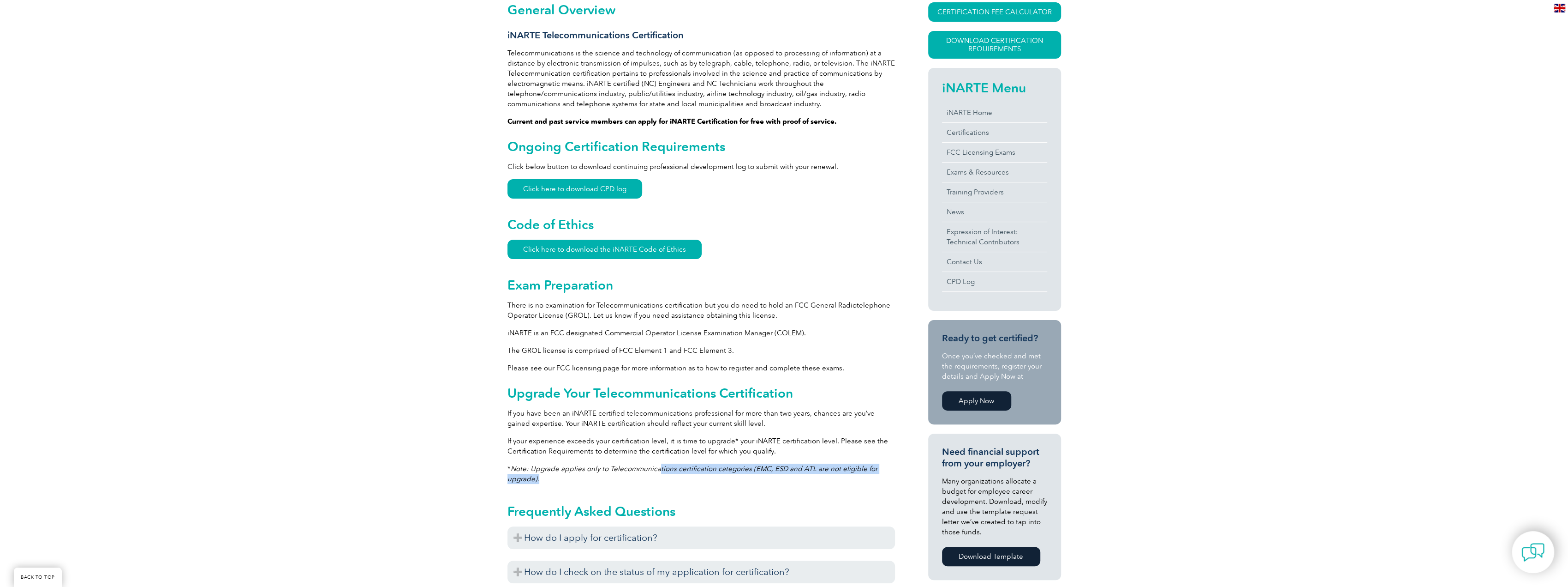
drag, startPoint x: 684, startPoint y: 467, endPoint x: 859, endPoint y: 476, distance: 175.2
click at [857, 476] on p "* Note: Upgrade applies only to Telecommunications certification categories (EM…" at bounding box center [701, 474] width 387 height 20
click at [861, 476] on p "* Note: Upgrade applies only to Telecommunications certification categories (EM…" at bounding box center [701, 474] width 387 height 20
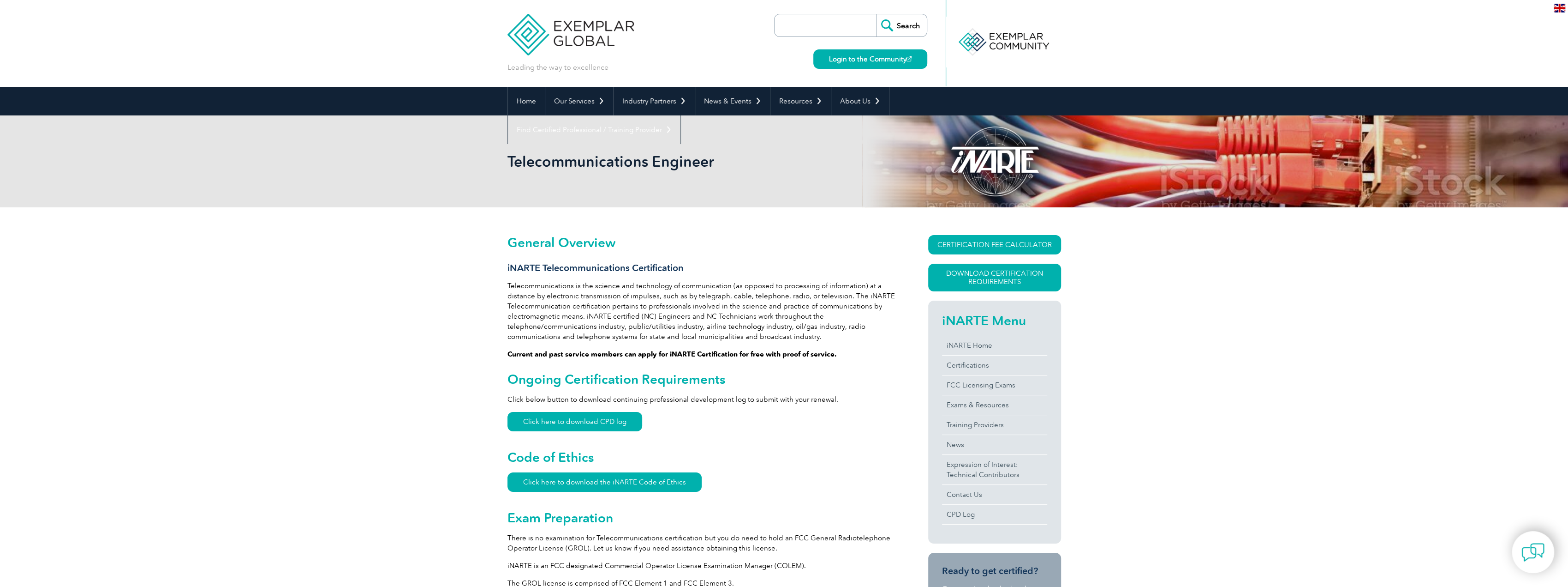
scroll to position [0, 0]
click at [857, 67] on link "Login to the Community" at bounding box center [870, 59] width 114 height 20
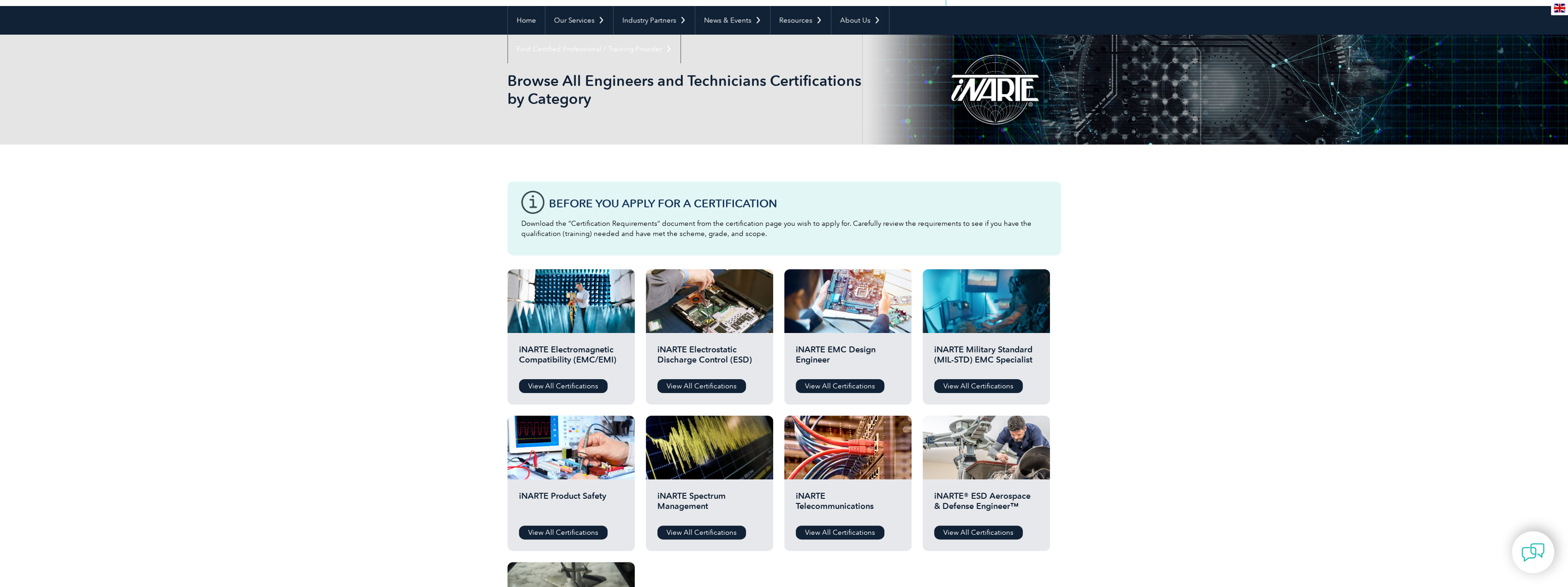
scroll to position [277, 0]
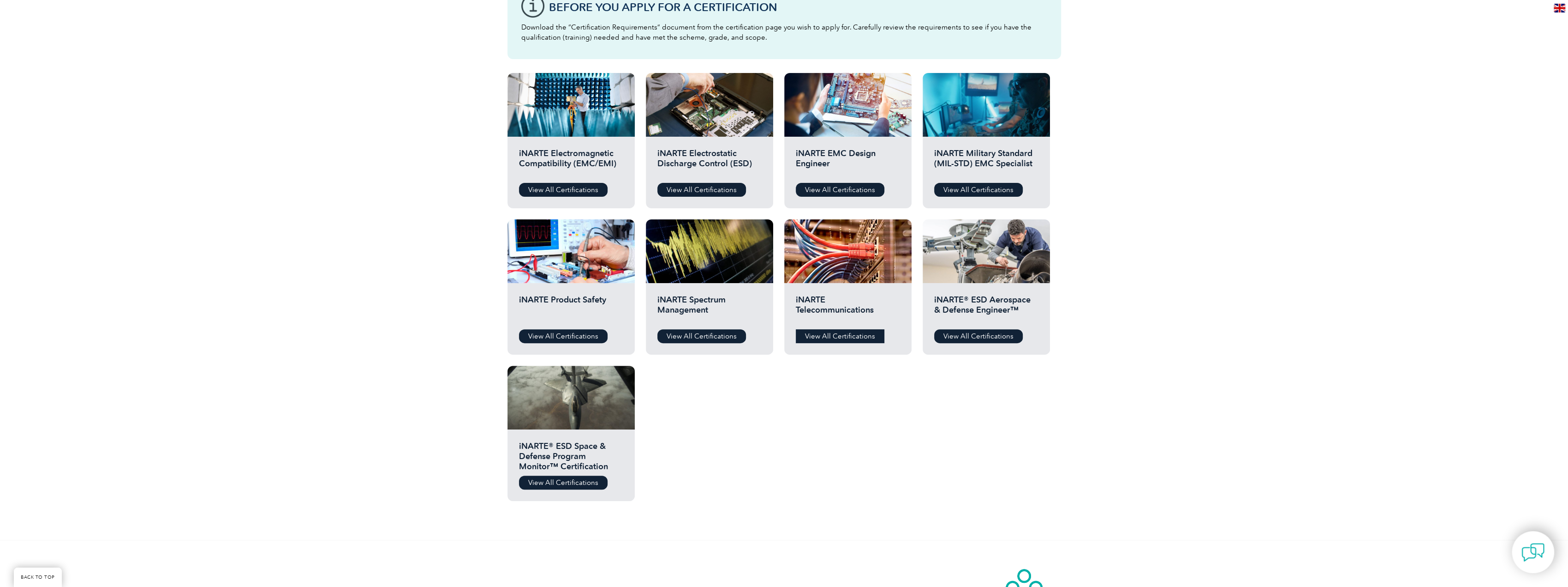
click at [865, 339] on link "View All Certifications" at bounding box center [840, 336] width 89 height 14
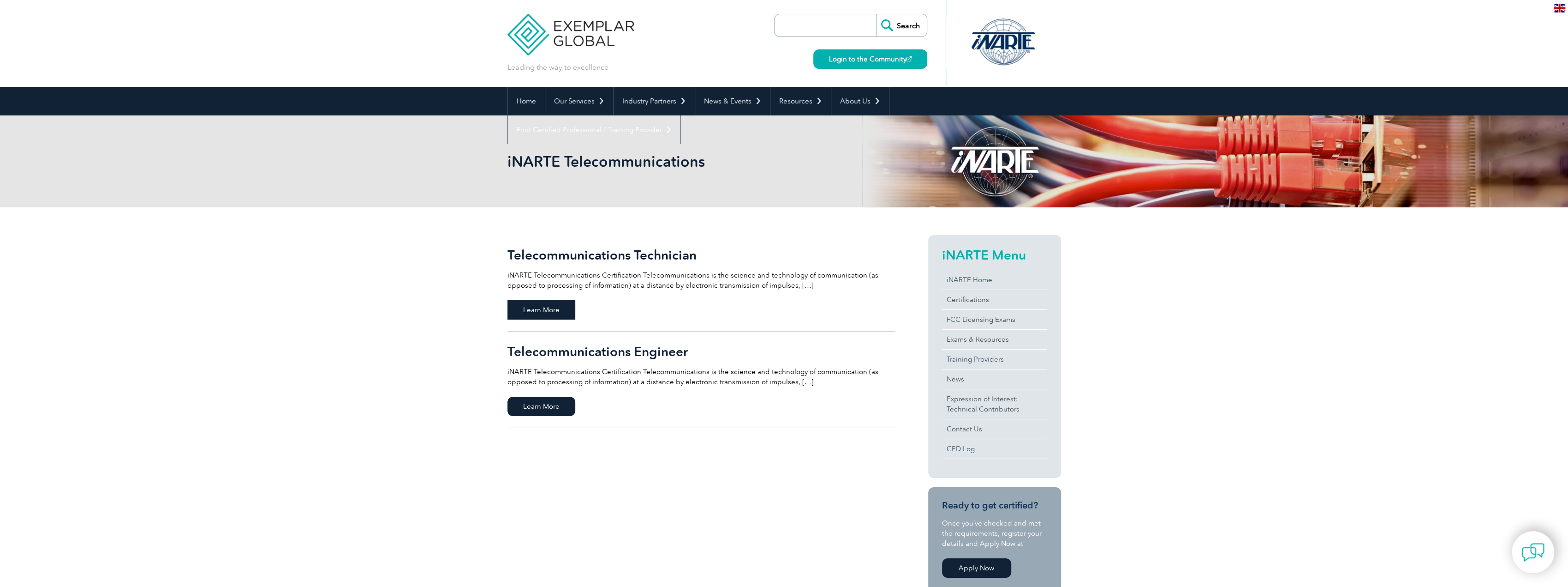
click at [566, 313] on span "Learn More" at bounding box center [541, 309] width 68 height 20
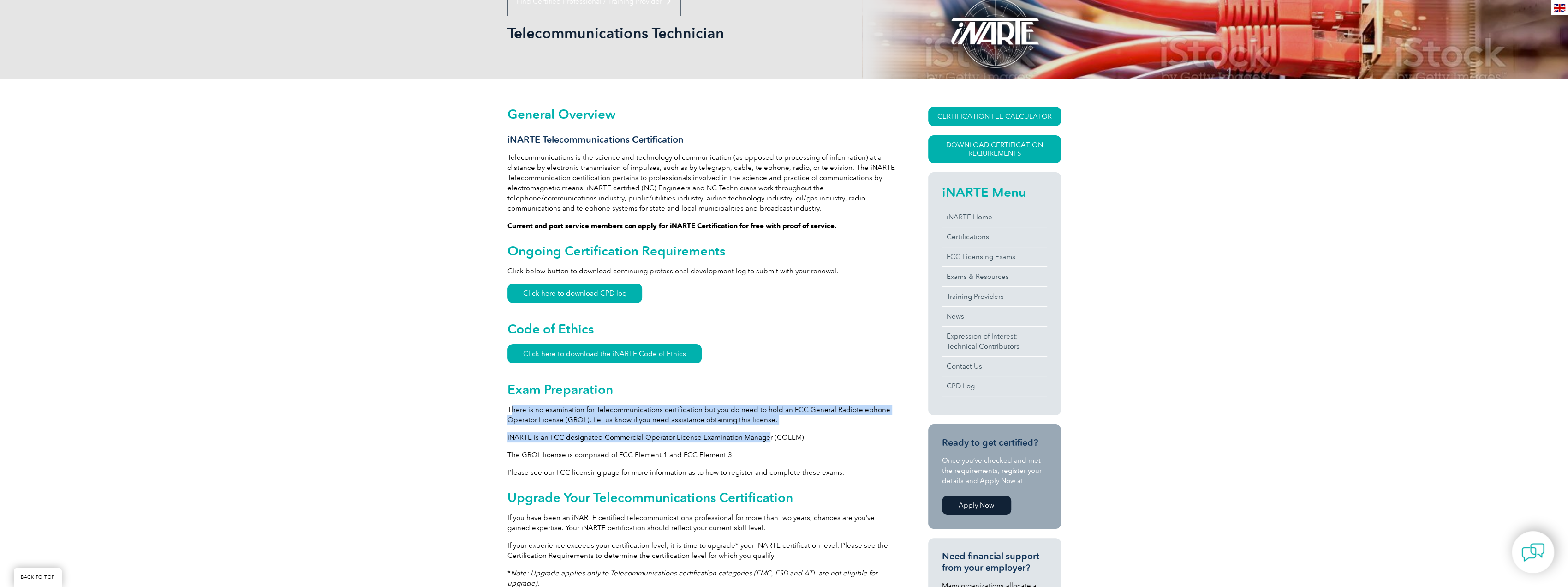
scroll to position [187, 0]
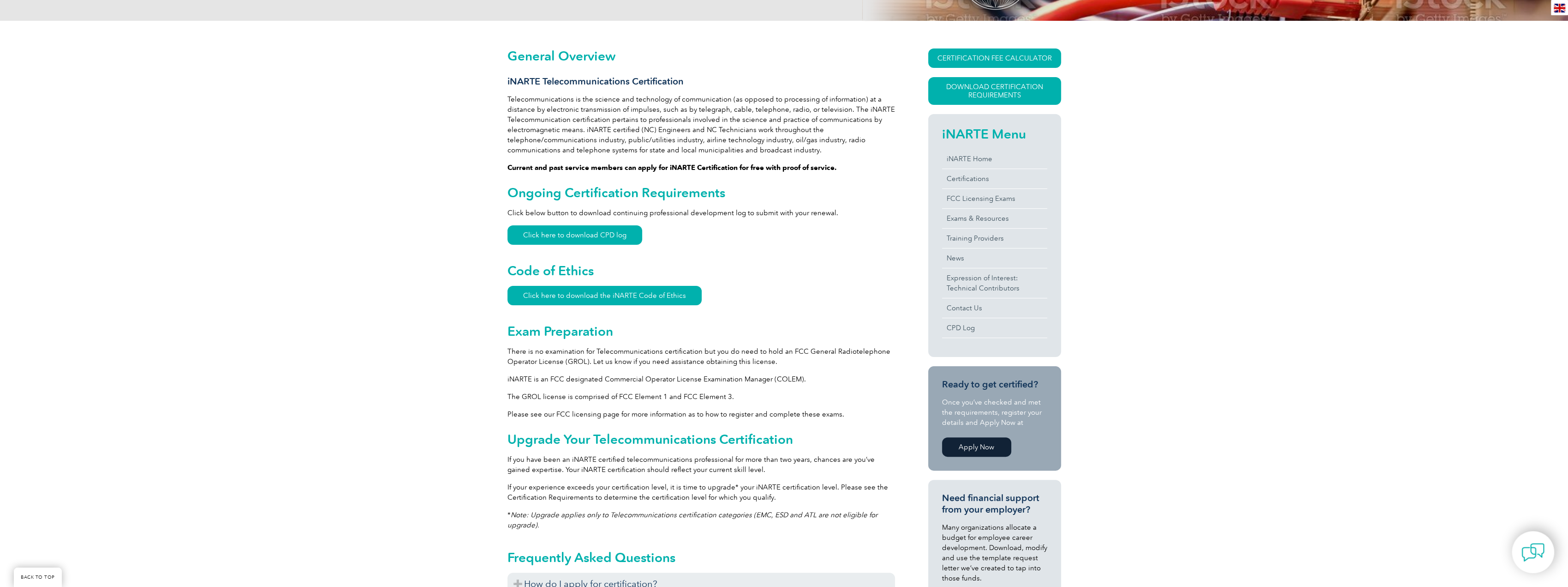
click at [712, 385] on div "General Overview iNARTE Telecommunications Certification Telecommunications is …" at bounding box center [701, 466] width 387 height 835
drag, startPoint x: 783, startPoint y: 358, endPoint x: 510, endPoint y: 361, distance: 273.0
click at [510, 361] on p "There is no examination for Telecommunications certification but you do need to…" at bounding box center [701, 356] width 387 height 20
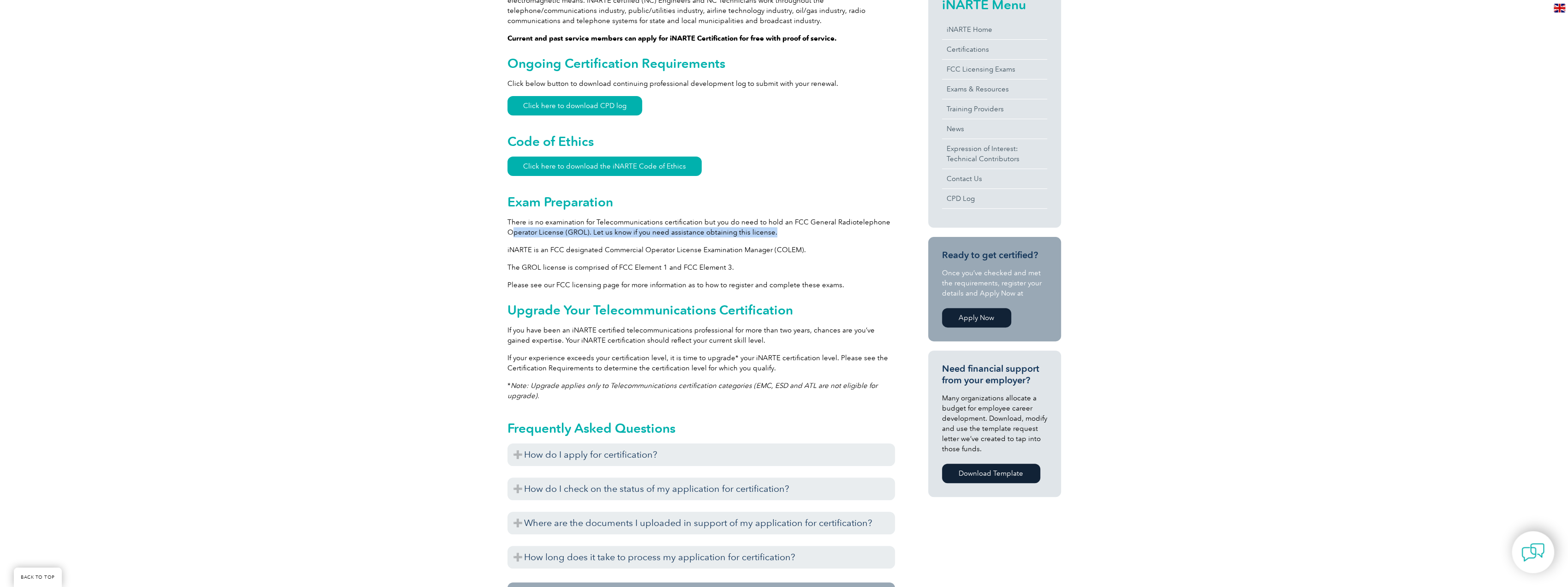
scroll to position [325, 0]
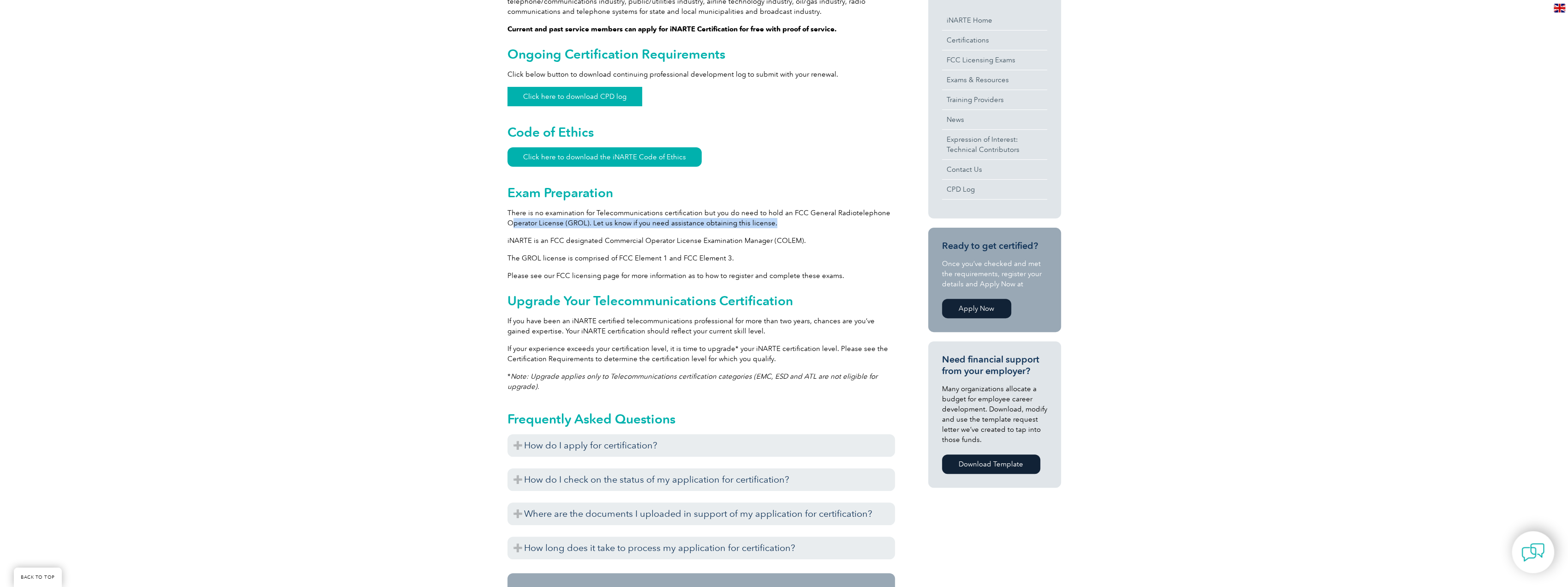
click at [619, 97] on link "Click here to download CPD log" at bounding box center [575, 97] width 135 height 20
click at [816, 256] on p "The GROL license is comprised of FCC Element 1 and FCC Element 3." at bounding box center [701, 258] width 387 height 10
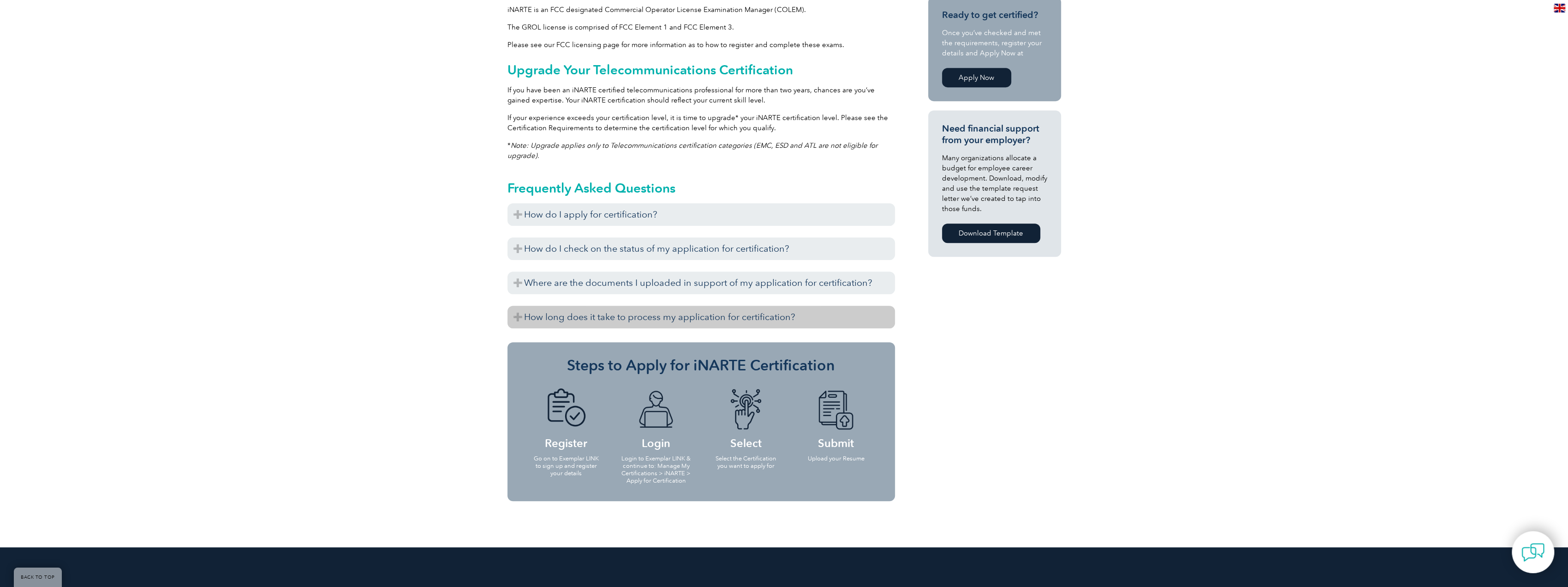
click at [545, 313] on h3 "How long does it take to process my application for certification?" at bounding box center [701, 317] width 387 height 23
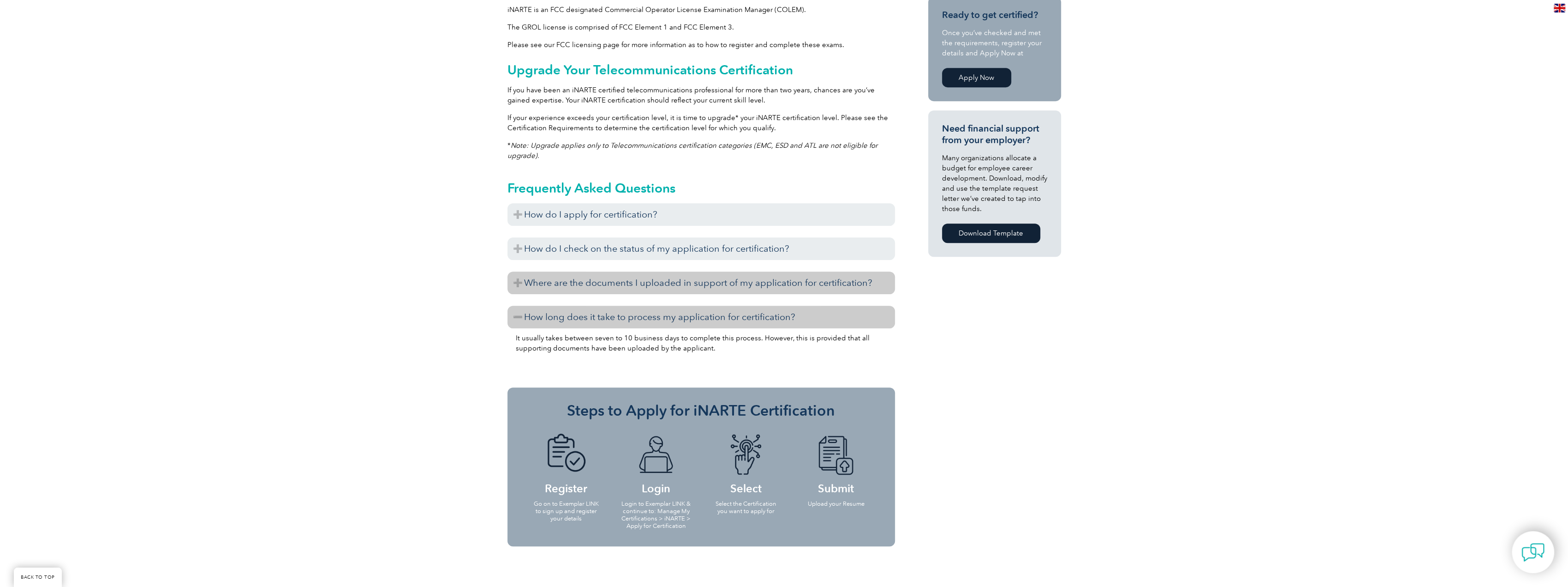
click at [556, 280] on h3 "Where are the documents I uploaded in support of my application for certificati…" at bounding box center [701, 283] width 387 height 23
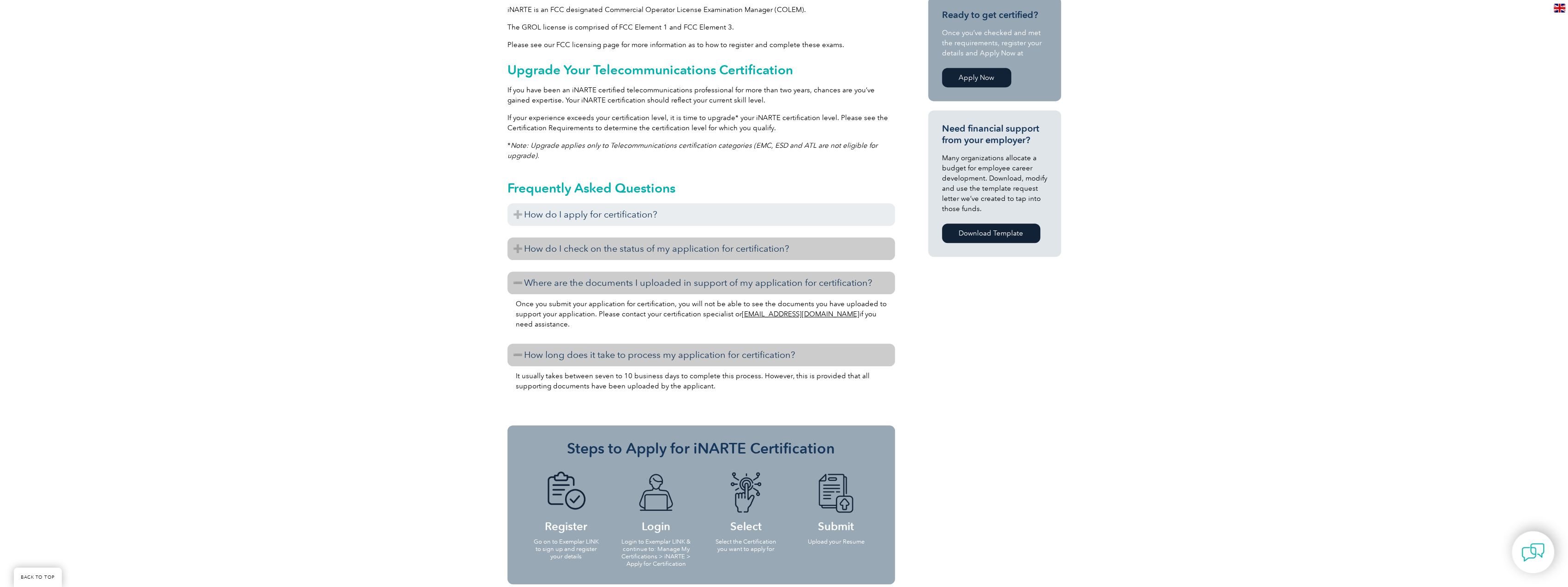
click at [564, 250] on h3 "How do I check on the status of my application for certification?" at bounding box center [701, 249] width 387 height 23
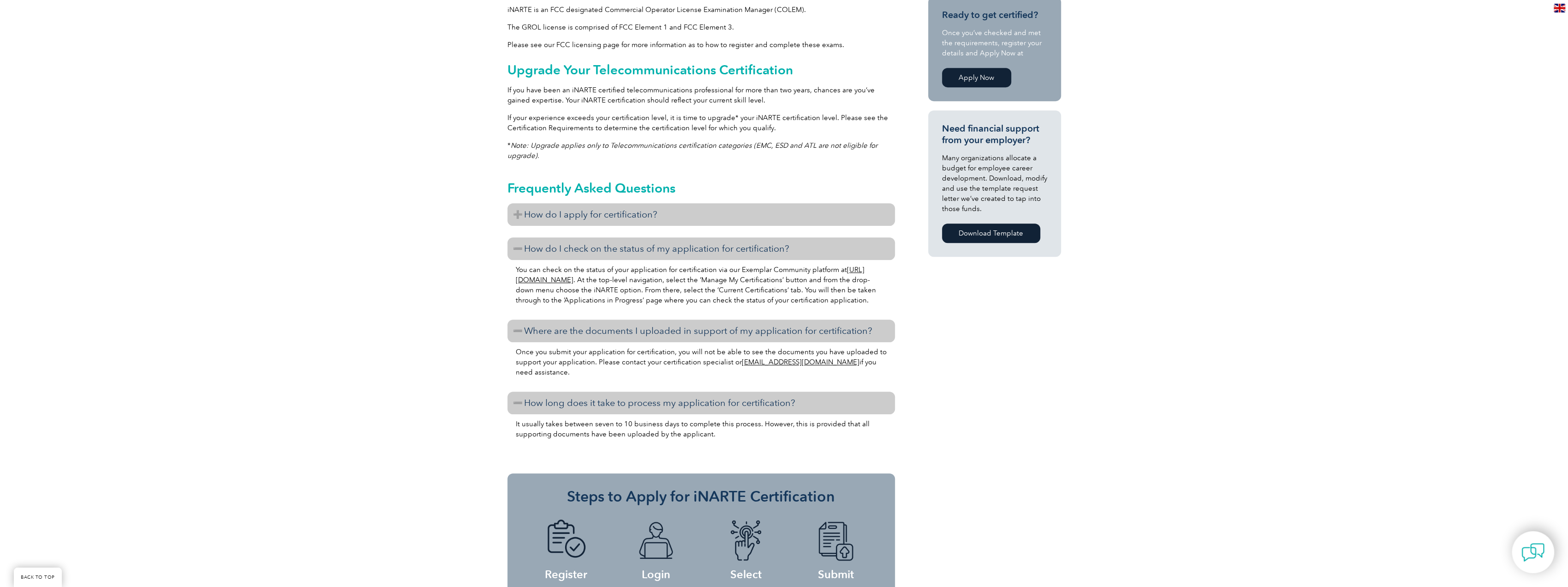
click at [578, 205] on h3 "How do I apply for certification?" at bounding box center [701, 215] width 387 height 23
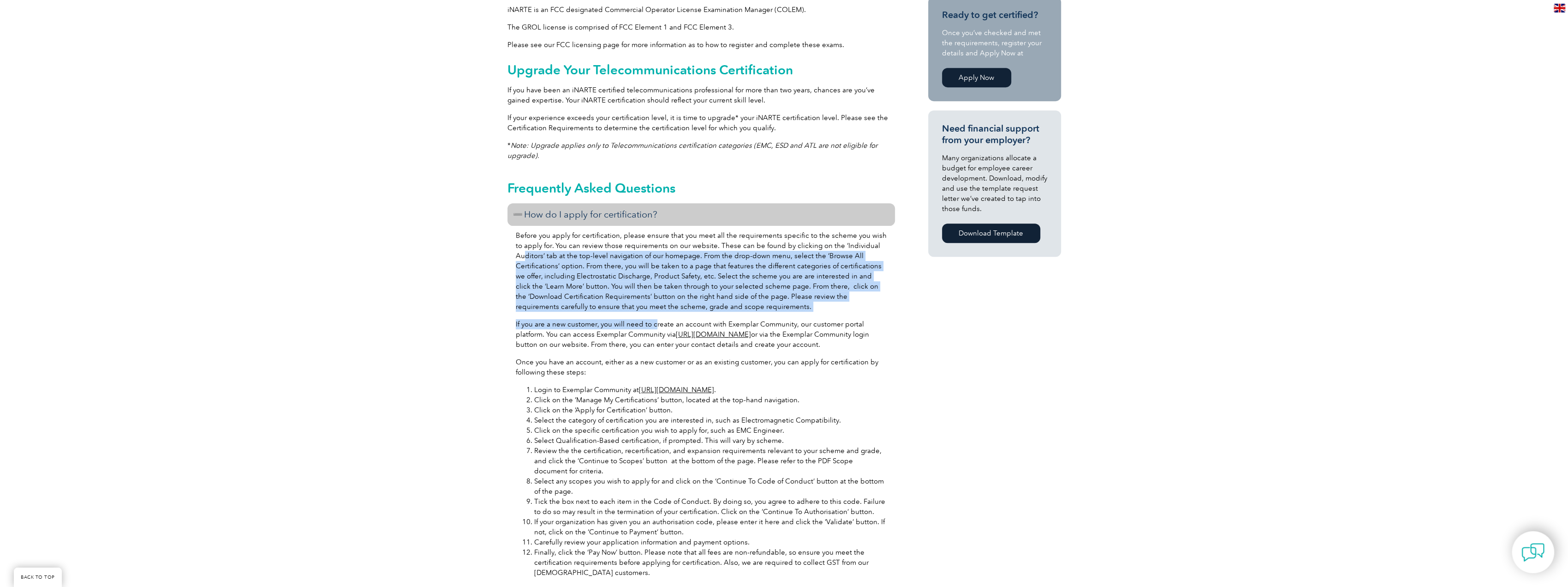
drag, startPoint x: 535, startPoint y: 257, endPoint x: 653, endPoint y: 321, distance: 134.2
click at [653, 321] on div "Before you apply for certification, please ensure that you meet all the require…" at bounding box center [701, 419] width 387 height 387
click at [602, 284] on p "Before you apply for certification, please ensure that you meet all the require…" at bounding box center [701, 271] width 371 height 81
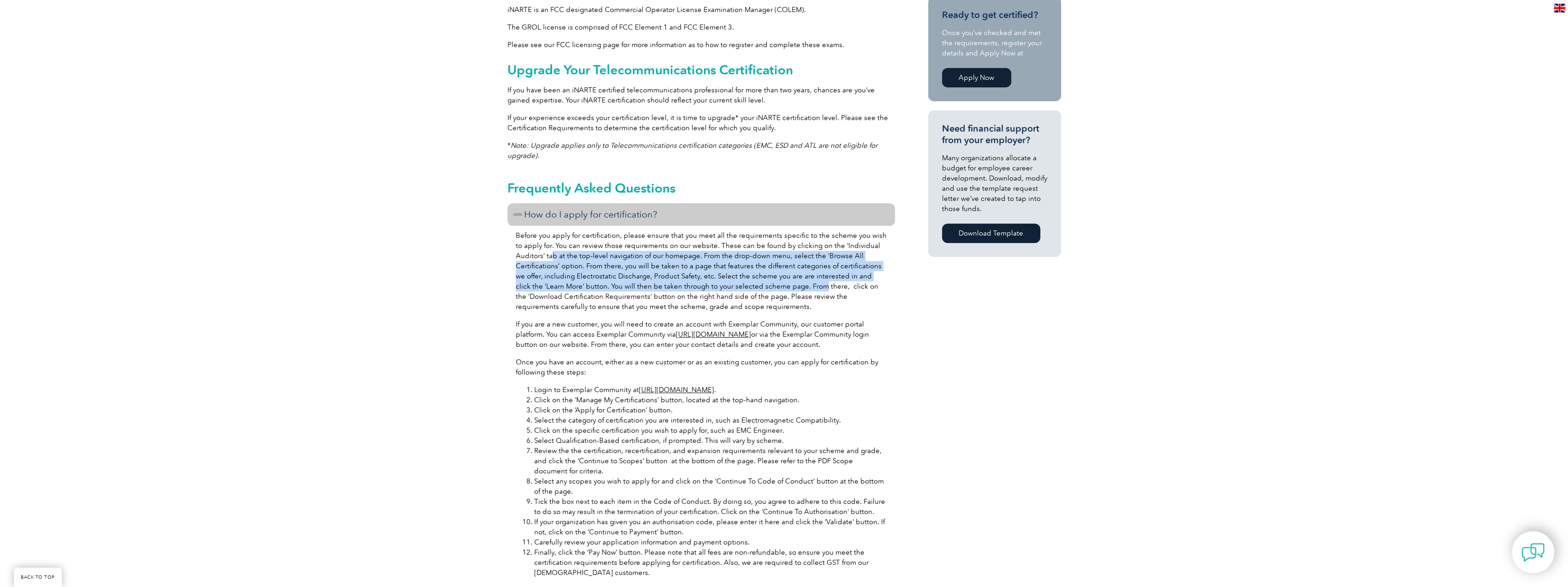
drag, startPoint x: 550, startPoint y: 254, endPoint x: 791, endPoint y: 283, distance: 242.7
click at [791, 283] on p "Before you apply for certification, please ensure that you meet all the require…" at bounding box center [701, 271] width 371 height 81
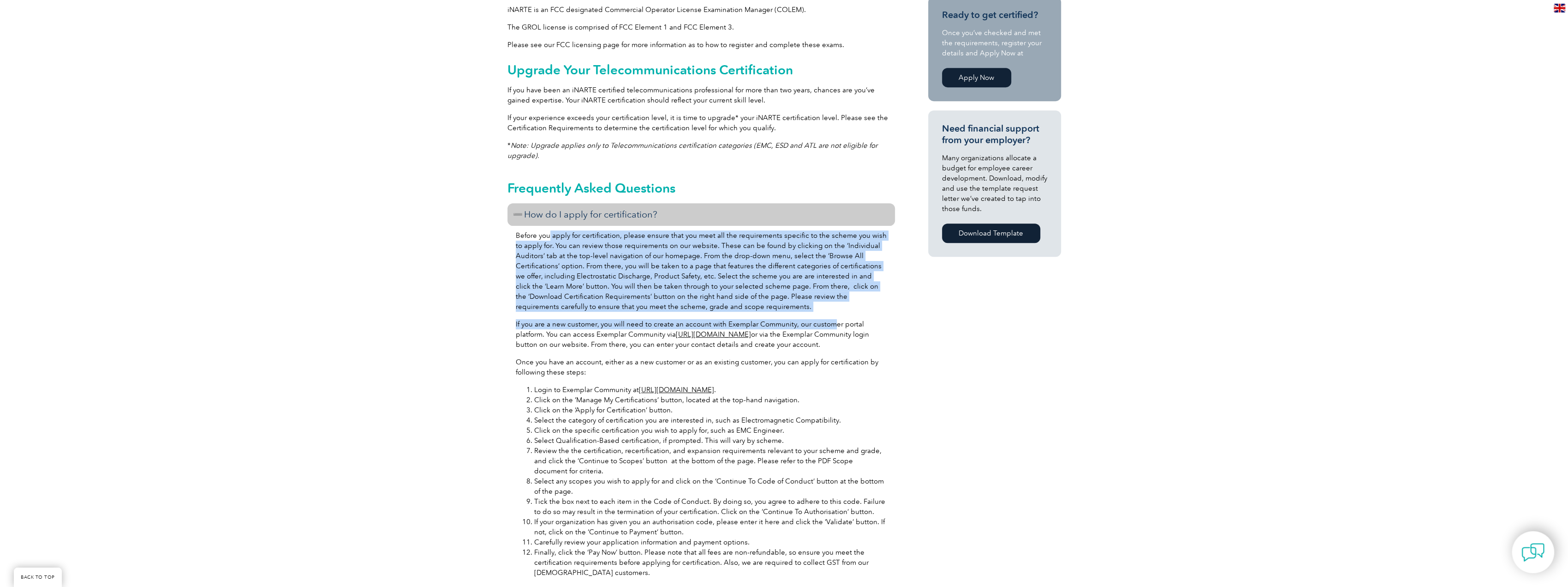
drag, startPoint x: 641, startPoint y: 248, endPoint x: 832, endPoint y: 313, distance: 201.8
click at [832, 313] on div "Before you apply for certification, please ensure that you meet all the require…" at bounding box center [701, 419] width 387 height 387
click at [832, 306] on p "Before you apply for certification, please ensure that you meet all the require…" at bounding box center [701, 271] width 371 height 81
click at [844, 302] on p "Before you apply for certification, please ensure that you meet all the require…" at bounding box center [701, 271] width 371 height 81
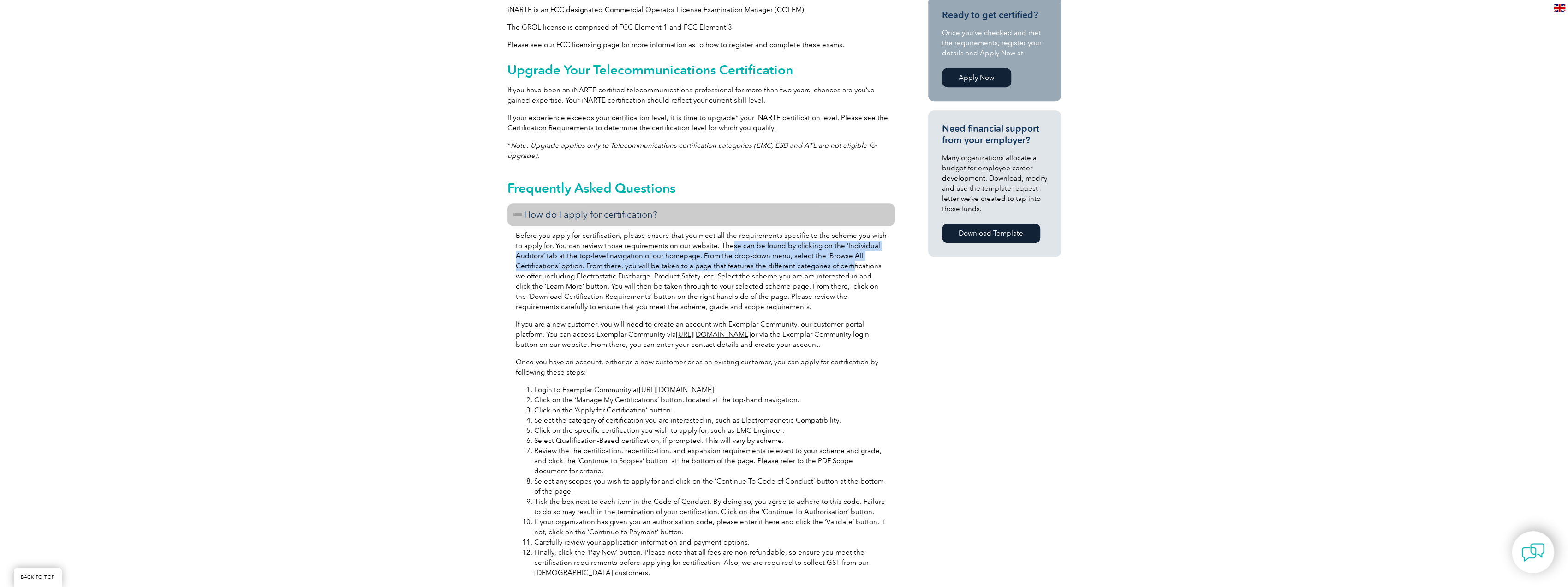
drag, startPoint x: 721, startPoint y: 245, endPoint x: 846, endPoint y: 264, distance: 126.4
click at [846, 264] on p "Before you apply for certification, please ensure that you meet all the require…" at bounding box center [701, 271] width 371 height 81
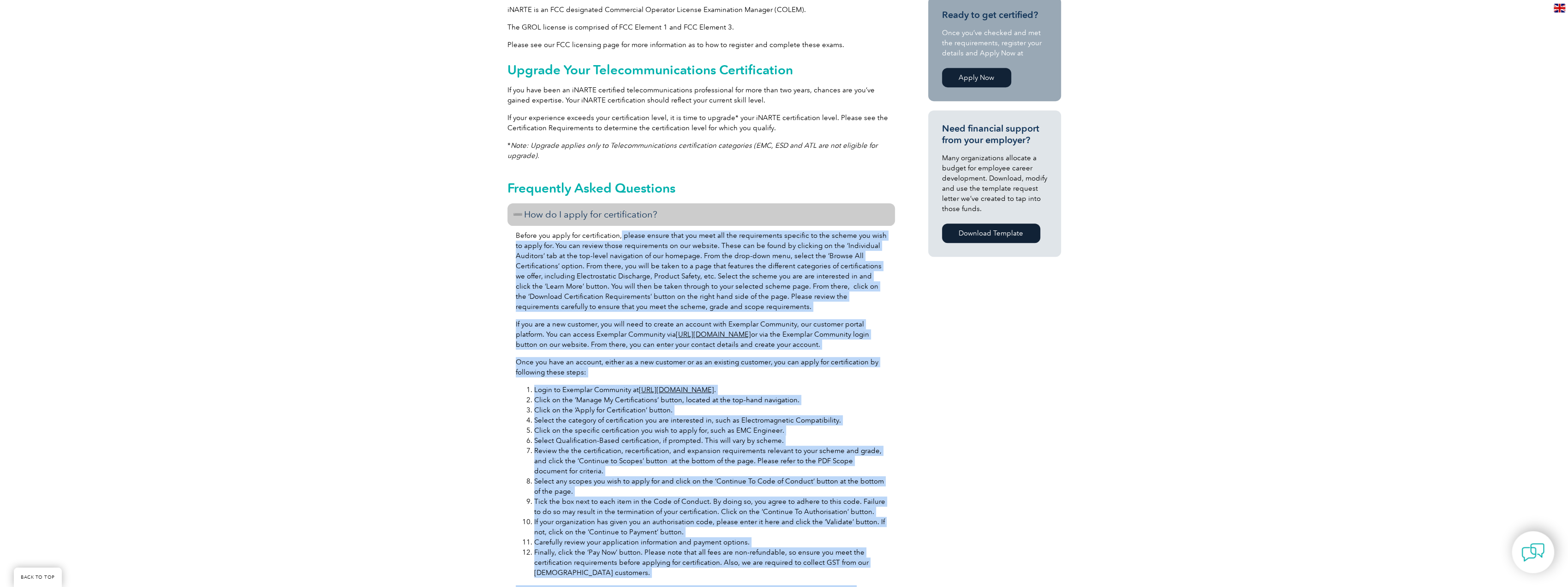
drag, startPoint x: 620, startPoint y: 234, endPoint x: 927, endPoint y: 257, distance: 307.9
click at [927, 257] on div "General Overview iNARTE Telecommunications Certification Telecommunications is …" at bounding box center [784, 356] width 554 height 1409
click at [880, 280] on p "Before you apply for certification, please ensure that you meet all the require…" at bounding box center [701, 271] width 371 height 81
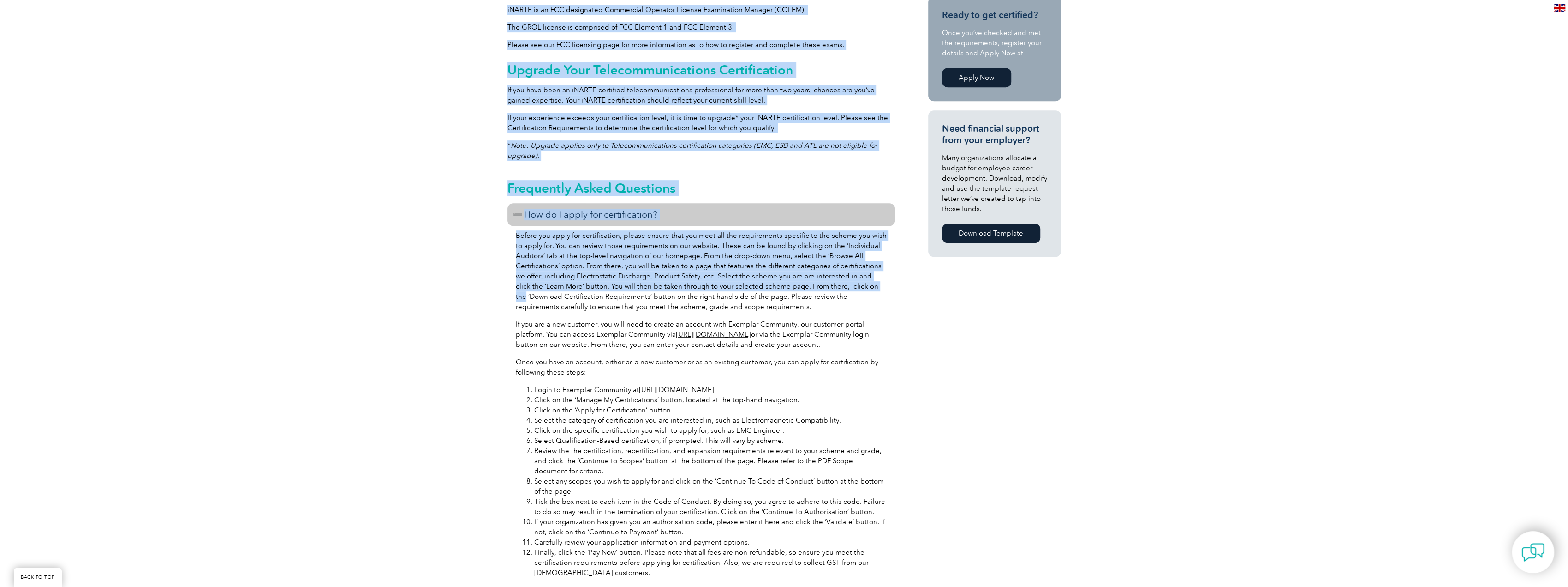
drag, startPoint x: 879, startPoint y: 290, endPoint x: 496, endPoint y: 239, distance: 386.4
click at [496, 239] on div "General Overview iNARTE Telecommunications Certification Telecommunications is …" at bounding box center [784, 356] width 1568 height 1409
click at [517, 239] on p "Before you apply for certification, please ensure that you meet all the require…" at bounding box center [701, 271] width 371 height 81
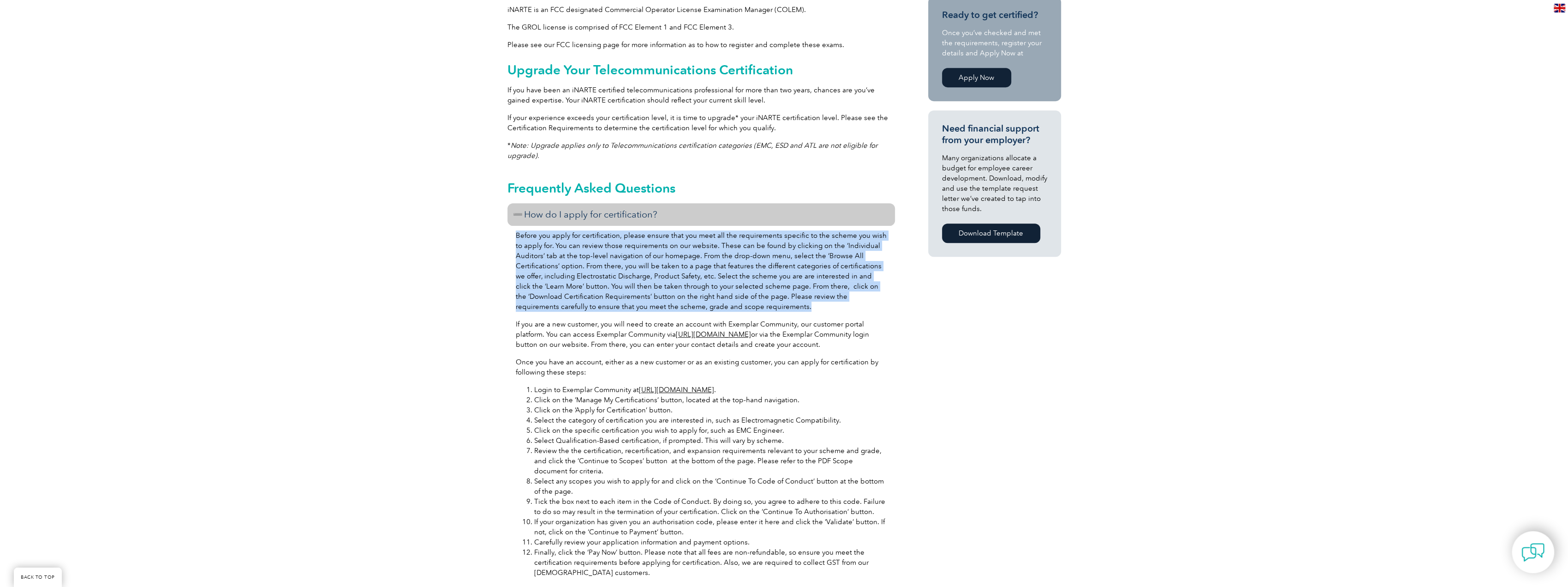
drag, startPoint x: 512, startPoint y: 235, endPoint x: 813, endPoint y: 307, distance: 309.5
click at [813, 307] on div "Before you apply for certification, please ensure that you meet all the require…" at bounding box center [701, 419] width 387 height 387
click at [813, 307] on p "Before you apply for certification, please ensure that you meet all the require…" at bounding box center [701, 271] width 371 height 81
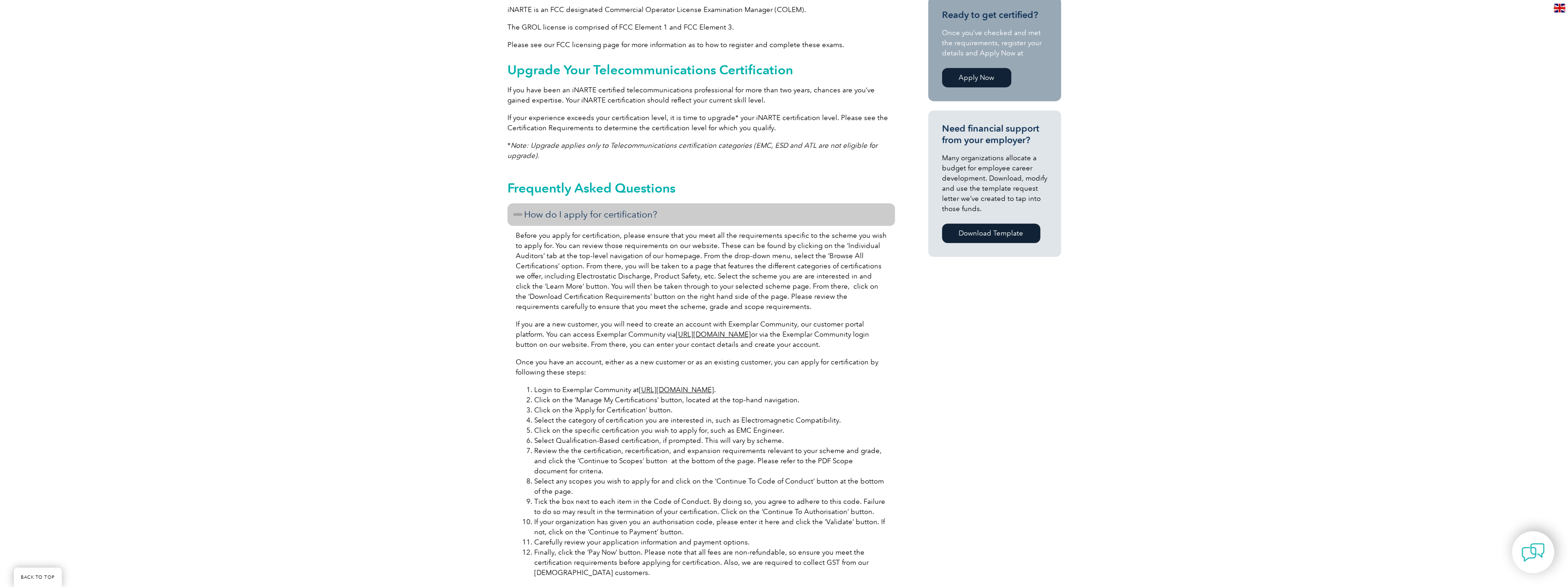
click at [1091, 391] on div "General Overview iNARTE Telecommunications Certification Telecommunications is …" at bounding box center [784, 356] width 1568 height 1409
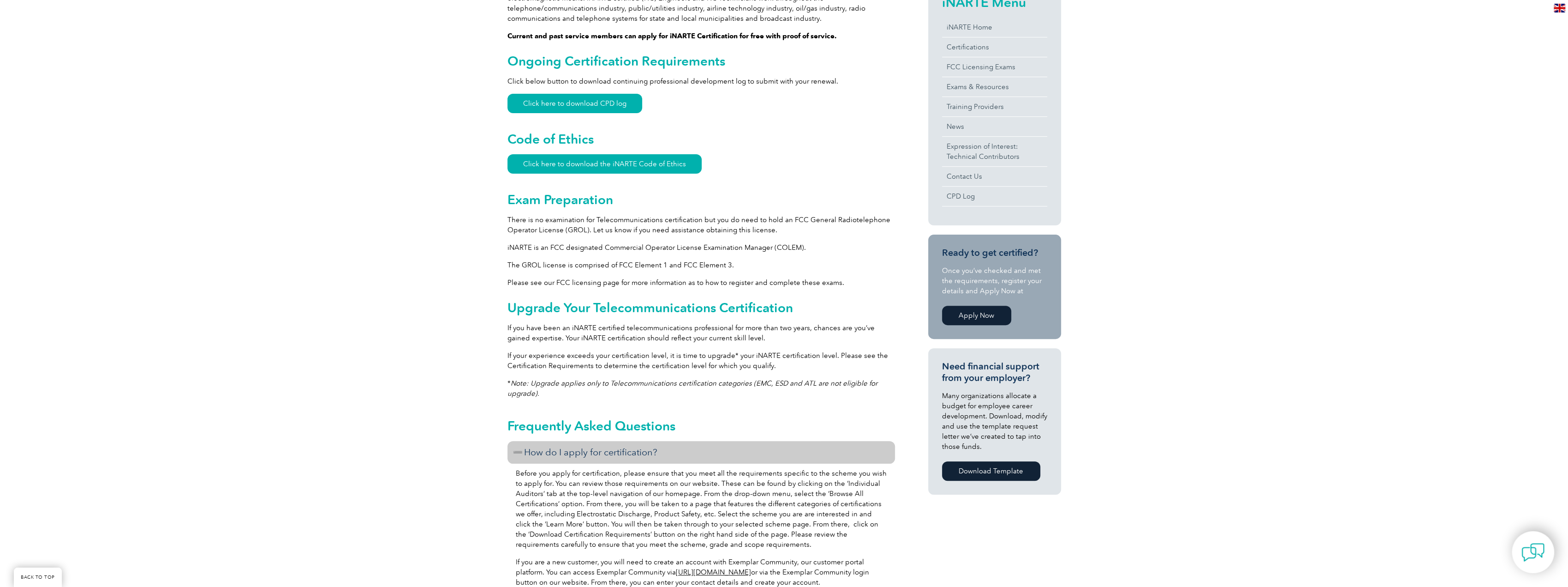
scroll to position [279, 0]
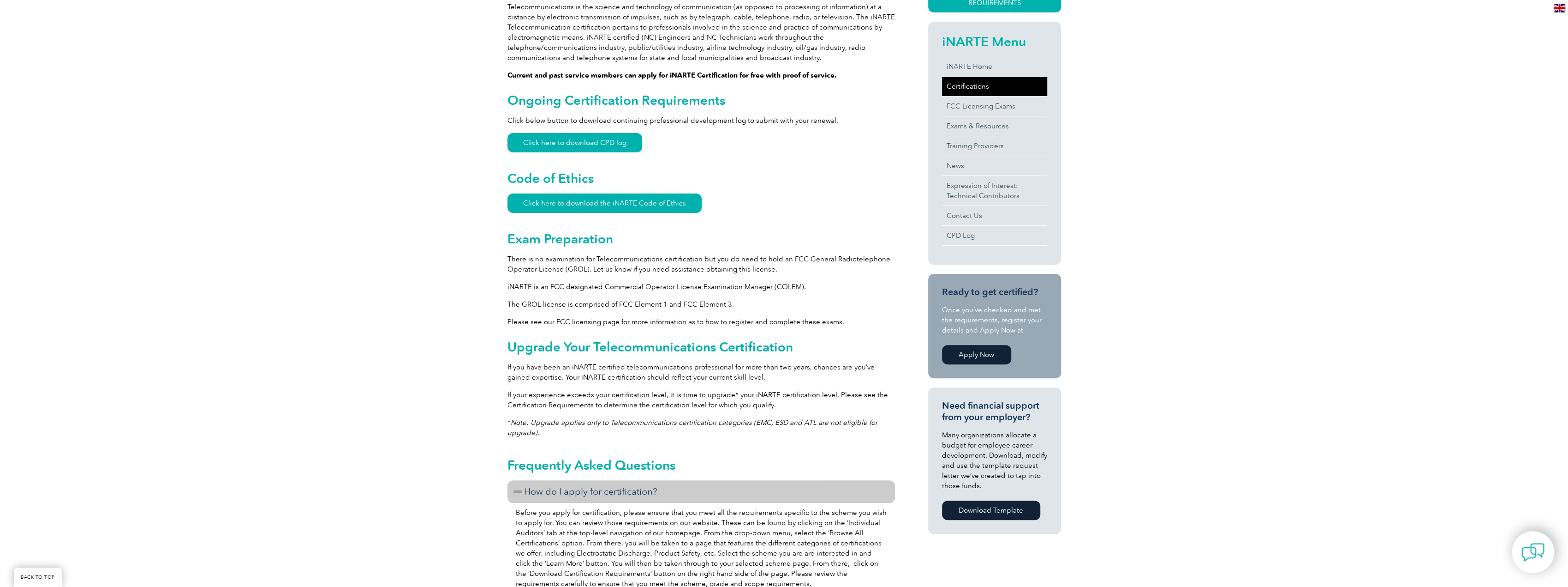
click at [971, 83] on link "Certifications" at bounding box center [995, 86] width 105 height 20
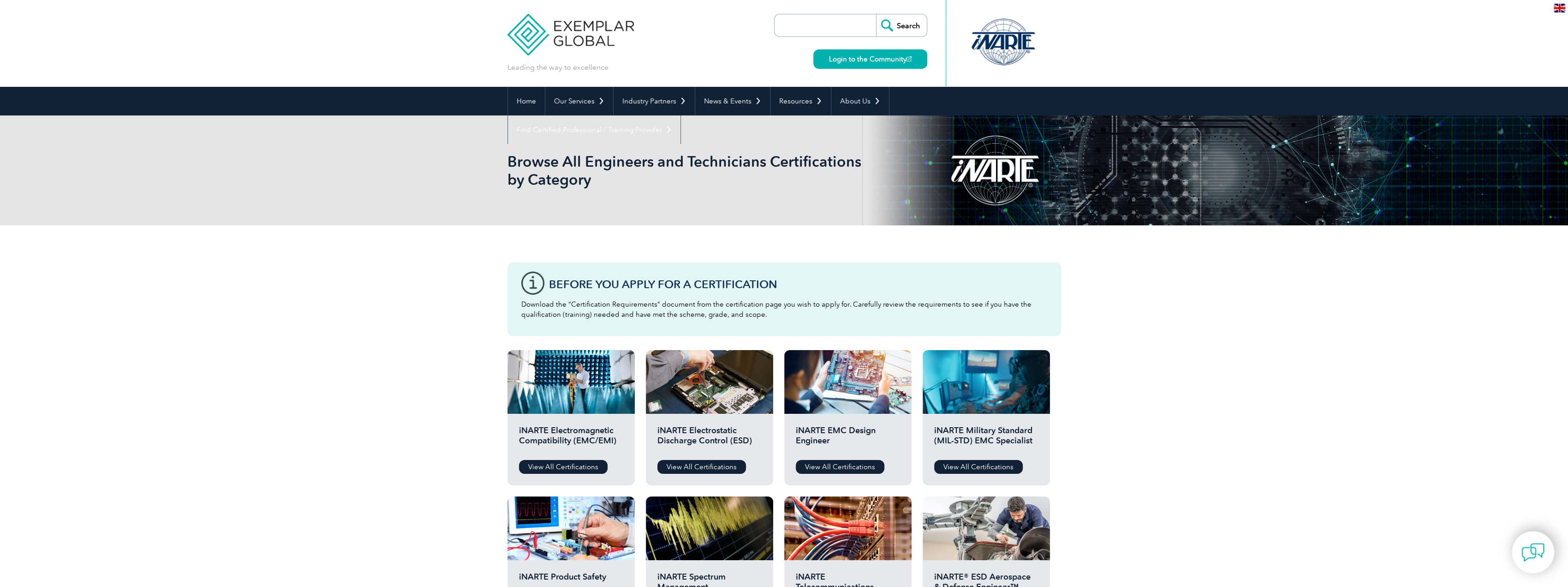
click at [848, 11] on div "Search Login to the Community" at bounding box center [850, 43] width 153 height 87
click at [842, 20] on input "search" at bounding box center [827, 25] width 97 height 22
click at [876, 15] on input "Search" at bounding box center [901, 25] width 51 height 22
type input "requirements"
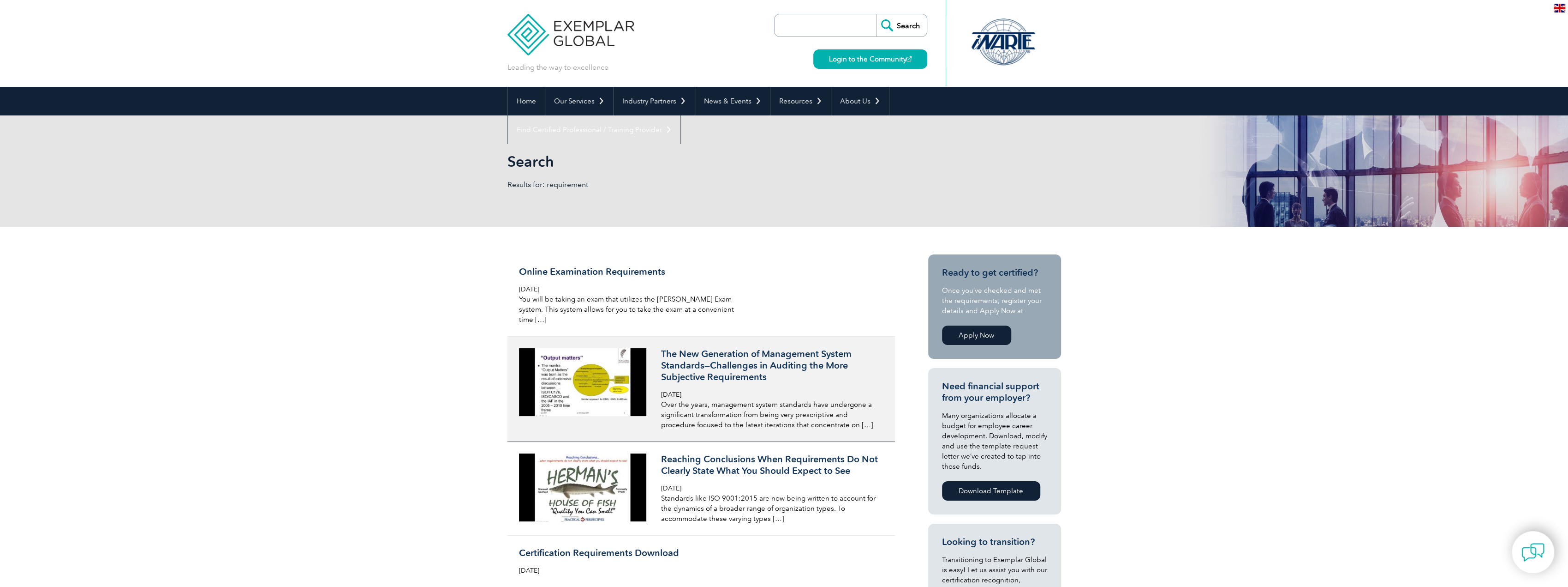
scroll to position [277, 0]
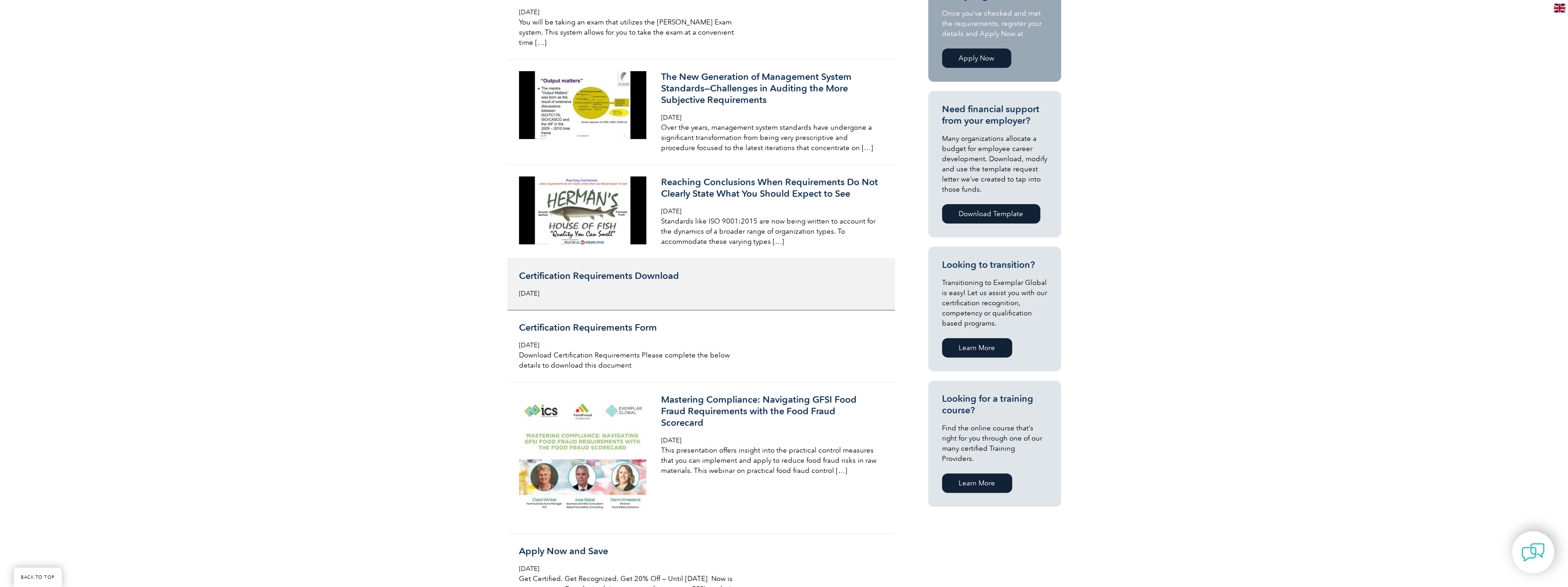
click at [648, 270] on h3 "Certification Requirements Download" at bounding box center [628, 276] width 218 height 11
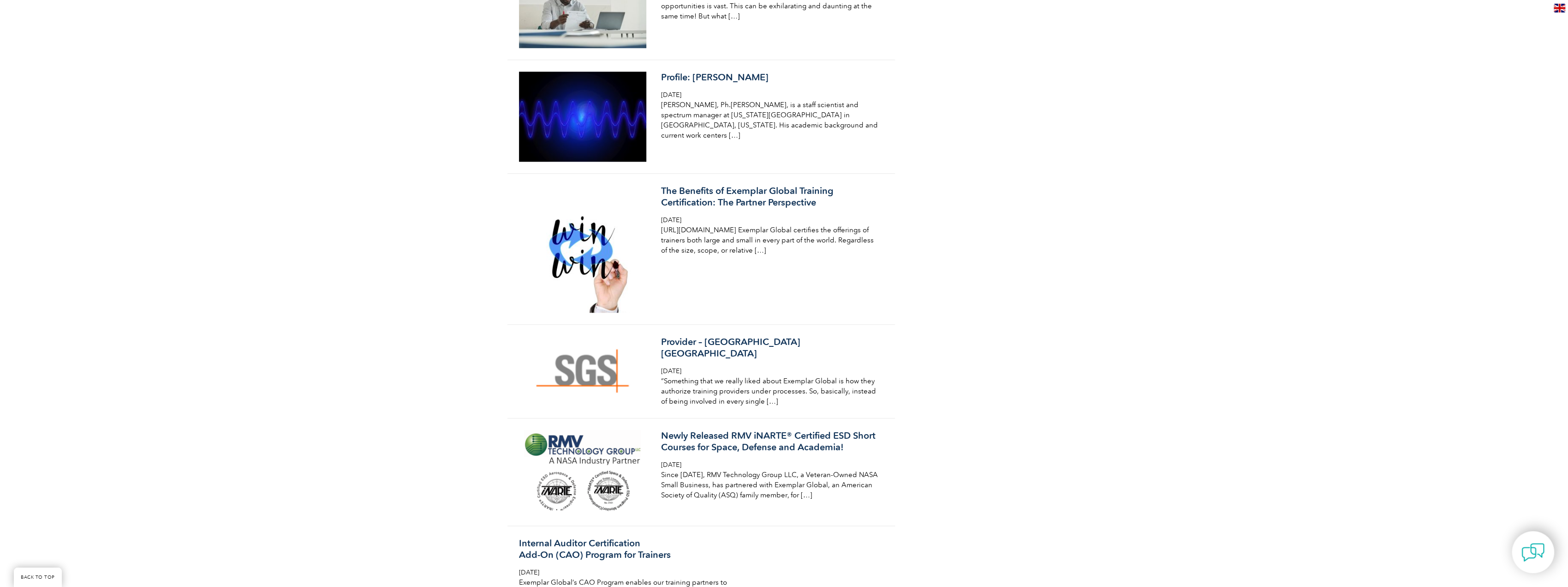
scroll to position [0, 0]
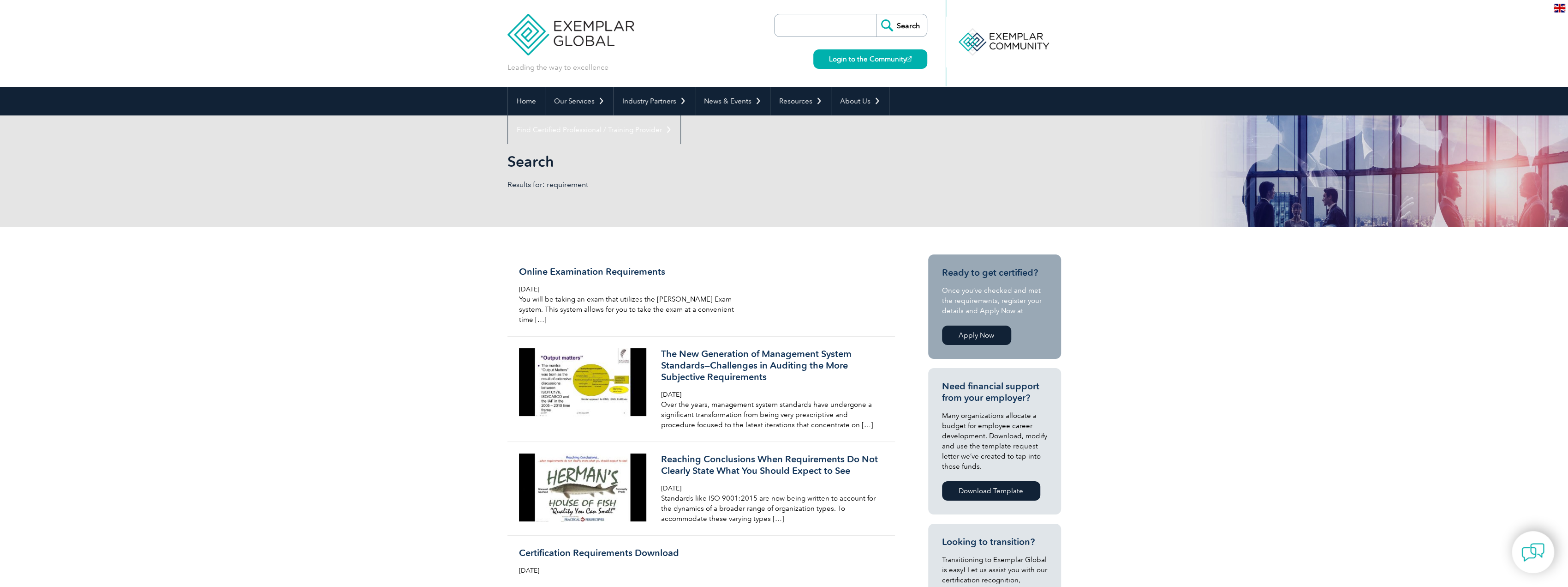
drag, startPoint x: 980, startPoint y: 546, endPoint x: 944, endPoint y: 290, distance: 258.5
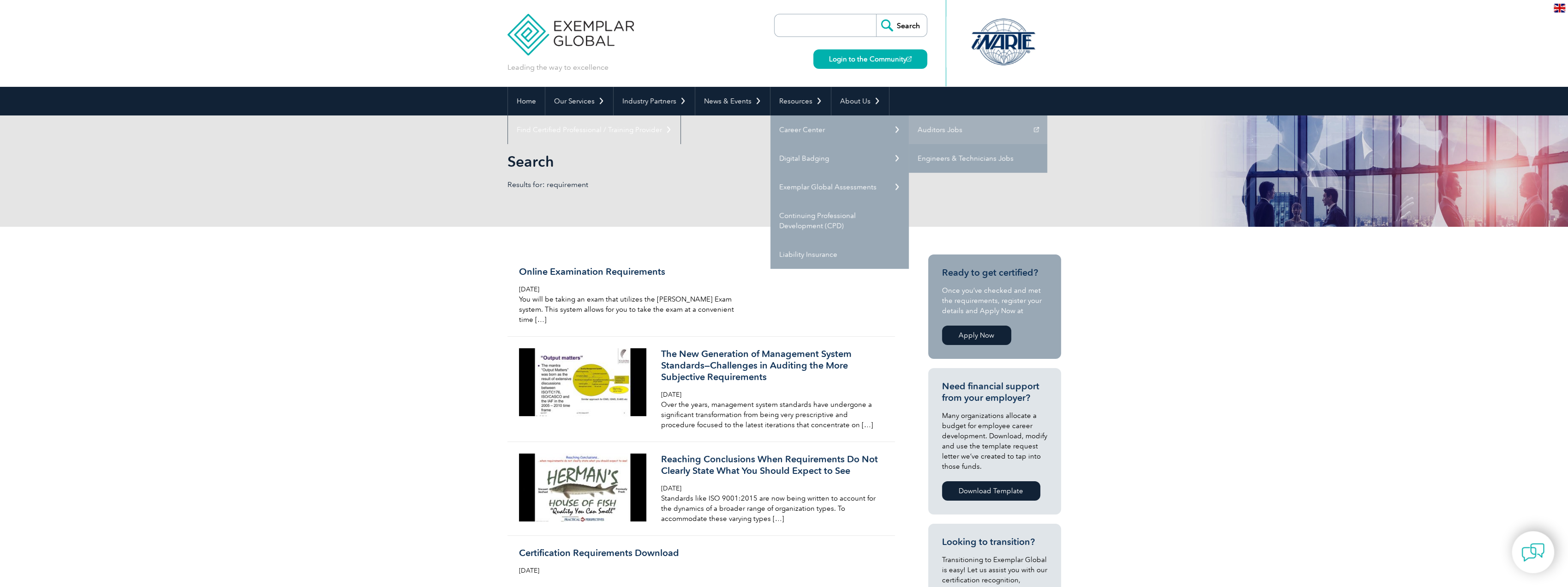
click at [980, 158] on link "Engineers & Technicians Jobs" at bounding box center [978, 158] width 138 height 29
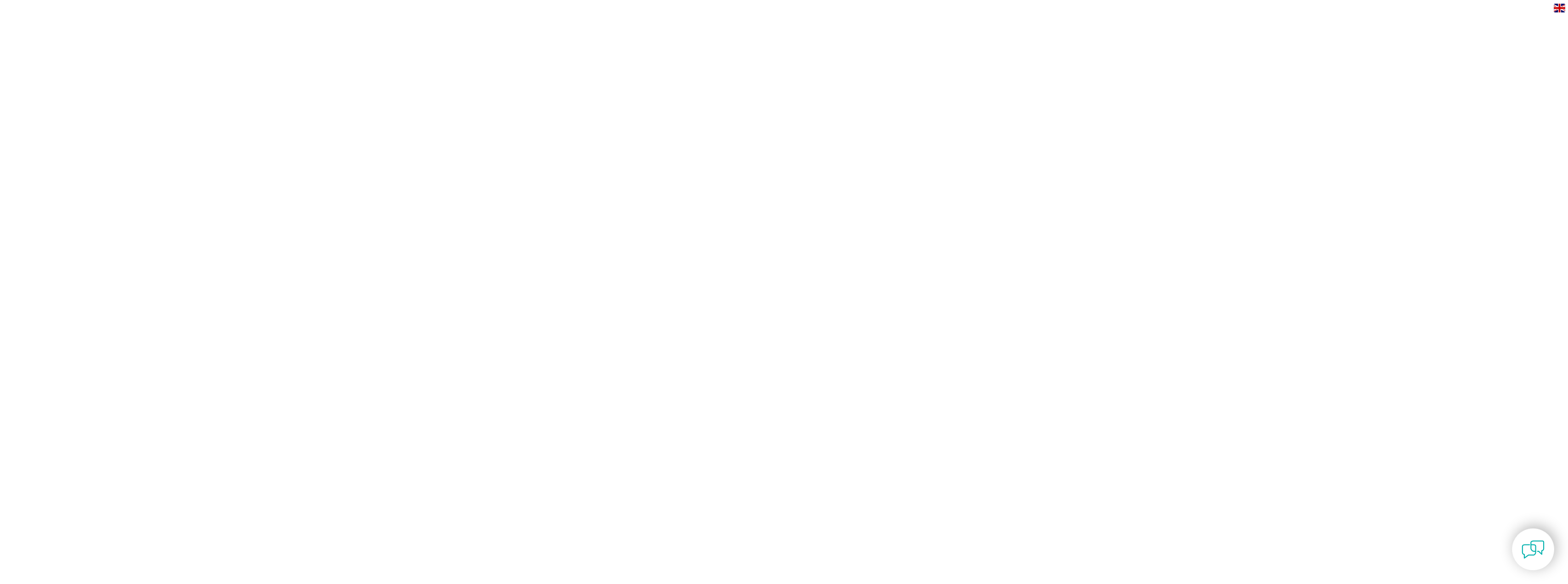
click at [703, 59] on html "BACK TO TOP Leading the way to excellence ▼" at bounding box center [784, 30] width 1568 height 59
click at [646, 59] on html "BACK TO TOP Leading the way to excellence ▼" at bounding box center [784, 30] width 1568 height 59
